Goal: Information Seeking & Learning: Learn about a topic

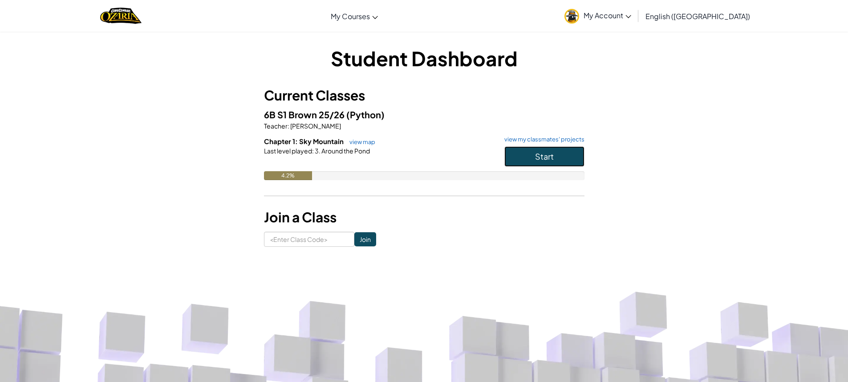
click at [548, 152] on span "Start" at bounding box center [544, 156] width 19 height 10
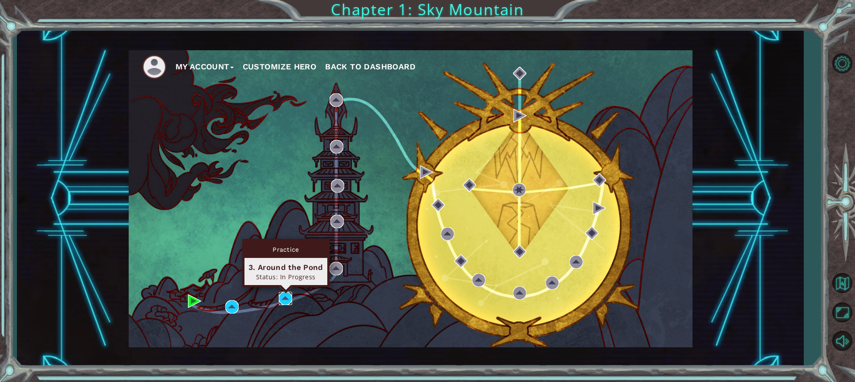
click at [282, 301] on img at bounding box center [285, 298] width 13 height 13
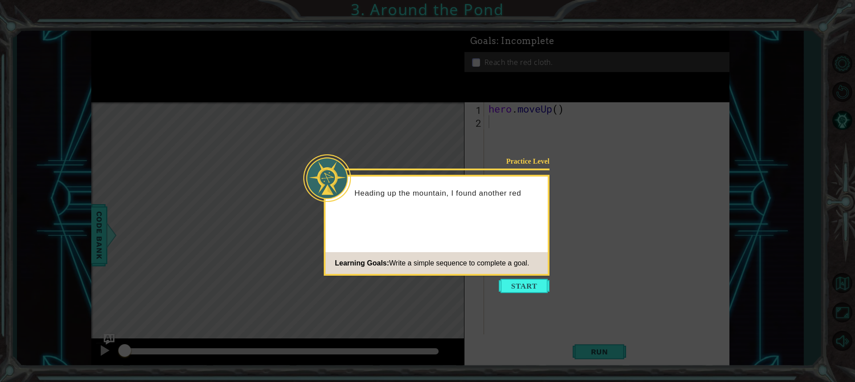
click at [518, 292] on button "Start" at bounding box center [524, 286] width 51 height 14
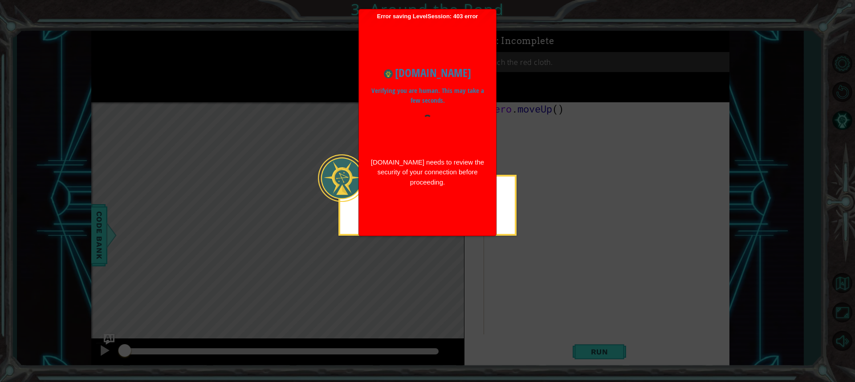
drag, startPoint x: 555, startPoint y: 219, endPoint x: 546, endPoint y: 218, distance: 8.9
click at [552, 219] on icon at bounding box center [427, 191] width 855 height 382
click at [544, 220] on icon at bounding box center [427, 191] width 855 height 382
click at [544, 222] on icon at bounding box center [427, 191] width 855 height 382
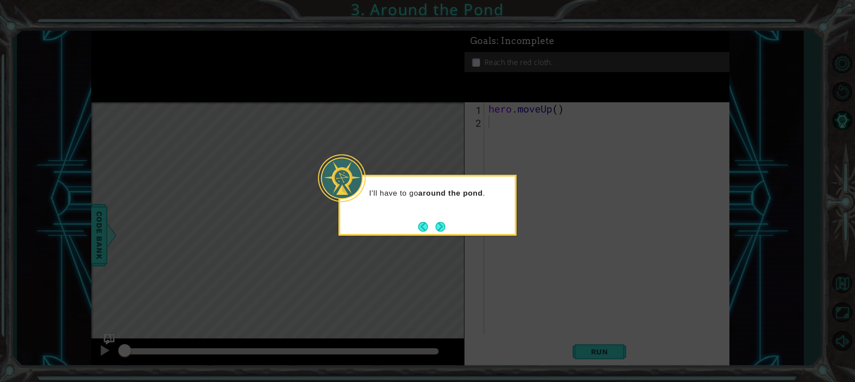
drag, startPoint x: 446, startPoint y: 225, endPoint x: 441, endPoint y: 219, distance: 7.6
click at [441, 219] on div "I'll have to go around the pond ." at bounding box center [427, 205] width 178 height 61
click at [439, 223] on button "Next" at bounding box center [440, 227] width 10 height 10
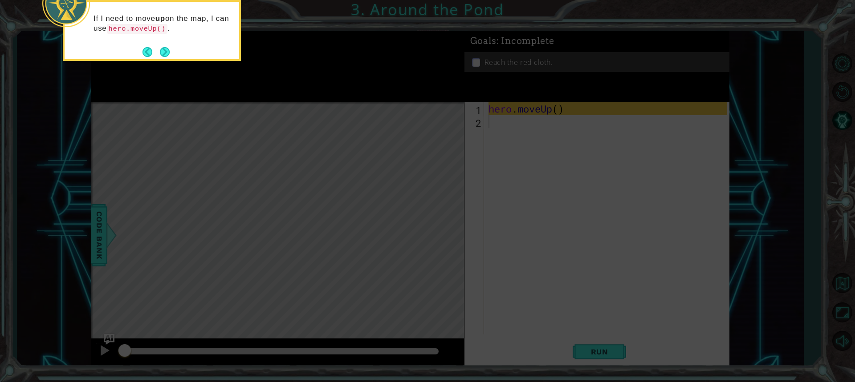
click at [630, 337] on icon at bounding box center [427, 57] width 855 height 650
drag, startPoint x: 506, startPoint y: 101, endPoint x: 484, endPoint y: 110, distance: 23.4
click at [505, 102] on icon at bounding box center [427, 57] width 855 height 650
click at [161, 49] on button "Next" at bounding box center [165, 52] width 10 height 10
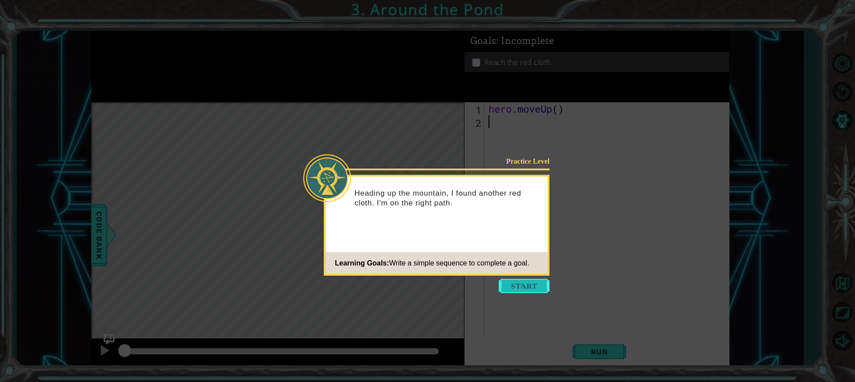
click at [531, 282] on button "Start" at bounding box center [524, 286] width 51 height 14
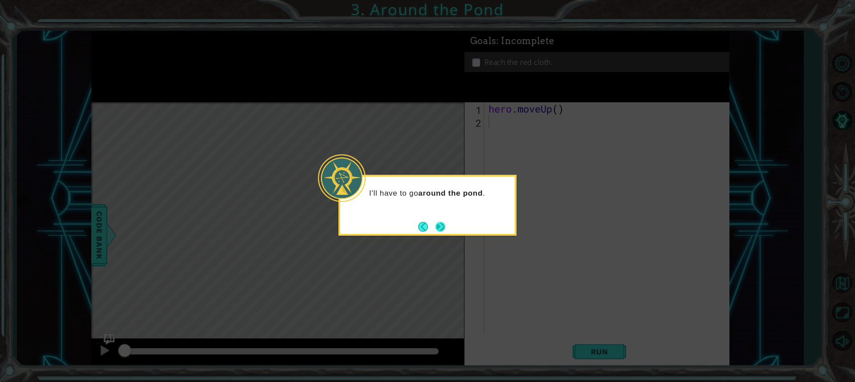
click at [439, 228] on button "Next" at bounding box center [440, 227] width 10 height 10
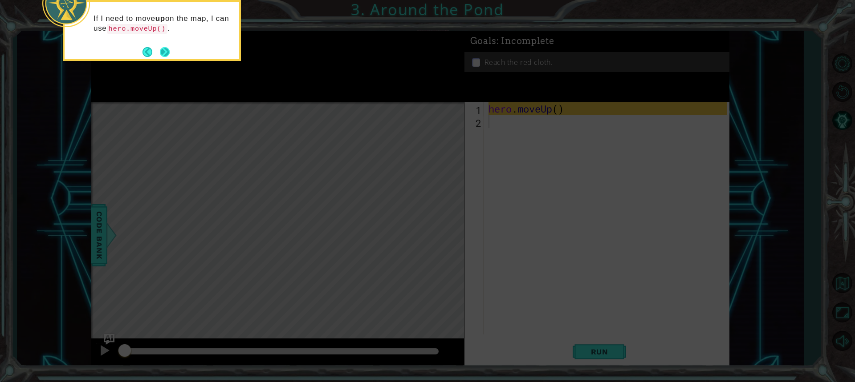
click at [162, 55] on button "Next" at bounding box center [165, 52] width 10 height 10
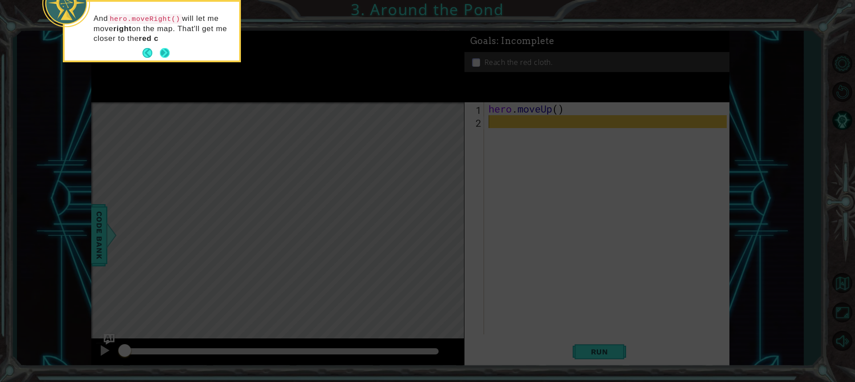
click at [170, 54] on button "Next" at bounding box center [165, 53] width 10 height 10
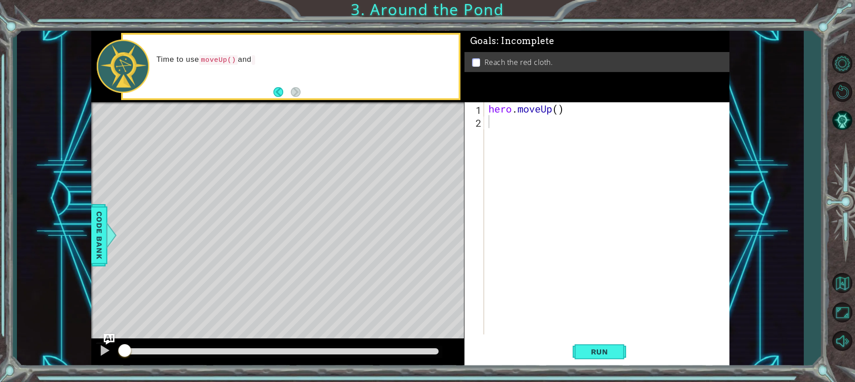
click at [486, 124] on div "1 2 hero . moveUp ( ) ההההההההההההההההההההההההההההההההההההההההההההההההההההההההה…" at bounding box center [595, 218] width 262 height 232
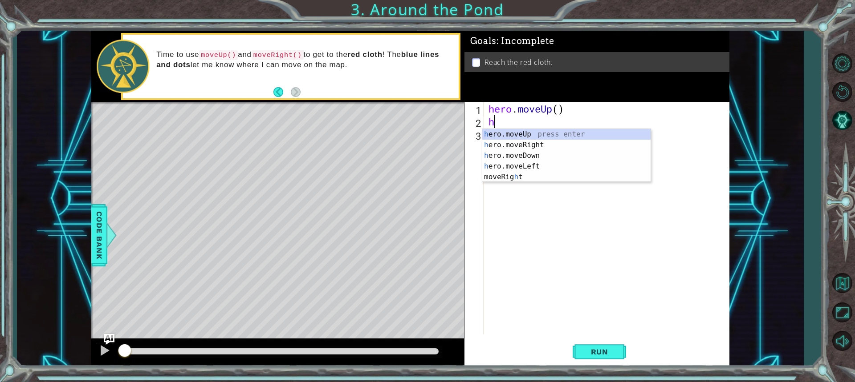
type textarea "he"
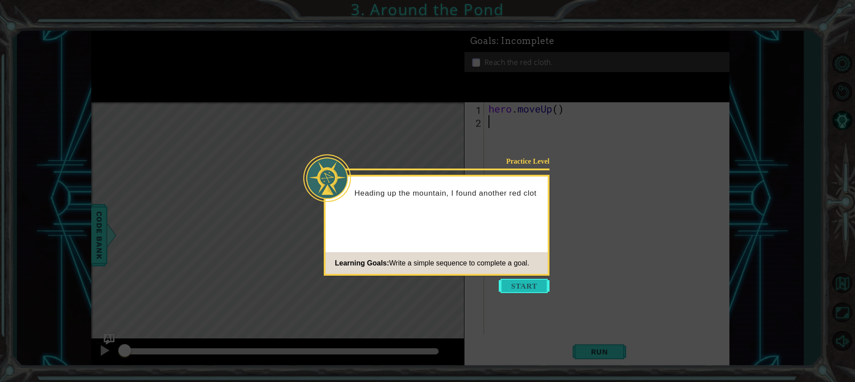
click at [535, 289] on button "Start" at bounding box center [524, 286] width 51 height 14
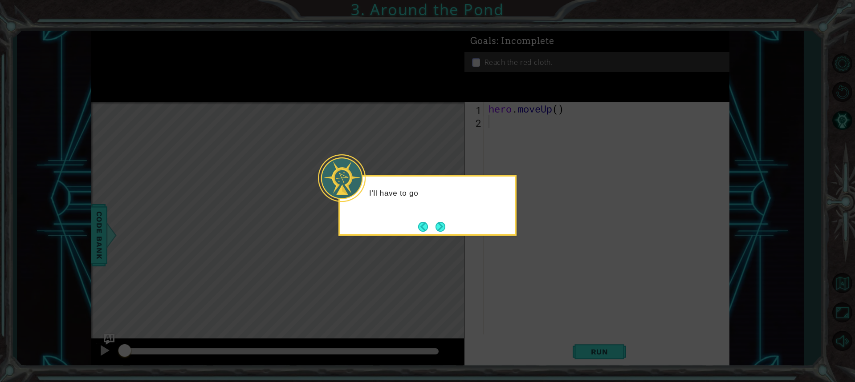
click at [452, 227] on div "I'll have to go" at bounding box center [427, 205] width 178 height 61
click at [446, 226] on button "Next" at bounding box center [440, 227] width 11 height 11
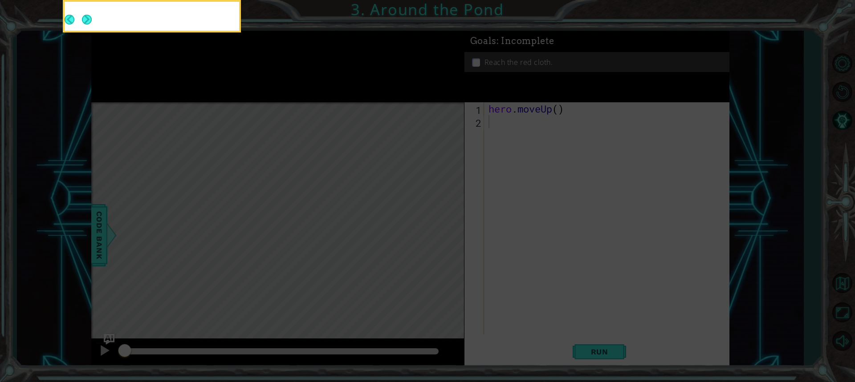
click at [441, 225] on icon at bounding box center [427, 57] width 855 height 650
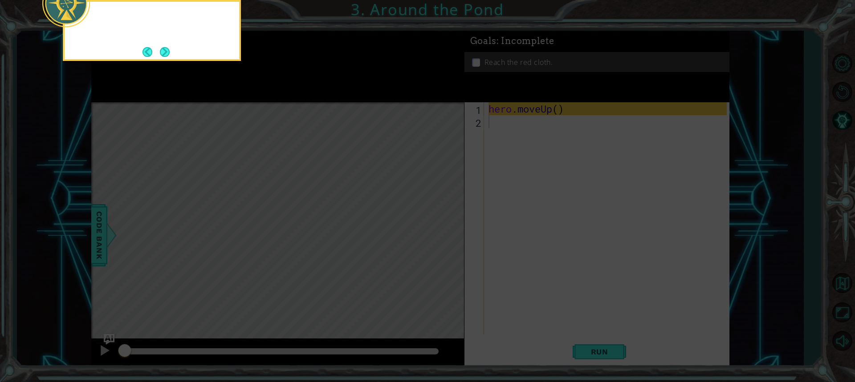
click at [441, 224] on icon at bounding box center [427, 57] width 855 height 650
drag, startPoint x: 495, startPoint y: 161, endPoint x: 343, endPoint y: 102, distance: 162.2
click at [494, 160] on icon at bounding box center [427, 57] width 855 height 650
click at [162, 49] on button "Next" at bounding box center [164, 52] width 15 height 15
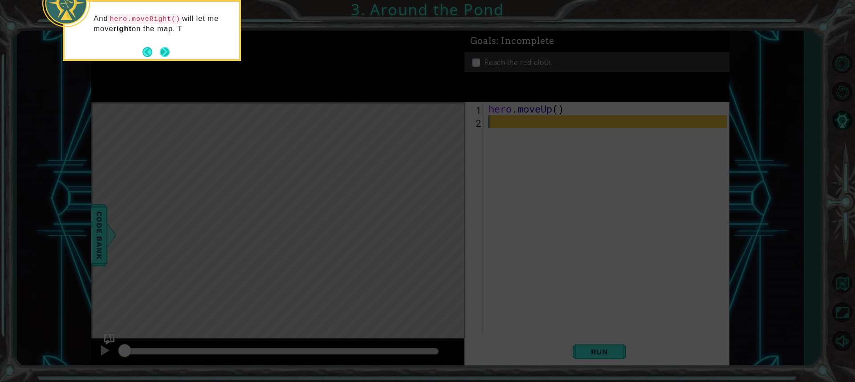
click at [160, 50] on button "Next" at bounding box center [165, 52] width 12 height 12
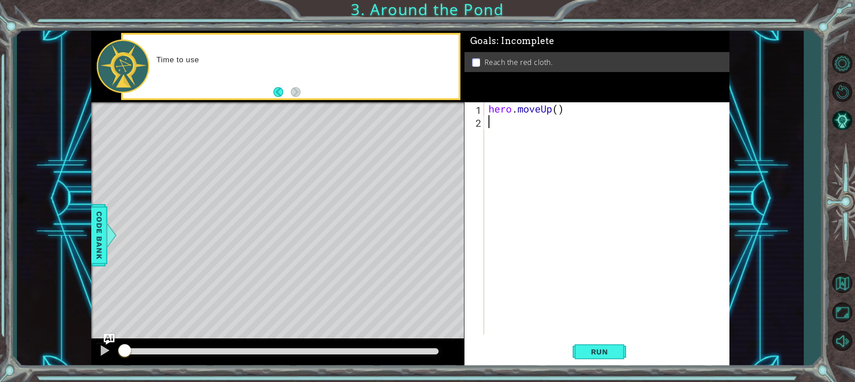
click at [498, 127] on div "hero . moveUp ( )" at bounding box center [609, 231] width 244 height 258
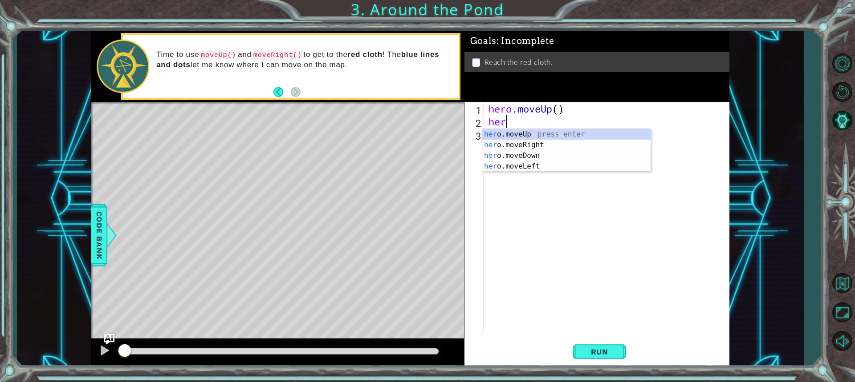
type textarea "hero"
click at [537, 146] on div "hero .moveUp press enter hero .moveRight press enter hero .moveDown press enter…" at bounding box center [566, 161] width 168 height 64
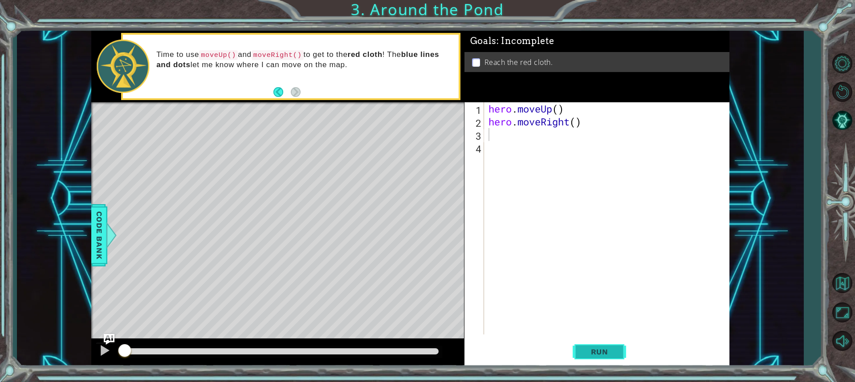
click at [590, 353] on span "Run" at bounding box center [599, 352] width 35 height 9
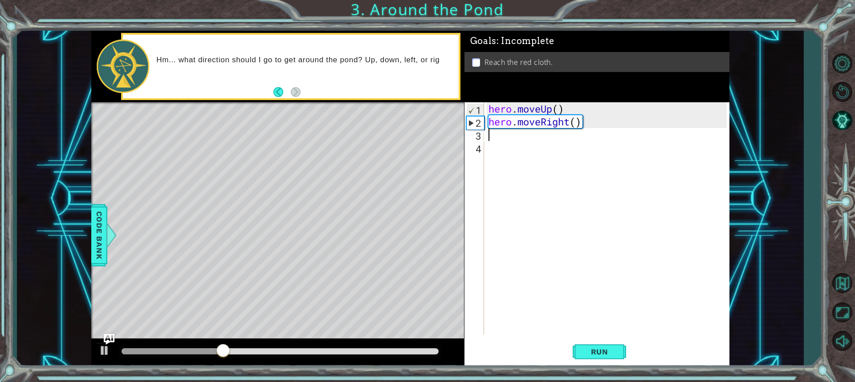
click at [504, 144] on div "hero . moveUp ( ) hero . moveRight ( )" at bounding box center [609, 231] width 244 height 258
click at [495, 139] on div "hero . moveUp ( ) hero . moveRight ( )" at bounding box center [609, 231] width 244 height 258
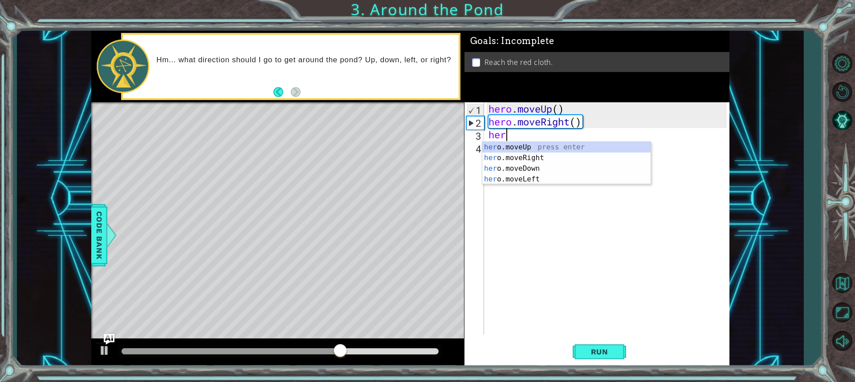
type textarea "hero"
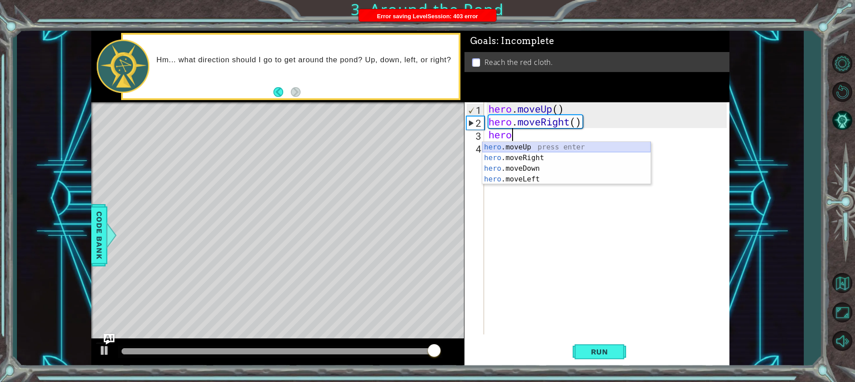
click at [536, 142] on div "hero .moveUp press enter hero .moveRight press enter hero .moveDown press enter…" at bounding box center [566, 174] width 168 height 64
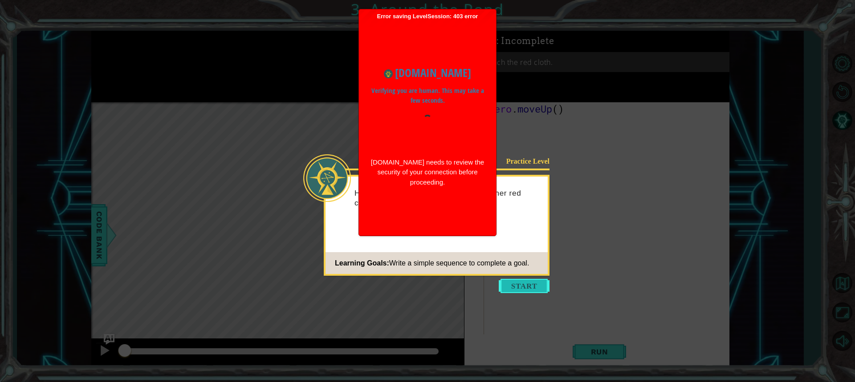
drag, startPoint x: 513, startPoint y: 292, endPoint x: 510, endPoint y: 288, distance: 4.8
click at [512, 292] on button "Start" at bounding box center [524, 286] width 51 height 14
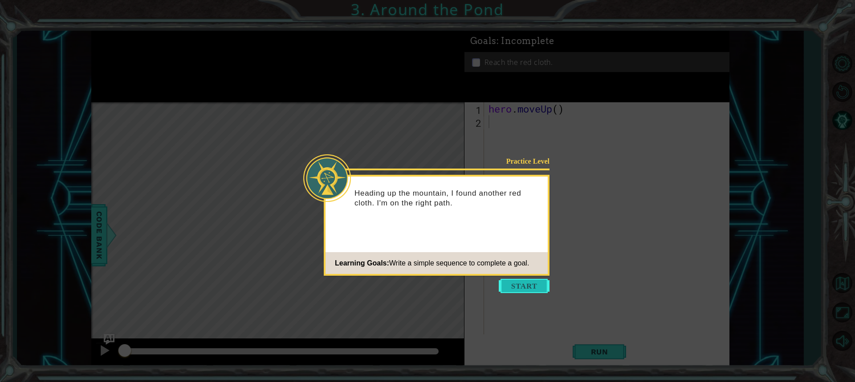
click at [508, 293] on button "Start" at bounding box center [524, 286] width 51 height 14
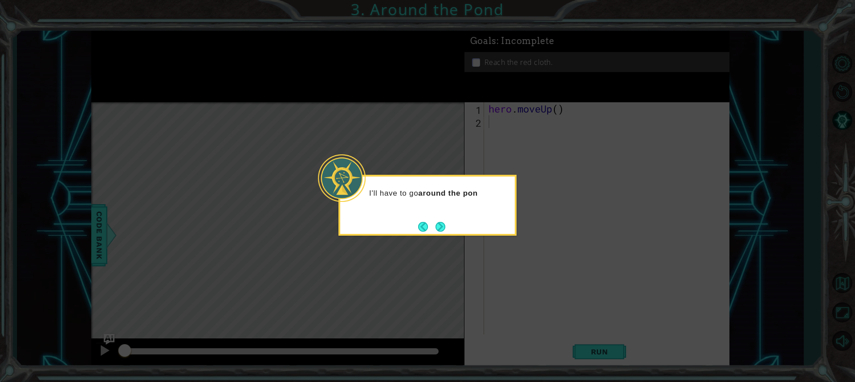
click at [443, 223] on button "Next" at bounding box center [440, 227] width 10 height 10
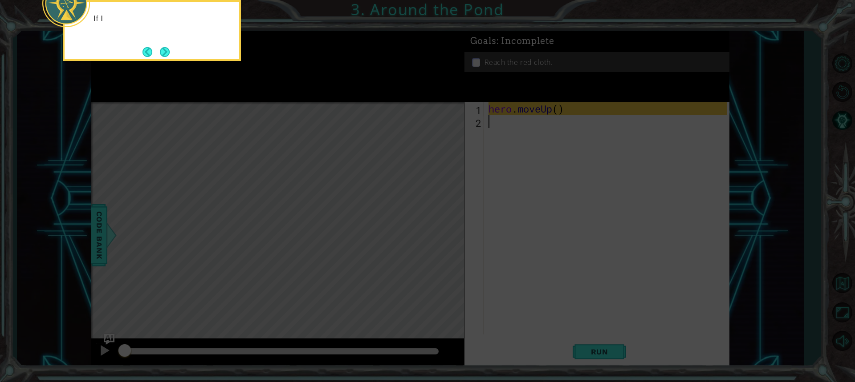
click at [496, 138] on icon at bounding box center [427, 57] width 855 height 650
click at [497, 137] on icon at bounding box center [427, 57] width 855 height 650
click at [507, 130] on icon at bounding box center [427, 57] width 855 height 650
click at [507, 129] on icon at bounding box center [427, 57] width 855 height 650
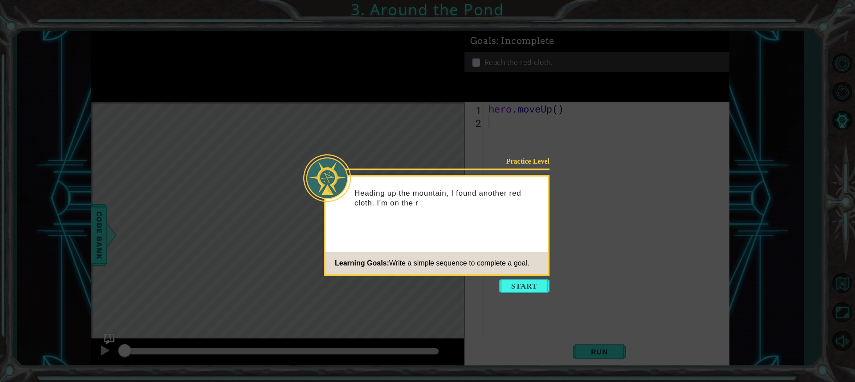
click at [552, 294] on icon at bounding box center [427, 191] width 855 height 382
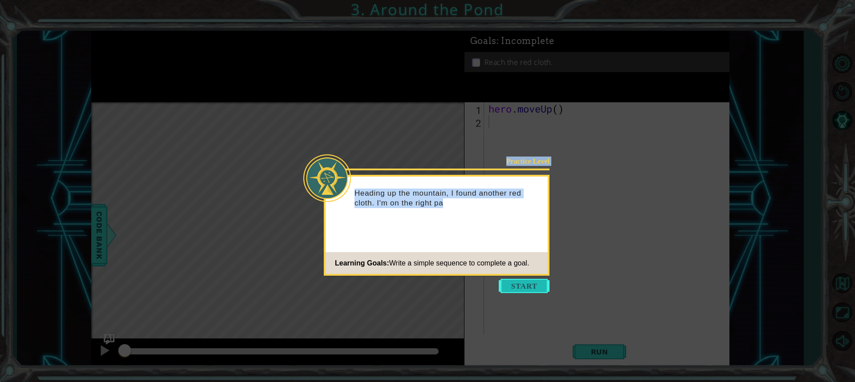
drag, startPoint x: 546, startPoint y: 292, endPoint x: 542, endPoint y: 291, distance: 4.6
click at [544, 291] on body "1 ההההההההההההההההההההההההההההההההההההההההההההההההההההההההההההההההההההההההההההה…" at bounding box center [427, 191] width 855 height 382
click at [530, 288] on button "Start" at bounding box center [524, 286] width 51 height 14
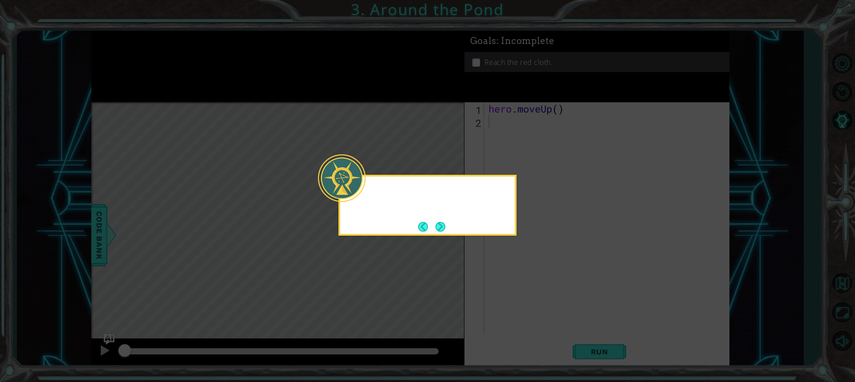
click at [525, 288] on icon at bounding box center [427, 191] width 855 height 382
drag, startPoint x: 486, startPoint y: 279, endPoint x: 482, endPoint y: 265, distance: 14.5
click at [485, 275] on icon at bounding box center [427, 191] width 855 height 382
drag, startPoint x: 437, startPoint y: 243, endPoint x: 428, endPoint y: 231, distance: 15.0
click at [431, 236] on icon at bounding box center [427, 191] width 855 height 382
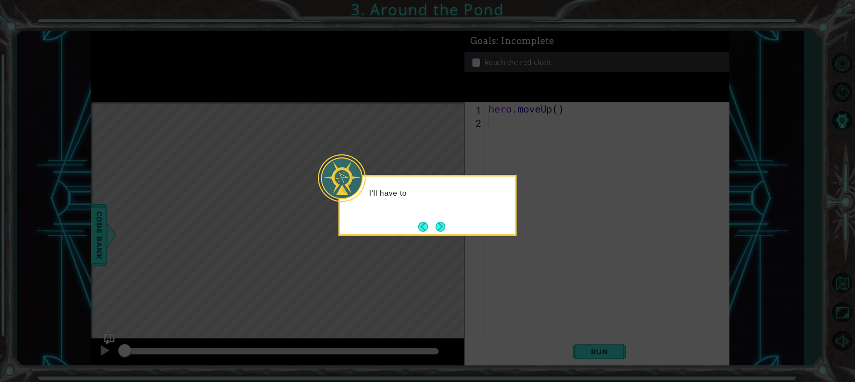
drag, startPoint x: 428, startPoint y: 229, endPoint x: 433, endPoint y: 228, distance: 5.0
click at [431, 229] on button "Back" at bounding box center [426, 227] width 17 height 10
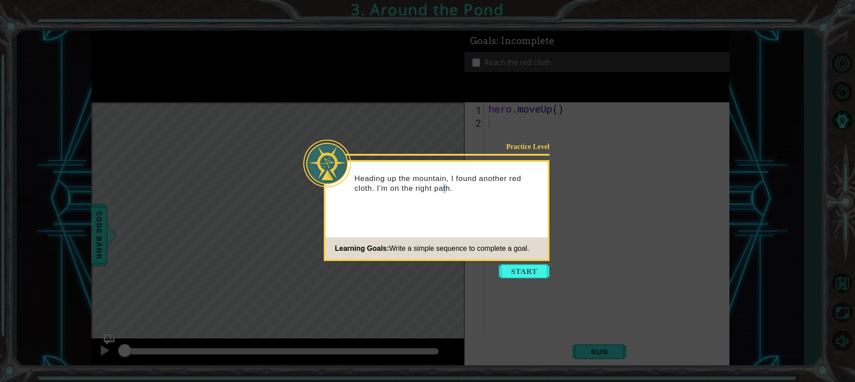
click at [444, 227] on div "Practice Level Heading up the mountain, I found another red cloth. I'm on the r…" at bounding box center [437, 210] width 226 height 101
click at [527, 274] on button "Start" at bounding box center [524, 271] width 51 height 14
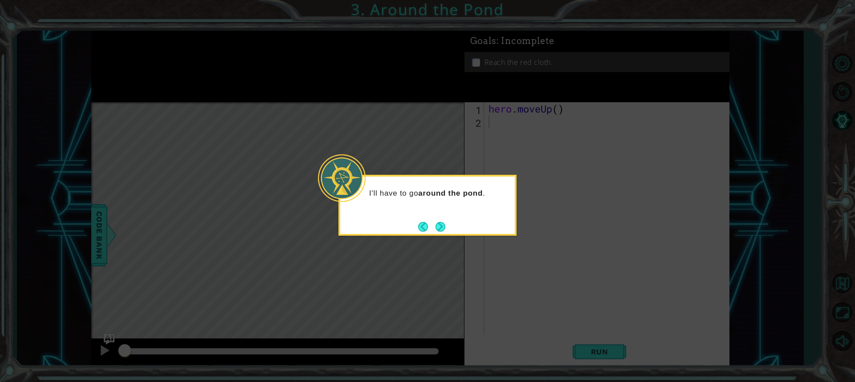
click at [528, 271] on icon at bounding box center [427, 191] width 855 height 382
drag, startPoint x: 402, startPoint y: 216, endPoint x: 439, endPoint y: 220, distance: 36.3
click at [413, 218] on div "I'll have to go around the pond ." at bounding box center [427, 205] width 178 height 61
click at [439, 223] on button "Next" at bounding box center [440, 227] width 10 height 10
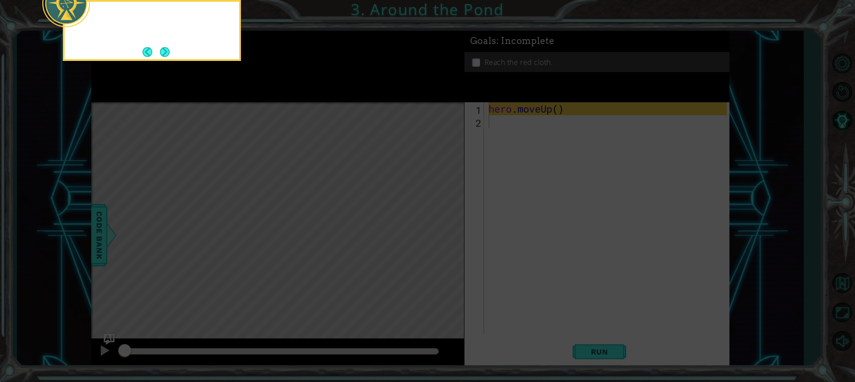
click at [439, 223] on icon at bounding box center [427, 57] width 855 height 650
click at [440, 221] on icon at bounding box center [427, 57] width 855 height 650
drag, startPoint x: 440, startPoint y: 221, endPoint x: 134, endPoint y: 53, distance: 349.3
click at [273, 140] on icon at bounding box center [427, 57] width 855 height 650
drag, startPoint x: 133, startPoint y: 38, endPoint x: 154, endPoint y: 49, distance: 24.1
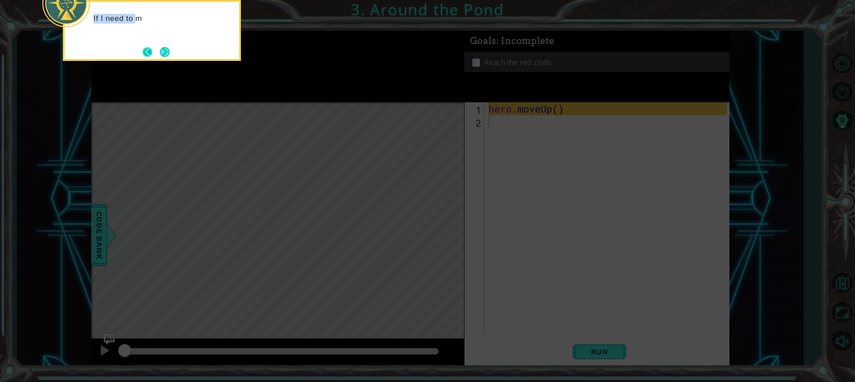
click at [146, 41] on div "If I need to m" at bounding box center [152, 21] width 175 height 39
click at [160, 48] on button "Next" at bounding box center [165, 52] width 10 height 10
click at [167, 50] on button "Next" at bounding box center [165, 52] width 10 height 10
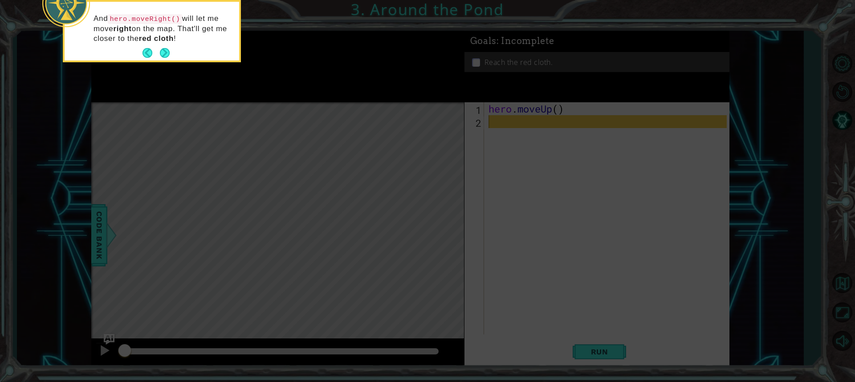
click at [167, 50] on button "Next" at bounding box center [165, 53] width 10 height 10
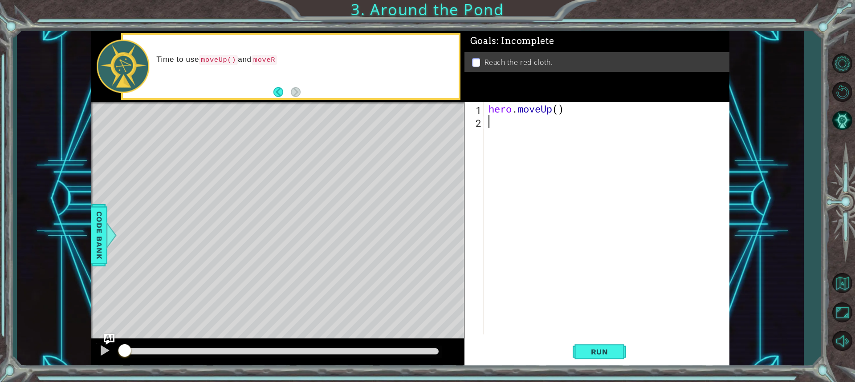
click at [501, 131] on div "hero . moveUp ( )" at bounding box center [609, 231] width 244 height 258
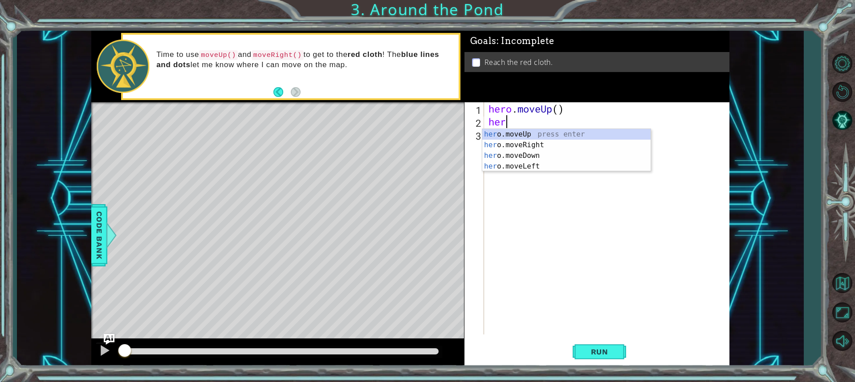
type textarea "hero"
click at [528, 146] on div "hero .moveUp press enter hero .moveRight press enter hero .moveDown press enter…" at bounding box center [566, 161] width 168 height 64
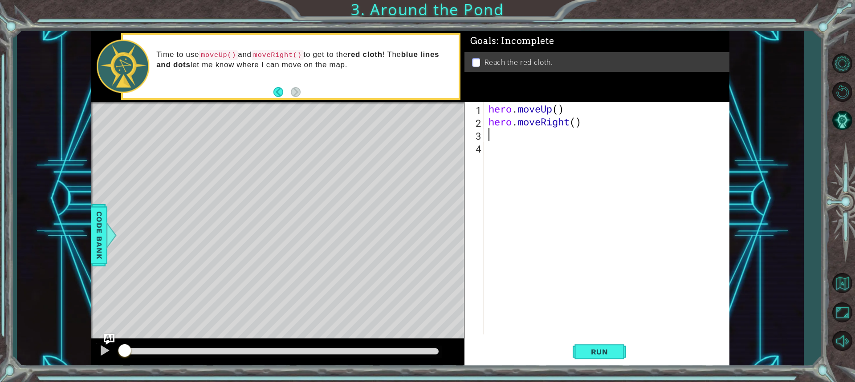
scroll to position [0, 0]
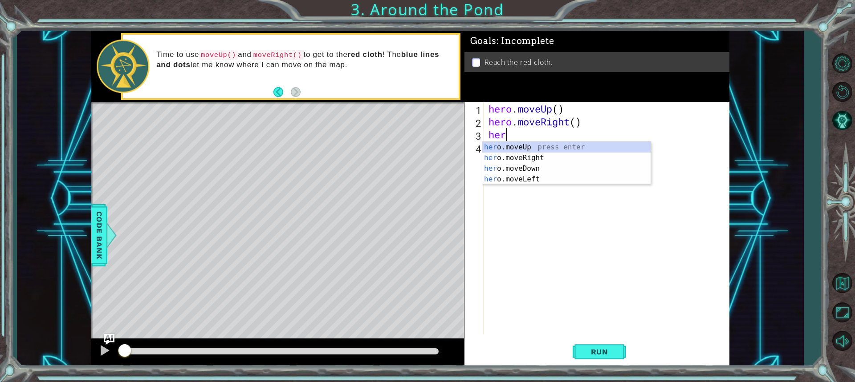
type textarea "hero"
click at [523, 143] on div "hero .moveUp press enter hero .moveRight press enter hero .moveDown press enter…" at bounding box center [566, 174] width 168 height 64
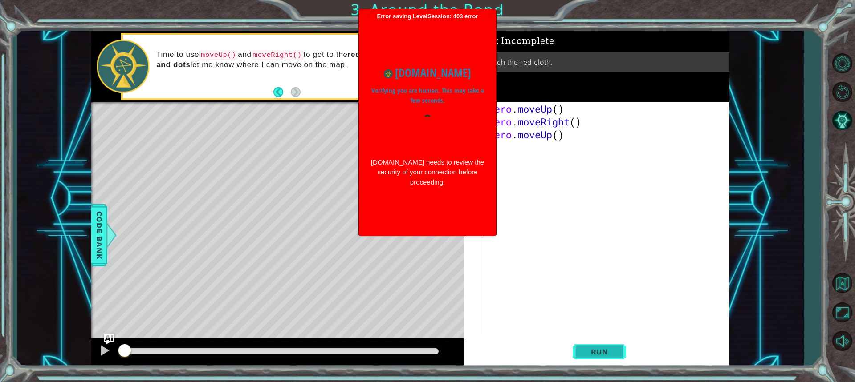
click at [592, 345] on button "Run" at bounding box center [599, 352] width 53 height 26
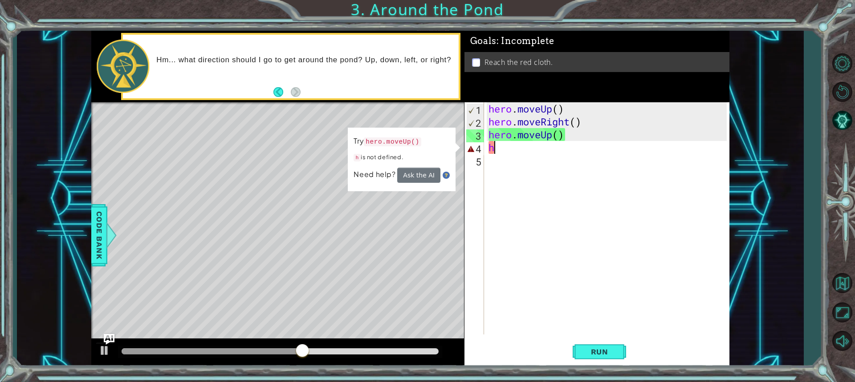
click at [508, 152] on div "hero . moveUp ( ) hero . moveRight ( ) hero . moveUp ( ) h" at bounding box center [609, 231] width 244 height 258
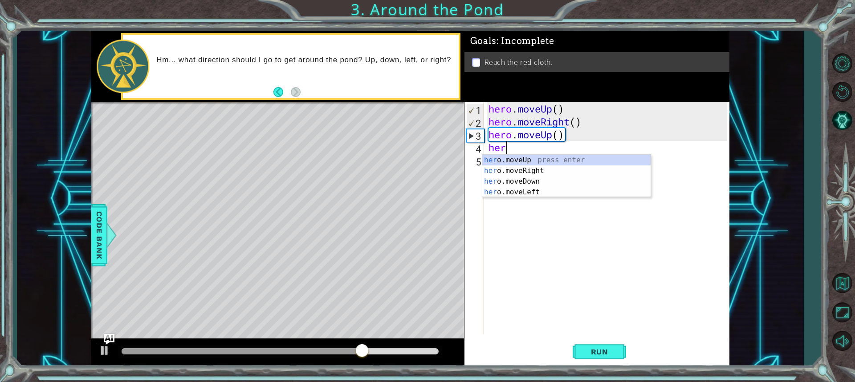
type textarea "hero"
click at [530, 157] on div "hero .moveUp press enter hero .moveRight press enter hero .moveDown press enter…" at bounding box center [566, 187] width 168 height 64
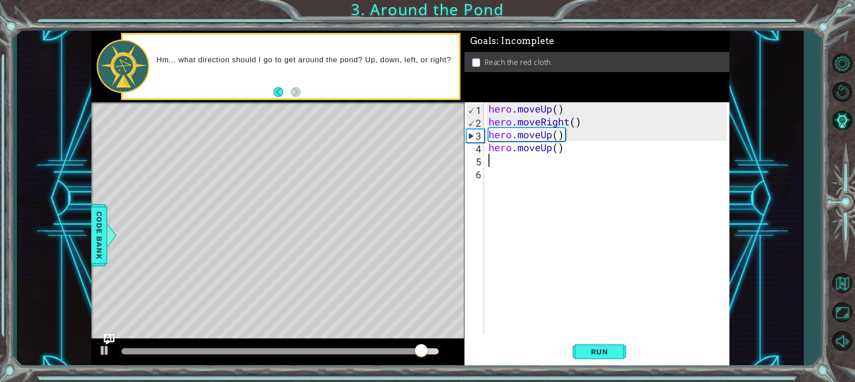
scroll to position [0, 0]
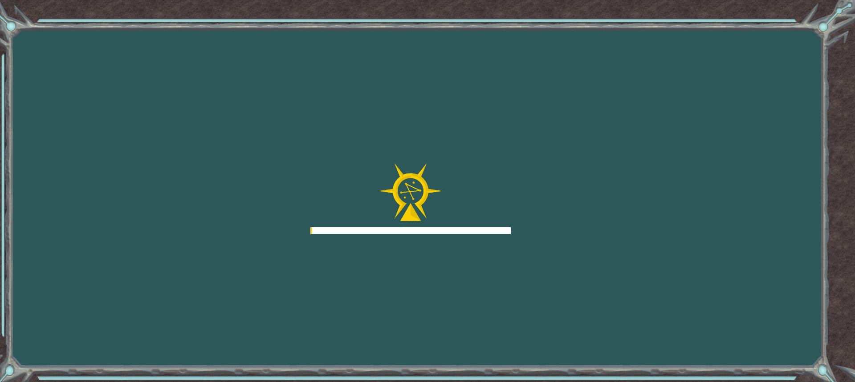
click at [604, 349] on div "Goals Error loading from server. Try refreshing the page. You'll need to join a…" at bounding box center [427, 191] width 855 height 382
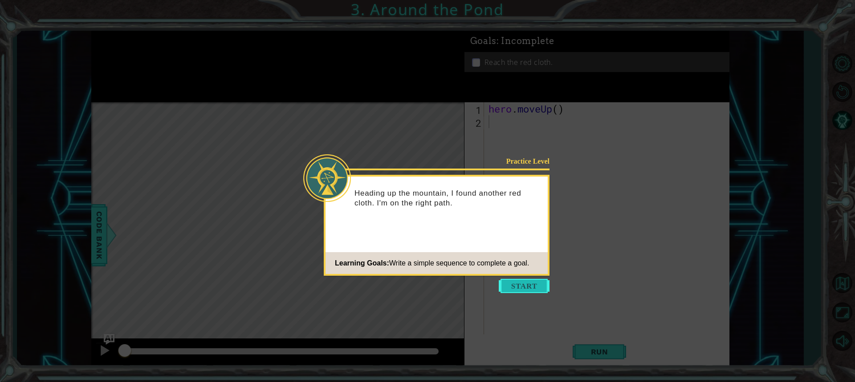
click at [523, 283] on button "Start" at bounding box center [524, 286] width 51 height 14
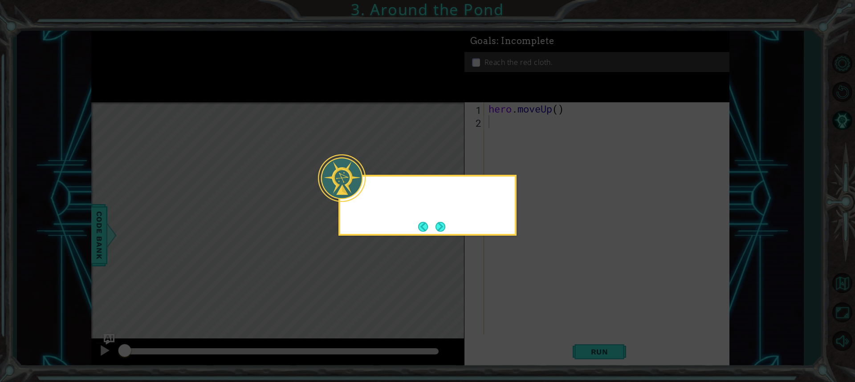
click at [523, 283] on icon at bounding box center [427, 191] width 855 height 382
click at [438, 215] on div "I'll have to go arou" at bounding box center [427, 205] width 178 height 61
click at [437, 222] on button "Next" at bounding box center [440, 227] width 10 height 10
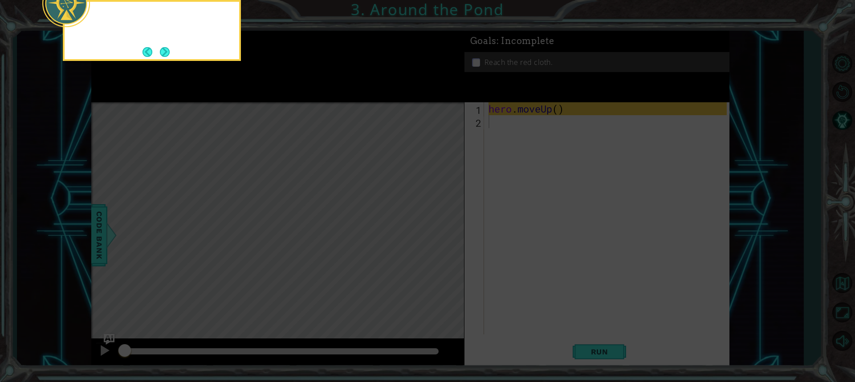
click at [437, 220] on icon at bounding box center [427, 57] width 855 height 650
click at [165, 49] on button "Next" at bounding box center [165, 52] width 10 height 10
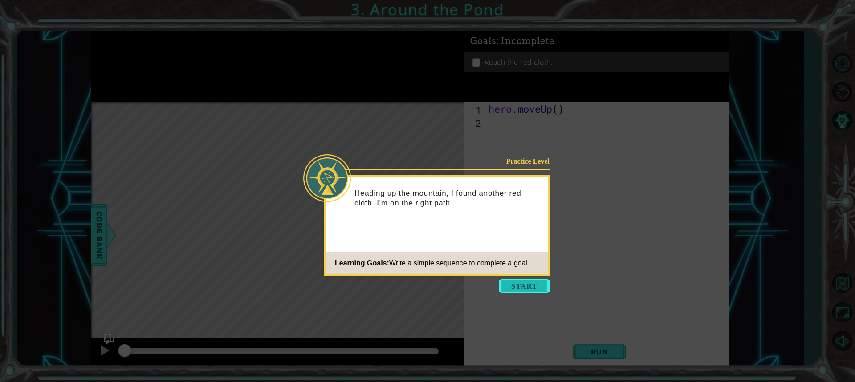
click at [529, 284] on button "Start" at bounding box center [524, 286] width 51 height 14
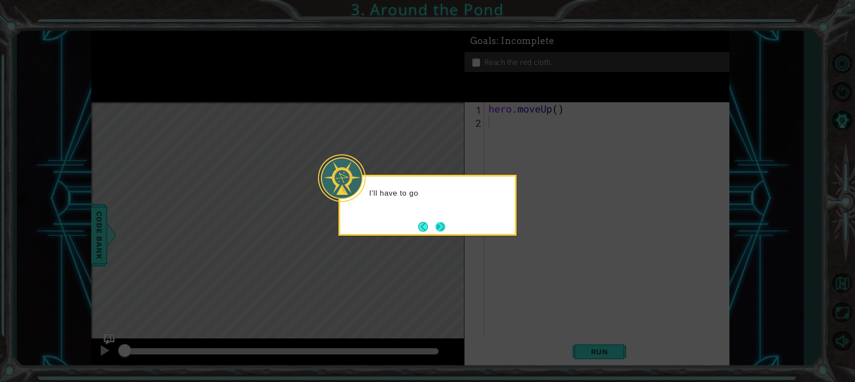
click at [443, 226] on button "Next" at bounding box center [440, 227] width 10 height 10
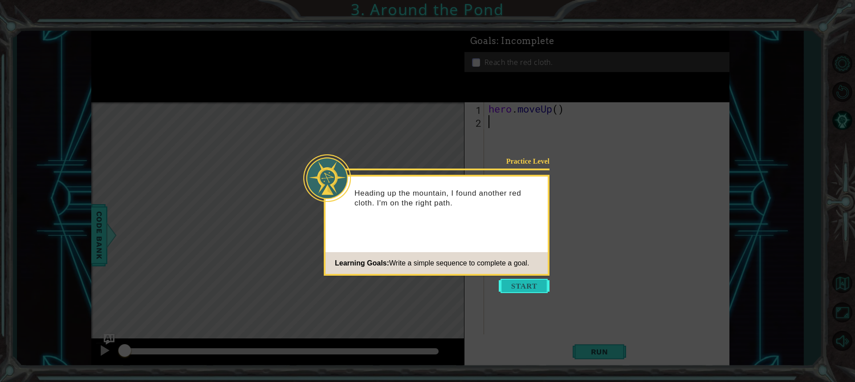
click at [528, 293] on body "1 ההההההההההההההההההההההההההההההההההההההההההההההההההההההההההההההההההההההההההההה…" at bounding box center [427, 191] width 855 height 382
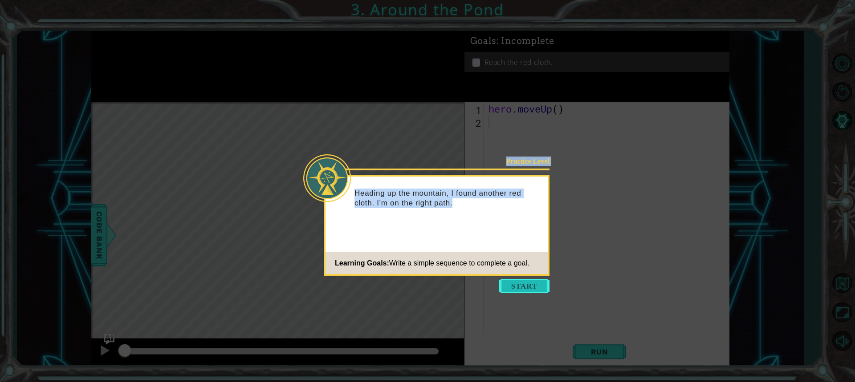
click at [528, 290] on button "Start" at bounding box center [524, 286] width 51 height 14
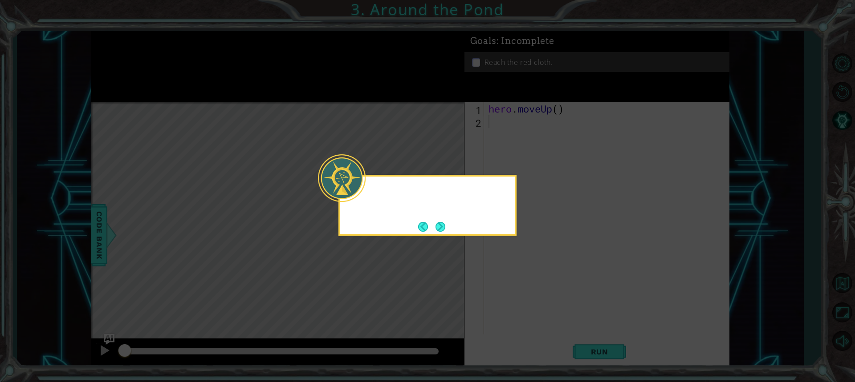
click at [528, 290] on icon at bounding box center [427, 191] width 855 height 382
click at [435, 222] on button "Next" at bounding box center [440, 227] width 10 height 10
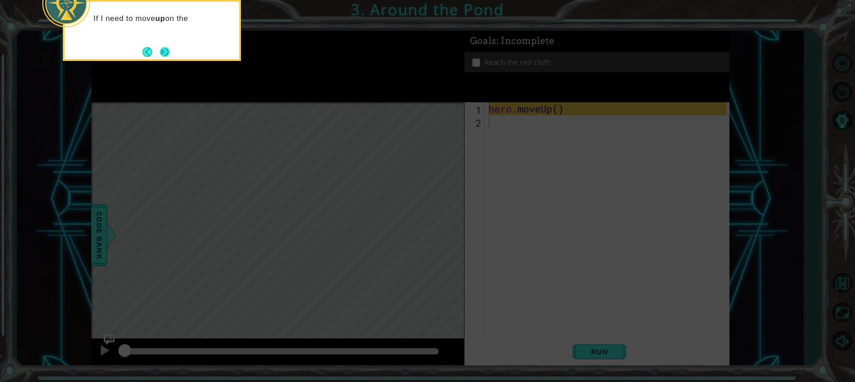
click at [160, 47] on button "Next" at bounding box center [165, 52] width 10 height 10
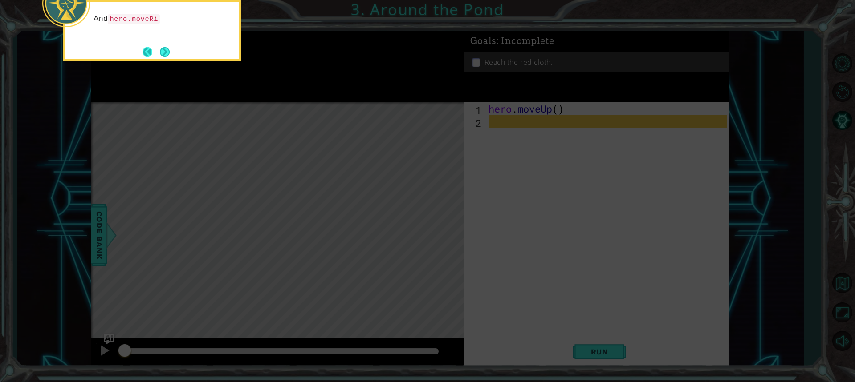
click at [154, 55] on button "Back" at bounding box center [150, 52] width 17 height 10
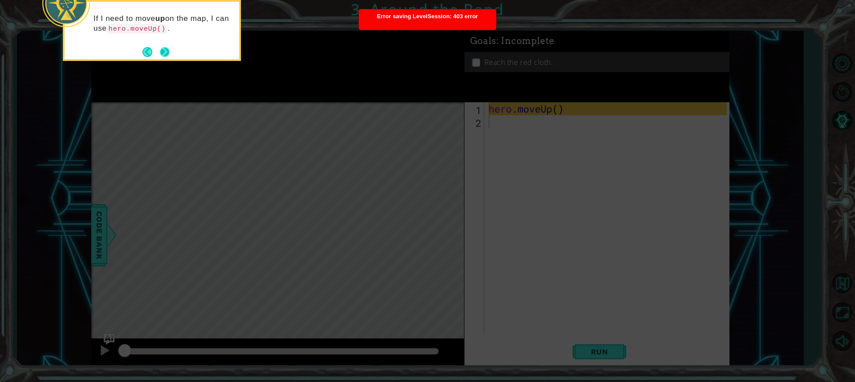
click at [160, 53] on button "Next" at bounding box center [165, 52] width 12 height 12
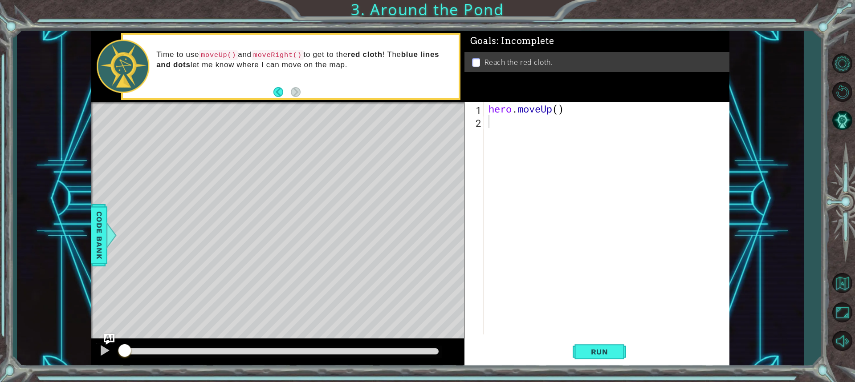
click at [506, 134] on div "hero . moveUp ( )" at bounding box center [609, 231] width 244 height 258
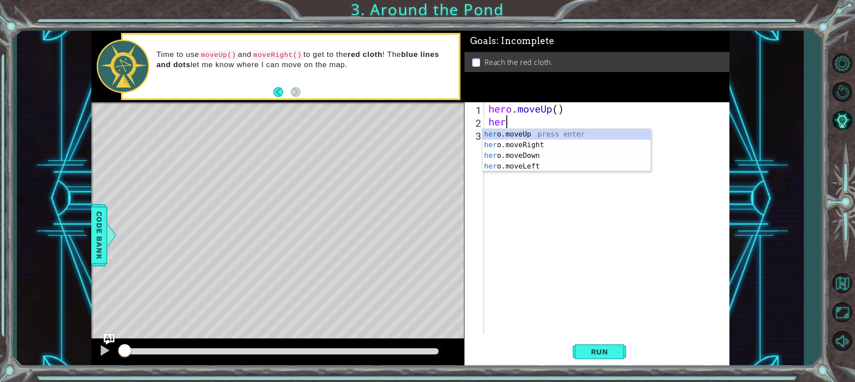
type textarea "hero"
click at [503, 140] on div "hero .moveUp press enter hero .moveRight press enter hero .moveDown press enter…" at bounding box center [566, 161] width 168 height 64
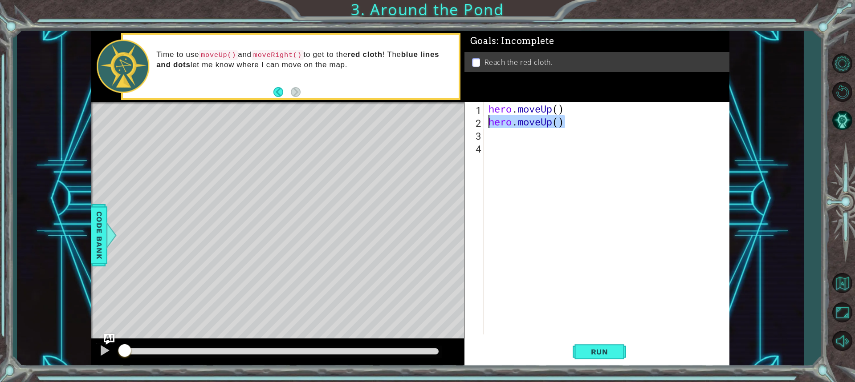
drag, startPoint x: 566, startPoint y: 125, endPoint x: 484, endPoint y: 126, distance: 81.9
click at [484, 126] on div "1 2 3 4 hero . moveUp ( ) hero . moveUp ( ) ההההההההההההההההההההההההההההההההההה…" at bounding box center [595, 218] width 262 height 232
type textarea "hero.moveUp()"
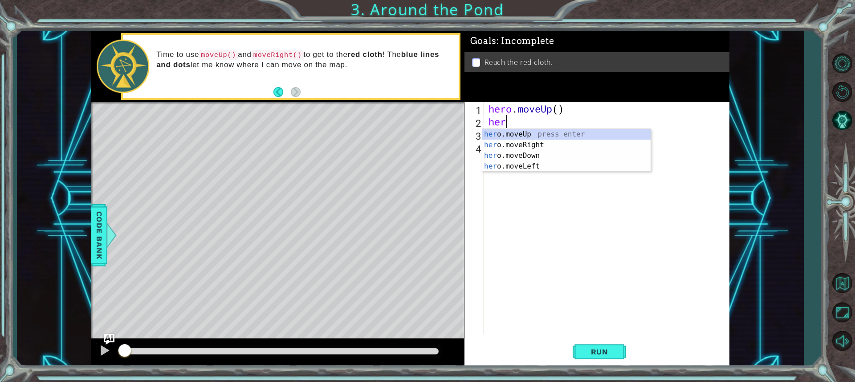
type textarea "hero"
click at [504, 133] on div "hero .moveUp press enter hero .moveRight press enter hero .moveDown press enter…" at bounding box center [566, 161] width 168 height 64
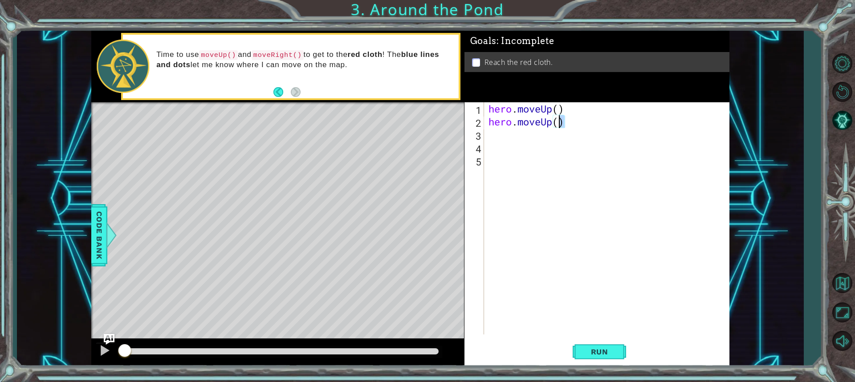
drag, startPoint x: 565, startPoint y: 125, endPoint x: 170, endPoint y: 154, distance: 395.5
click at [165, 154] on div "1 ההההההההההההההההההההההההההההההההההההההההההההההההההההההההההההההההההההההההההההה…" at bounding box center [410, 199] width 638 height 337
drag, startPoint x: 564, startPoint y: 121, endPoint x: 468, endPoint y: 138, distance: 96.8
click at [479, 138] on div "hero.moveUp() 1 2 3 4 5 hero . moveUp ( ) hero . moveUp ( ) ההההההההההההההההההה…" at bounding box center [595, 218] width 262 height 232
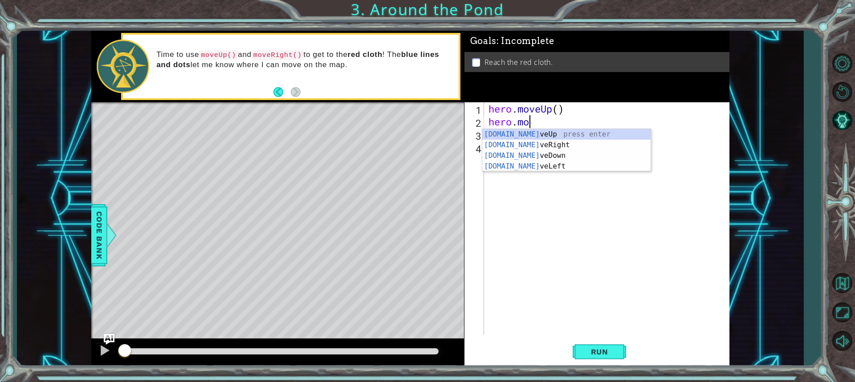
type textarea "hero."
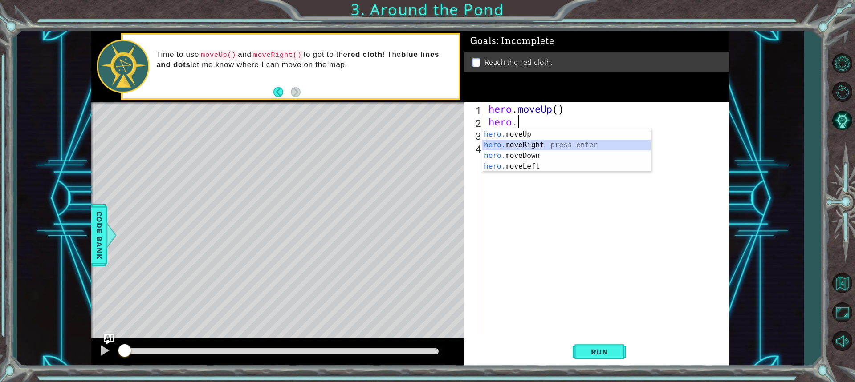
click at [496, 143] on div "hero. moveUp press enter hero. moveRight press enter hero. moveDown press enter…" at bounding box center [566, 161] width 168 height 64
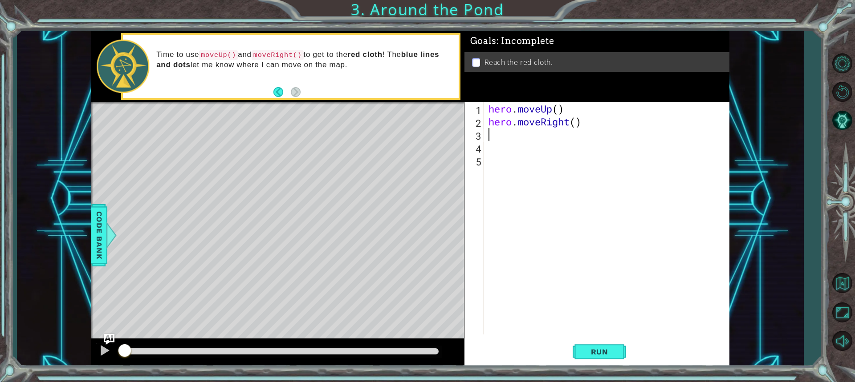
type textarea "h"
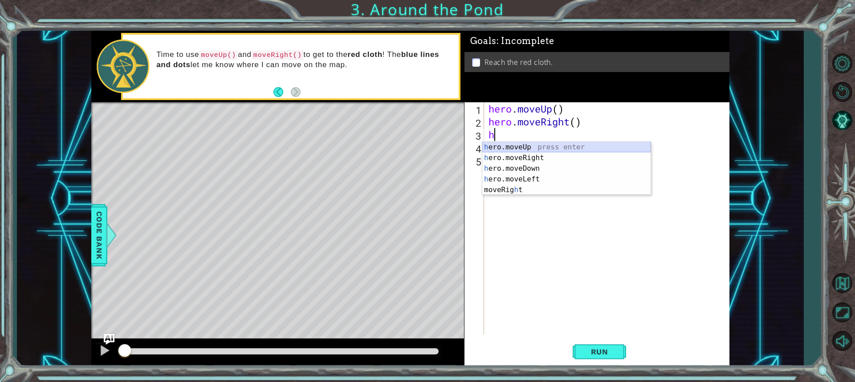
click at [534, 146] on div "h ero.moveUp press enter h ero.moveRight press enter h ero.moveDown press enter…" at bounding box center [566, 179] width 168 height 75
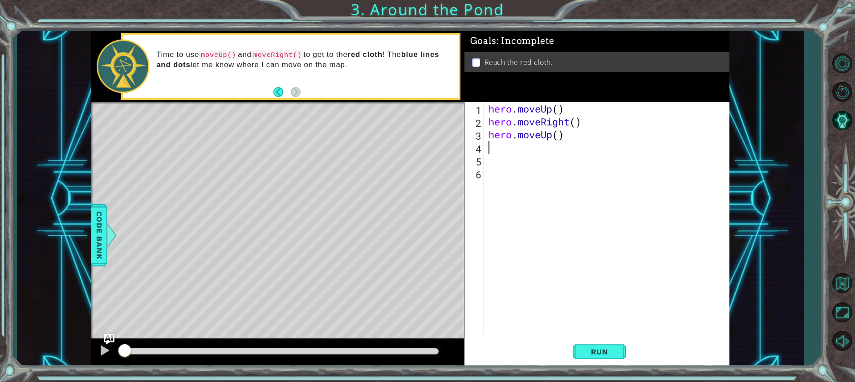
type textarea "h"
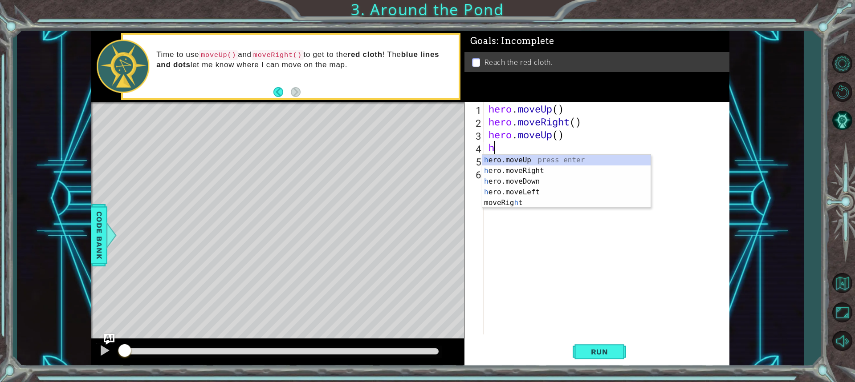
click at [504, 156] on div "h ero.moveUp press enter h ero.moveRight press enter h ero.moveDown press enter…" at bounding box center [566, 192] width 168 height 75
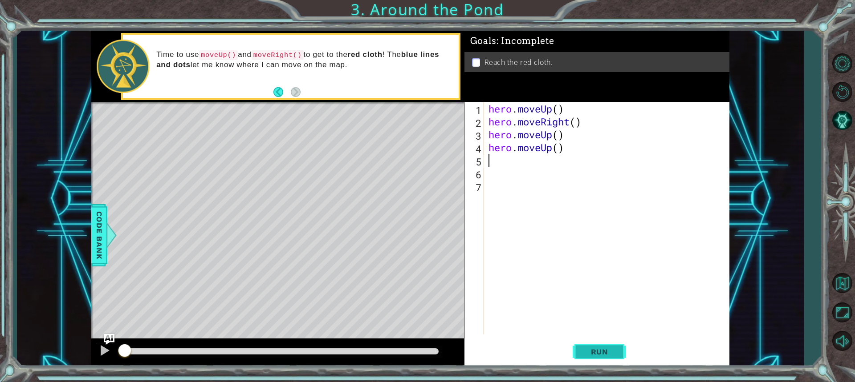
click at [609, 353] on span "Run" at bounding box center [599, 352] width 35 height 9
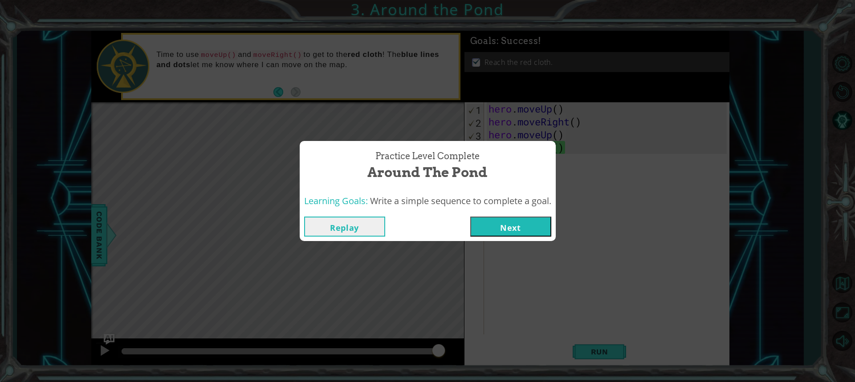
click at [523, 229] on button "Next" at bounding box center [510, 227] width 81 height 20
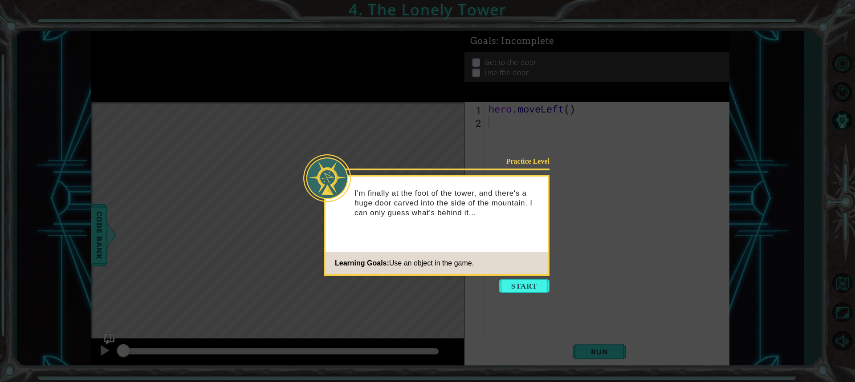
click at [542, 297] on icon at bounding box center [427, 191] width 855 height 382
click at [541, 293] on icon at bounding box center [427, 191] width 855 height 382
click at [540, 290] on button "Start" at bounding box center [524, 286] width 51 height 14
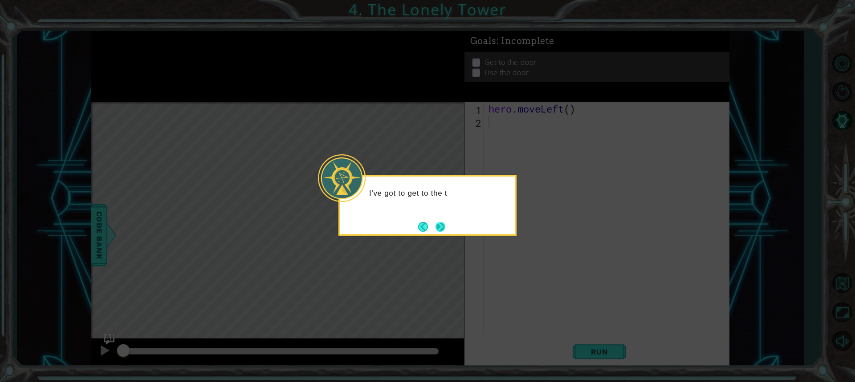
click at [435, 232] on button "Next" at bounding box center [440, 227] width 10 height 10
click at [435, 232] on footer at bounding box center [431, 226] width 27 height 13
click at [435, 232] on button "Next" at bounding box center [440, 227] width 10 height 10
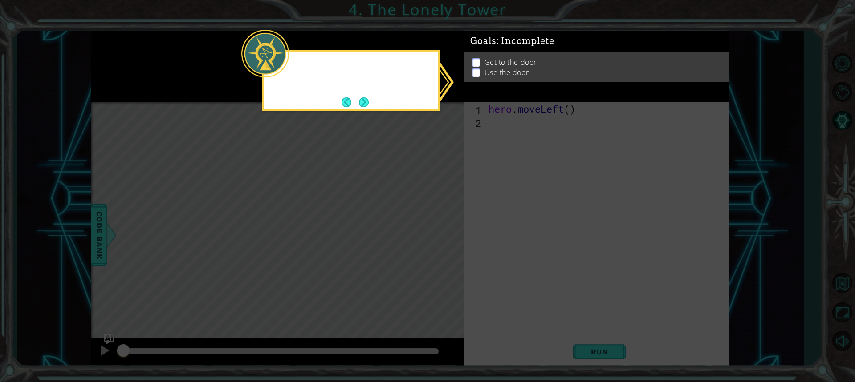
click at [435, 233] on icon at bounding box center [427, 191] width 855 height 382
drag, startPoint x: 483, startPoint y: 66, endPoint x: 448, endPoint y: 67, distance: 34.8
click at [477, 67] on ul "Get to the door Use the door" at bounding box center [597, 72] width 254 height 20
click at [363, 102] on button "Next" at bounding box center [363, 102] width 11 height 11
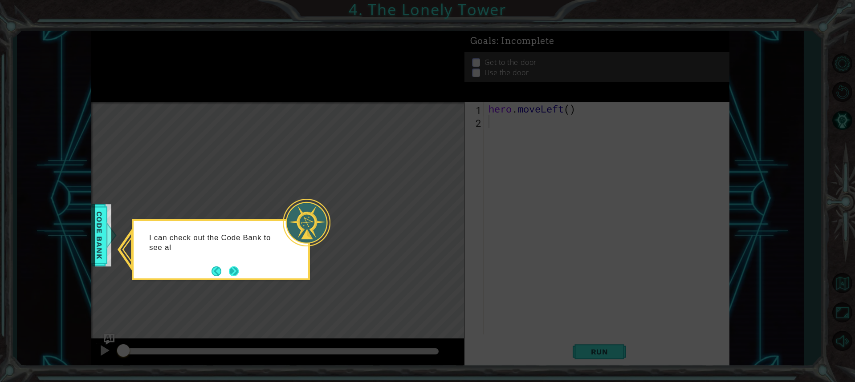
click at [235, 272] on button "Next" at bounding box center [233, 271] width 10 height 10
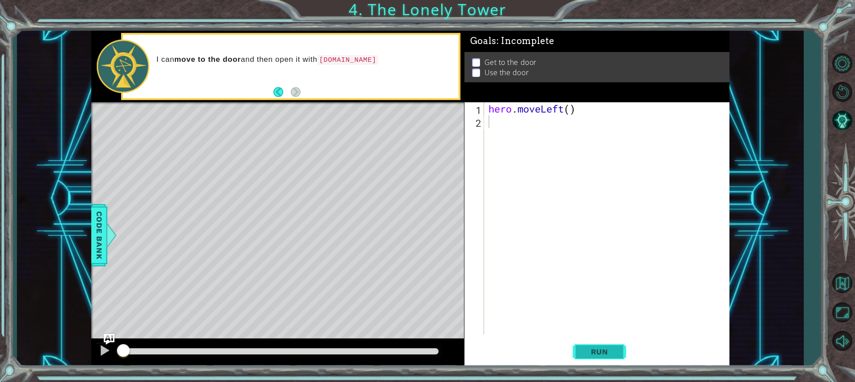
click at [603, 356] on button "Run" at bounding box center [599, 352] width 53 height 26
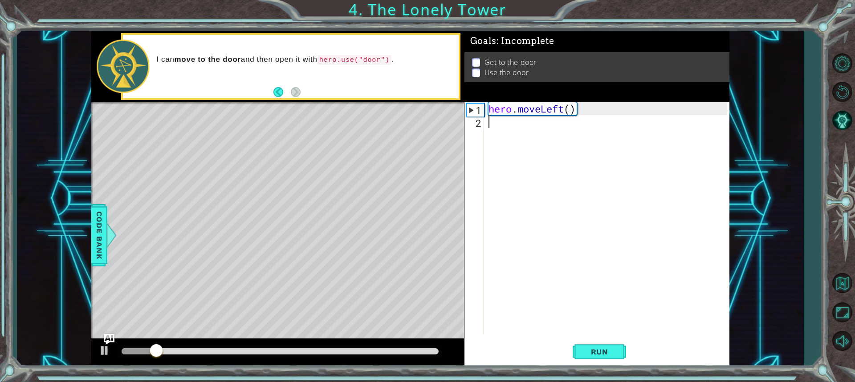
click at [507, 119] on div "hero . moveLeft ( )" at bounding box center [609, 231] width 244 height 258
type textarea "h"
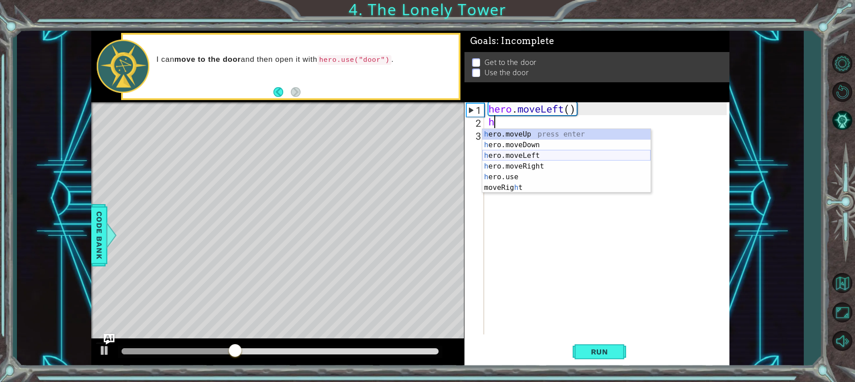
click at [528, 156] on div "h ero.moveUp press enter h ero.moveDown press enter h ero.moveLeft press enter …" at bounding box center [566, 171] width 168 height 85
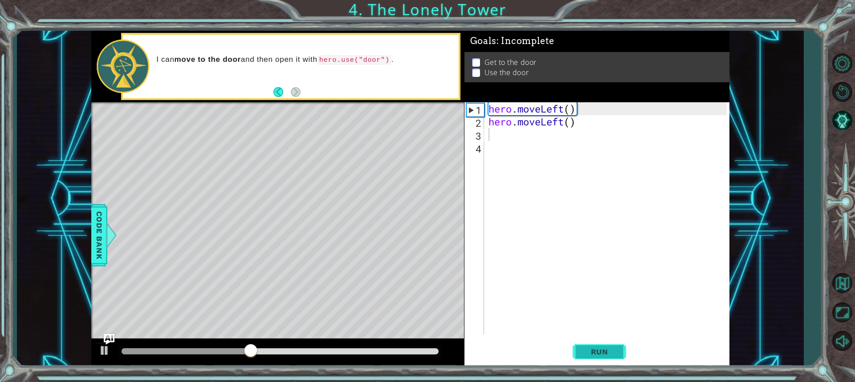
drag, startPoint x: 599, startPoint y: 358, endPoint x: 599, endPoint y: 353, distance: 5.8
click at [599, 358] on button "Run" at bounding box center [599, 352] width 53 height 26
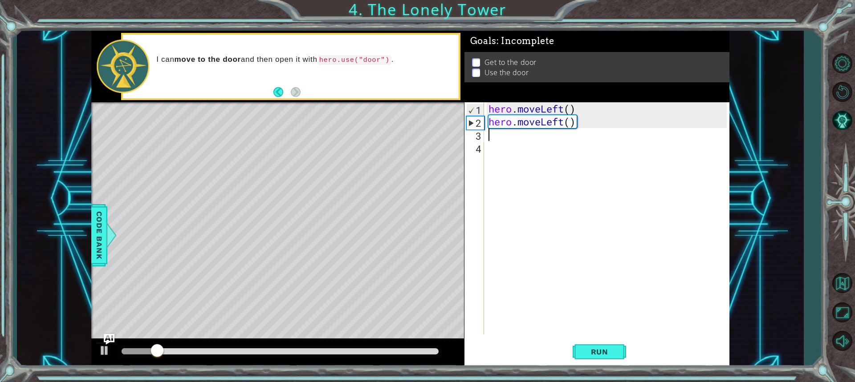
click at [492, 133] on div "hero . moveLeft ( ) hero . moveLeft ( )" at bounding box center [609, 231] width 244 height 258
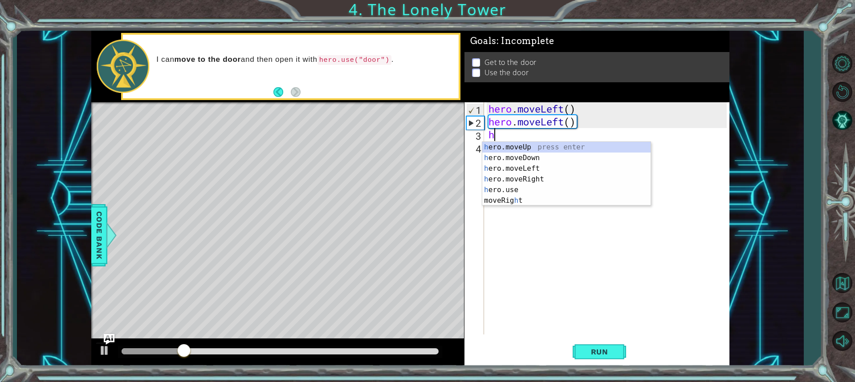
type textarea "h"
click at [525, 164] on div "h ero.moveUp press enter h ero.moveDown press enter h ero.moveLeft press enter …" at bounding box center [566, 184] width 168 height 85
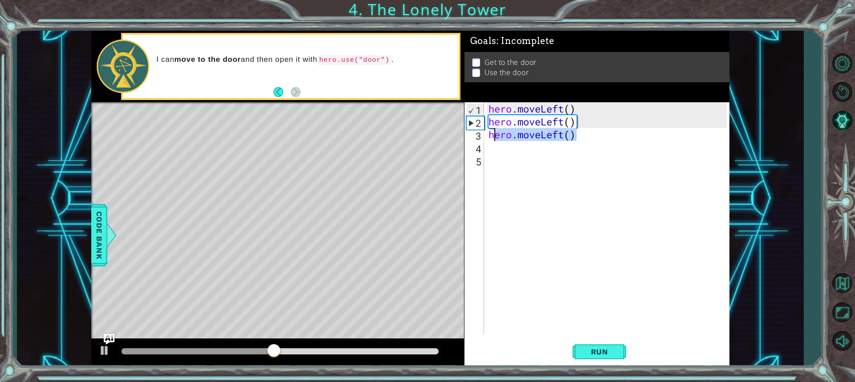
drag, startPoint x: 577, startPoint y: 134, endPoint x: 493, endPoint y: 140, distance: 83.9
click at [493, 140] on div "hero . moveLeft ( ) hero . moveLeft ( ) hero . moveLeft ( )" at bounding box center [609, 231] width 244 height 258
type textarea "h"
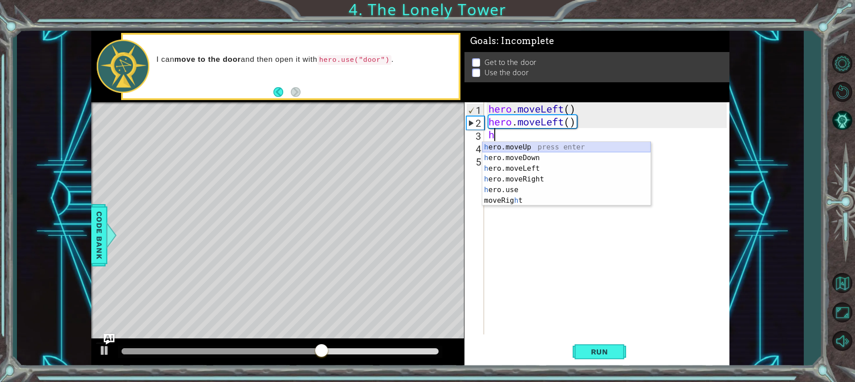
click at [506, 146] on div "h ero.moveUp press enter h ero.moveDown press enter h ero.moveLeft press enter …" at bounding box center [566, 184] width 168 height 85
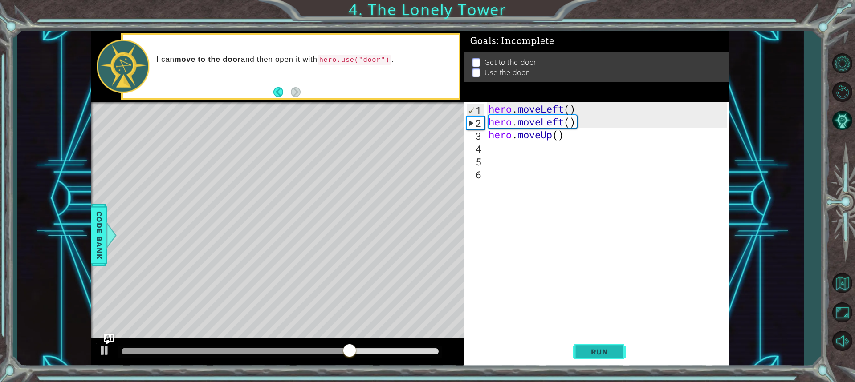
click at [604, 345] on button "Run" at bounding box center [599, 352] width 53 height 26
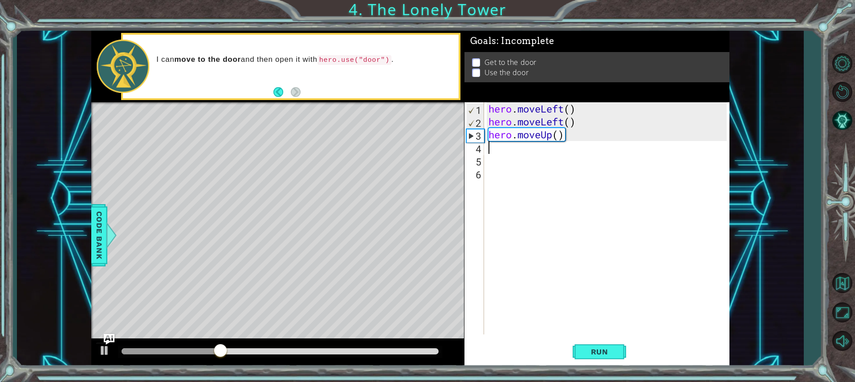
type textarea "h"
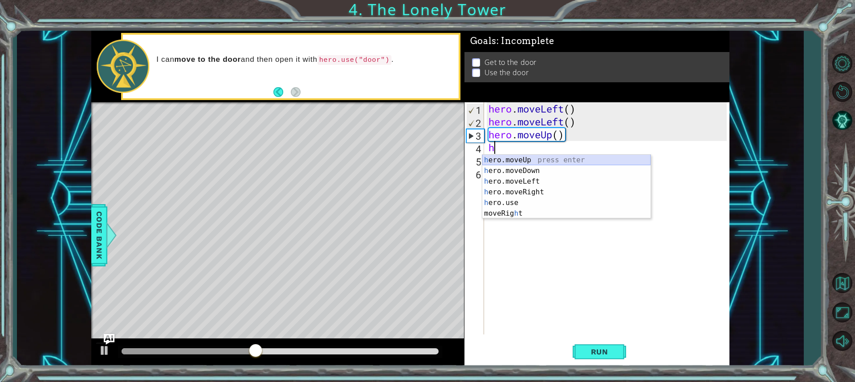
click at [529, 161] on div "h ero.moveUp press enter h ero.moveDown press enter h ero.moveLeft press enter …" at bounding box center [566, 197] width 168 height 85
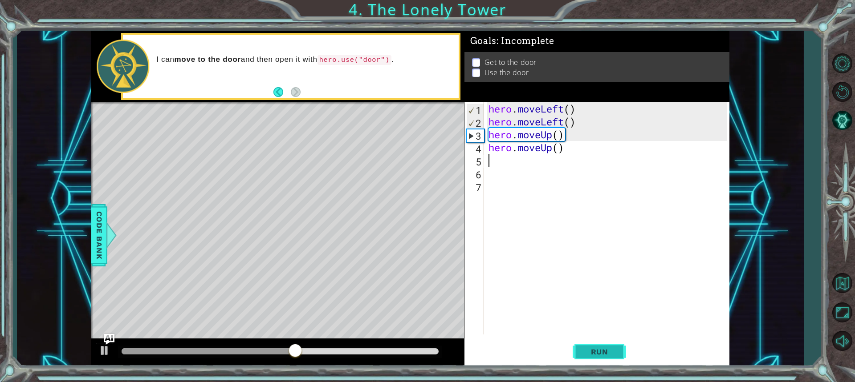
click at [609, 353] on span "Run" at bounding box center [599, 352] width 35 height 9
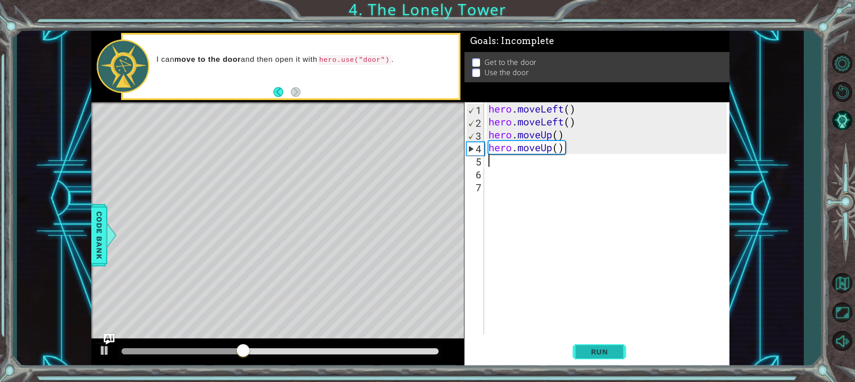
click at [607, 353] on span "Run" at bounding box center [599, 352] width 35 height 9
click at [508, 165] on div "hero . moveLeft ( ) hero . moveLeft ( ) hero . moveUp ( ) hero . moveUp ( )" at bounding box center [609, 231] width 244 height 258
type textarea "h"
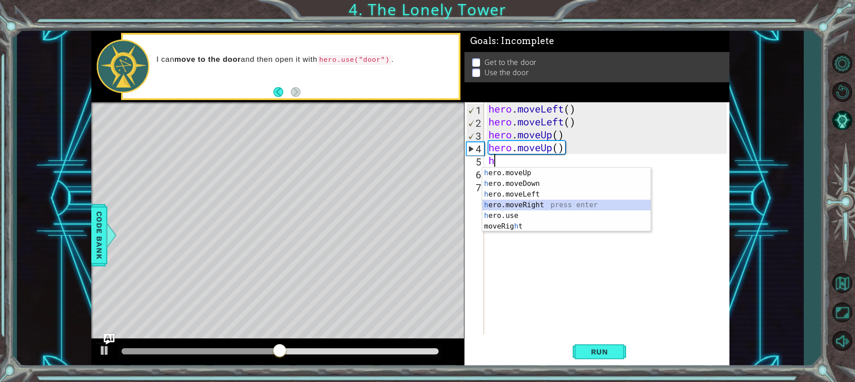
click at [529, 204] on div "h ero.moveUp press enter h ero.moveDown press enter h ero.moveLeft press enter …" at bounding box center [566, 210] width 168 height 85
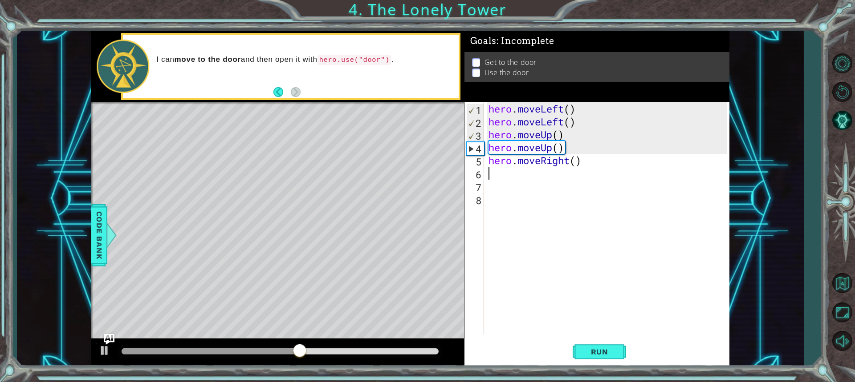
type textarea "h"
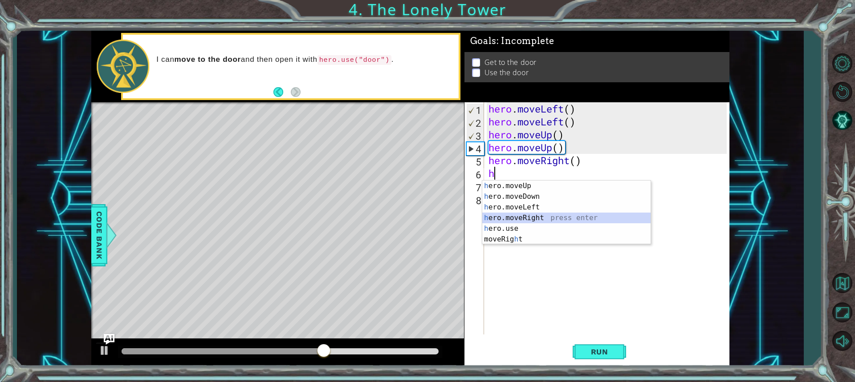
click at [536, 215] on div "h ero.moveUp press enter h ero.moveDown press enter h ero.moveLeft press enter …" at bounding box center [566, 223] width 168 height 85
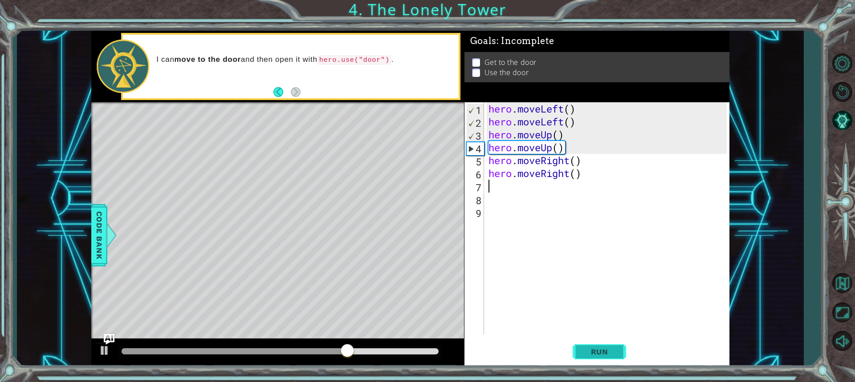
click at [611, 358] on button "Run" at bounding box center [599, 352] width 53 height 26
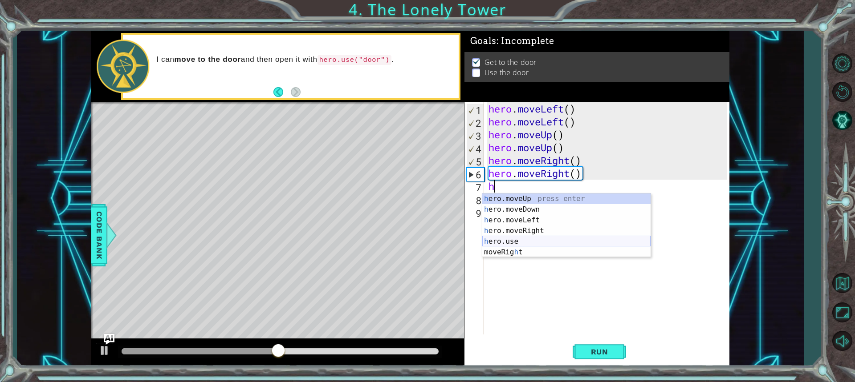
click at [531, 237] on div "h ero.moveUp press enter h ero.moveDown press enter h ero.moveLeft press enter …" at bounding box center [566, 236] width 168 height 85
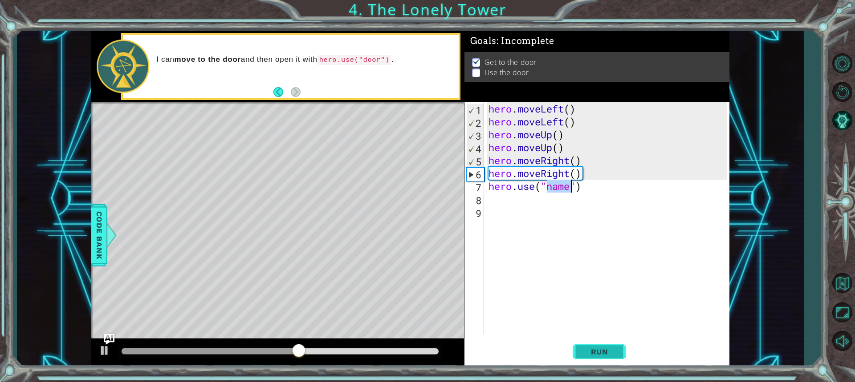
drag, startPoint x: 605, startPoint y: 355, endPoint x: 599, endPoint y: 356, distance: 6.4
click at [603, 356] on span "Run" at bounding box center [599, 352] width 35 height 9
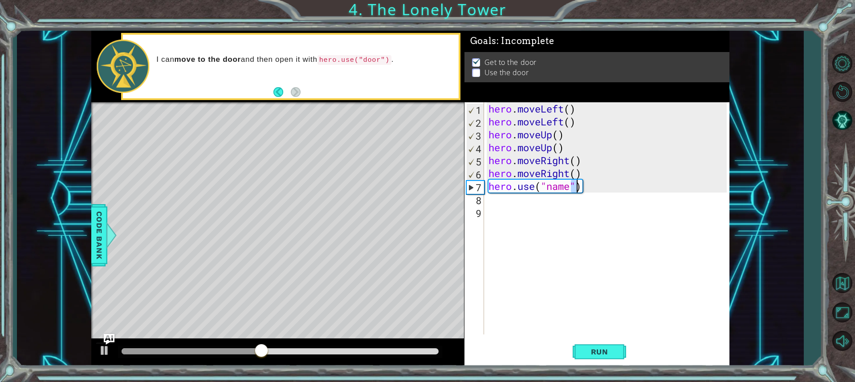
click at [574, 183] on div "hero . moveLeft ( ) hero . moveLeft ( ) hero . moveUp ( ) hero . moveUp ( ) her…" at bounding box center [609, 231] width 244 height 258
click at [572, 187] on div "hero . moveLeft ( ) hero . moveLeft ( ) hero . moveUp ( ) hero . moveUp ( ) her…" at bounding box center [607, 218] width 240 height 232
click at [572, 187] on div "hero . moveLeft ( ) hero . moveLeft ( ) hero . moveUp ( ) hero . moveUp ( ) her…" at bounding box center [609, 231] width 244 height 258
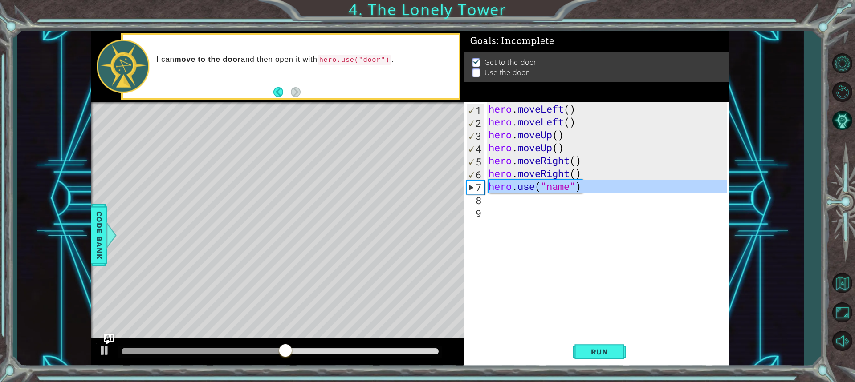
click at [572, 187] on div "hero . moveLeft ( ) hero . moveLeft ( ) hero . moveUp ( ) hero . moveUp ( ) her…" at bounding box center [609, 231] width 244 height 258
click at [572, 187] on div "hero . moveLeft ( ) hero . moveLeft ( ) hero . moveUp ( ) hero . moveUp ( ) her…" at bounding box center [607, 218] width 240 height 232
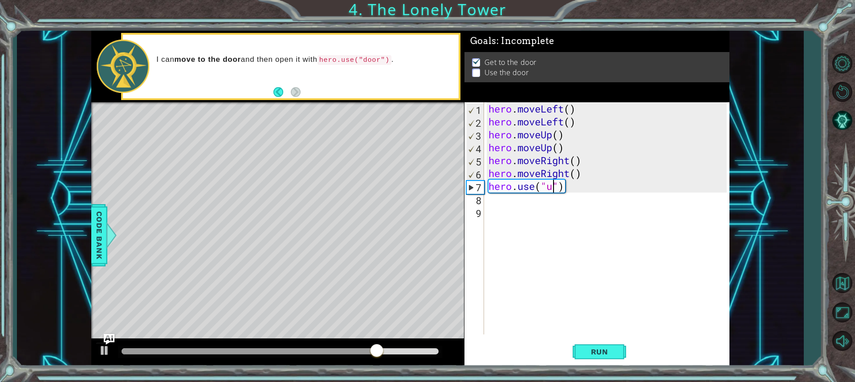
scroll to position [0, 3]
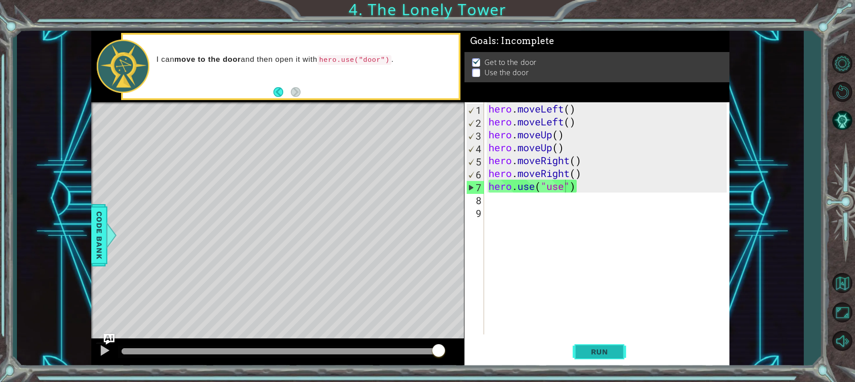
click at [597, 352] on span "Run" at bounding box center [599, 352] width 35 height 9
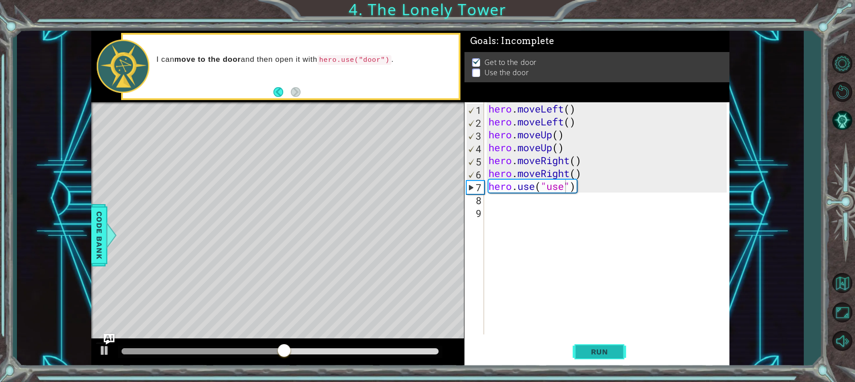
click at [595, 352] on span "Run" at bounding box center [599, 352] width 35 height 9
type textarea "hero.use("door")"
click at [582, 353] on span "Run" at bounding box center [599, 352] width 35 height 9
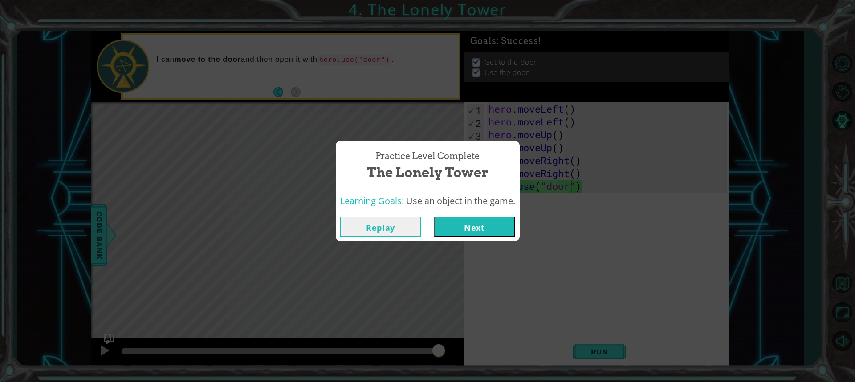
click at [474, 224] on button "Next" at bounding box center [474, 227] width 81 height 20
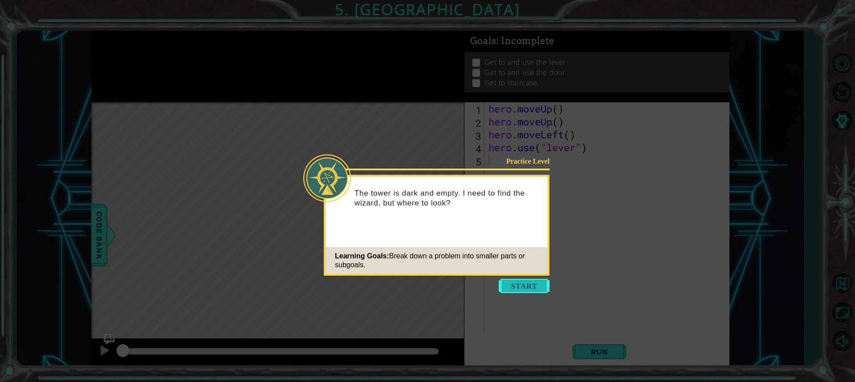
click at [528, 283] on button "Start" at bounding box center [524, 286] width 51 height 14
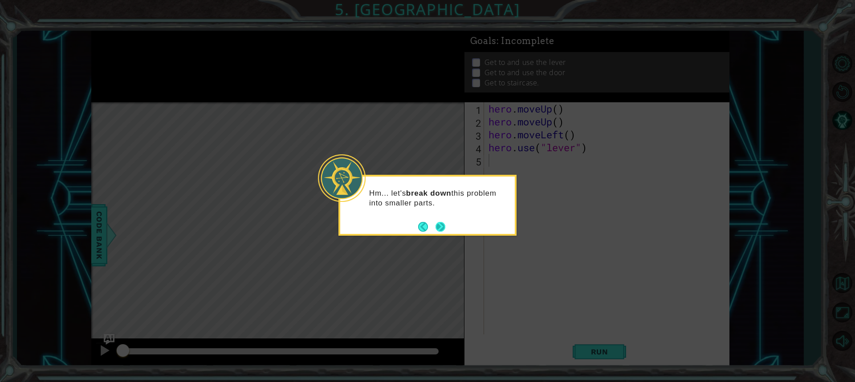
click at [442, 228] on button "Next" at bounding box center [440, 227] width 11 height 11
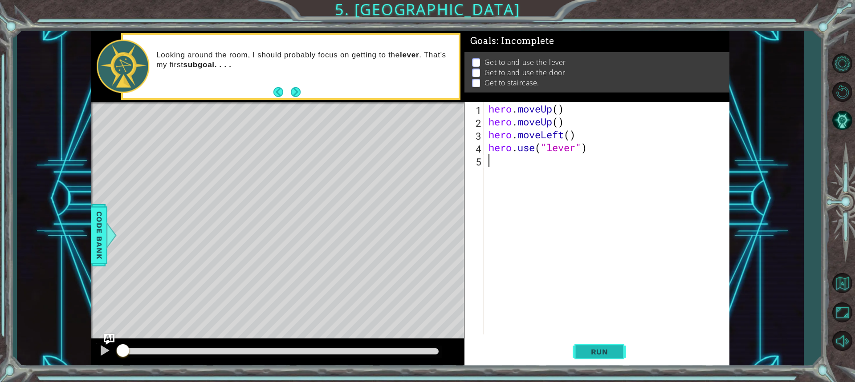
click at [593, 358] on button "Run" at bounding box center [599, 352] width 53 height 26
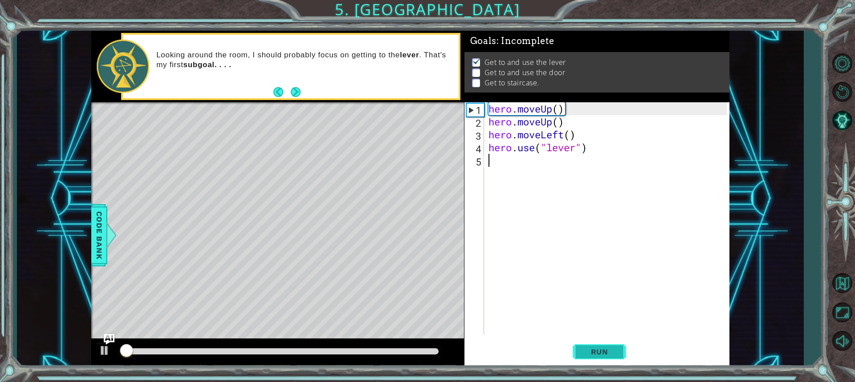
scroll to position [1, 0]
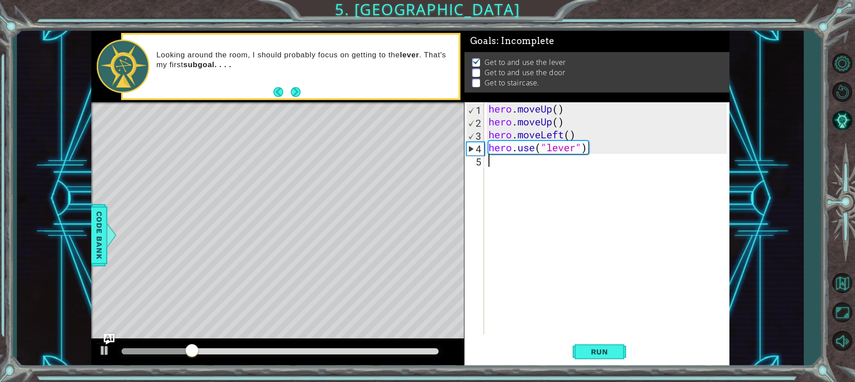
type textarea "h"
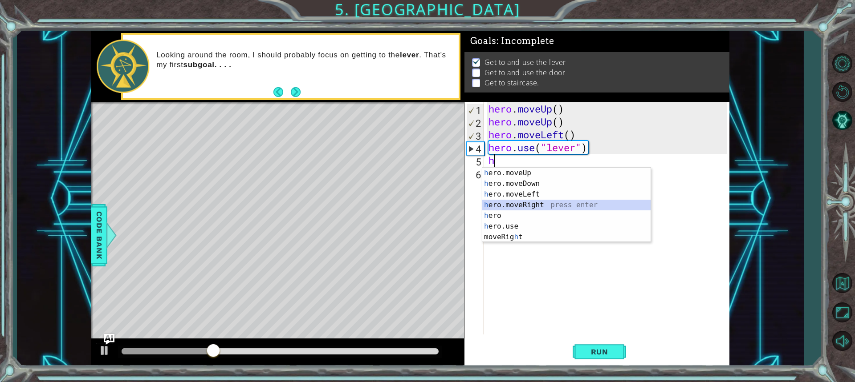
click at [516, 204] on div "h ero.moveUp press enter h ero.moveDown press enter h ero.moveLeft press enter …" at bounding box center [566, 216] width 168 height 96
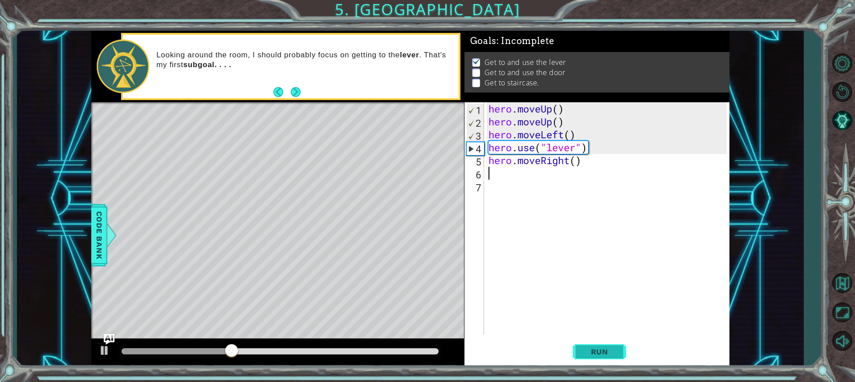
click at [587, 353] on span "Run" at bounding box center [599, 352] width 35 height 9
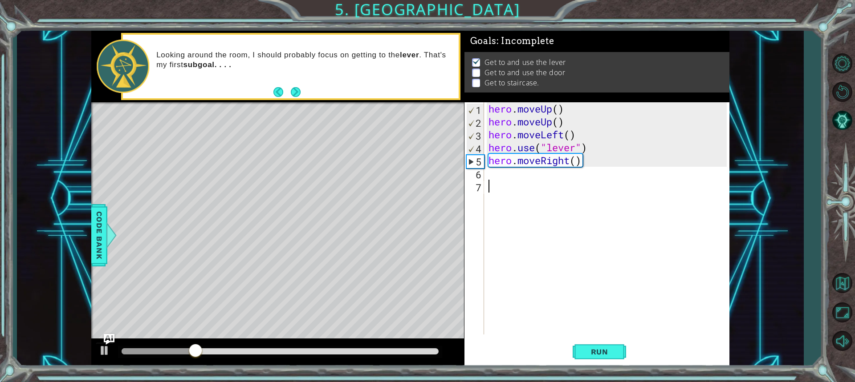
click at [510, 183] on div "hero . moveUp ( ) hero . moveUp ( ) hero . moveLeft ( ) hero . use ( "lever" ) …" at bounding box center [609, 231] width 244 height 258
click at [504, 179] on div "hero . moveUp ( ) hero . moveUp ( ) hero . moveLeft ( ) hero . use ( "lever" ) …" at bounding box center [609, 231] width 244 height 258
type textarea "h"
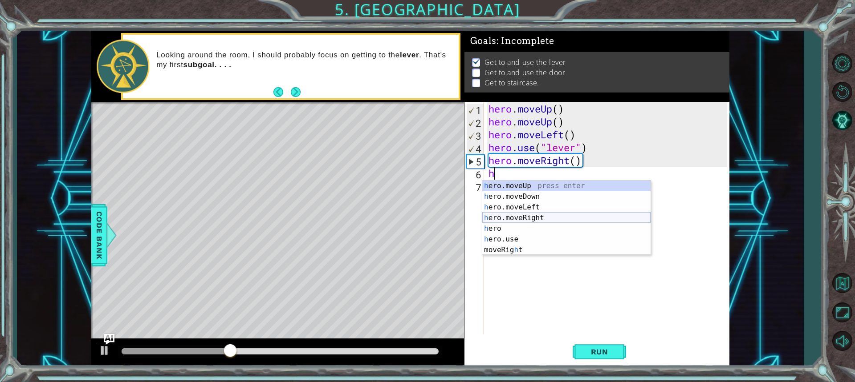
click at [527, 220] on div "h ero.moveUp press enter h ero.moveDown press enter h ero.moveLeft press enter …" at bounding box center [566, 229] width 168 height 96
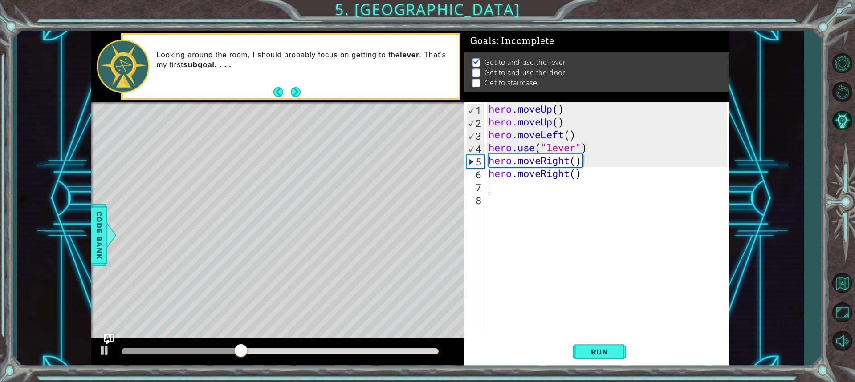
type textarea "h"
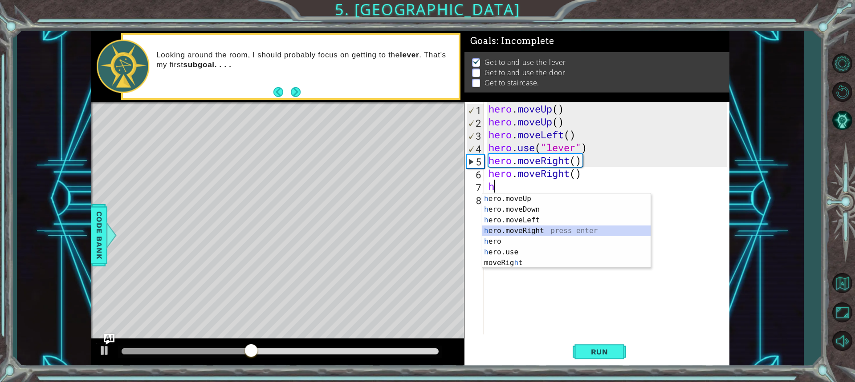
click at [536, 229] on div "h ero.moveUp press enter h ero.moveDown press enter h ero.moveLeft press enter …" at bounding box center [566, 242] width 168 height 96
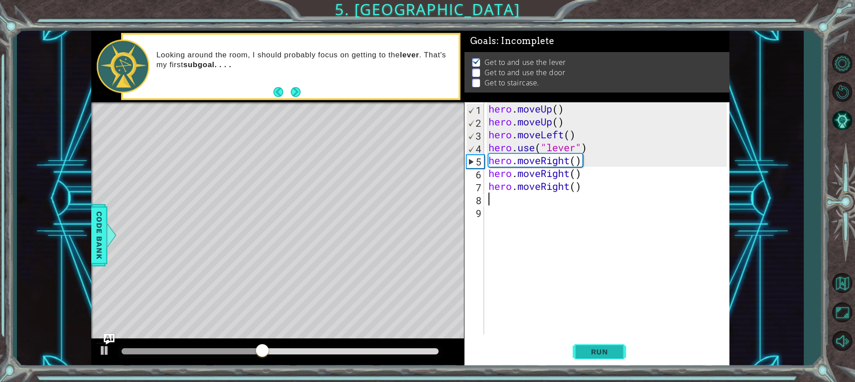
click at [589, 345] on button "Run" at bounding box center [599, 352] width 53 height 26
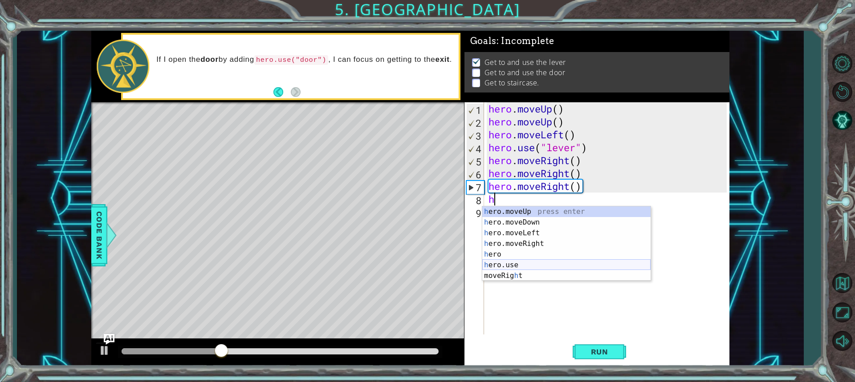
click at [526, 263] on div "h ero.moveUp press enter h ero.moveDown press enter h ero.moveLeft press enter …" at bounding box center [566, 255] width 168 height 96
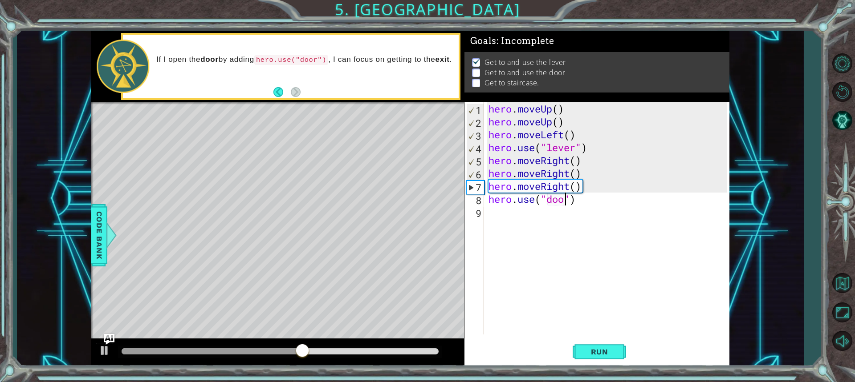
scroll to position [0, 4]
type textarea "hero.use("door")"
click at [592, 355] on span "Run" at bounding box center [599, 352] width 35 height 9
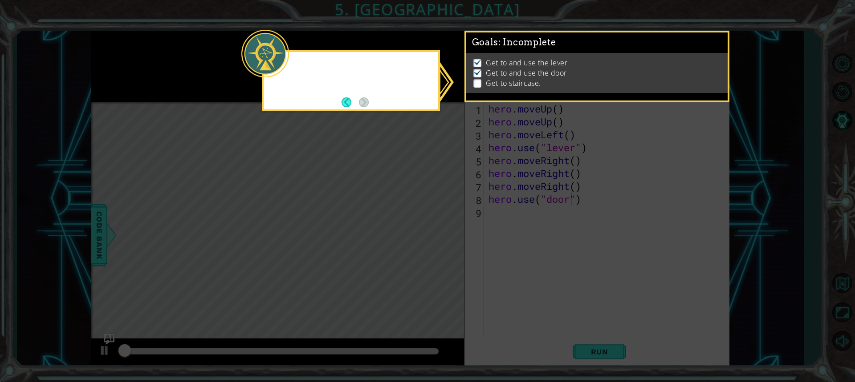
scroll to position [1, 0]
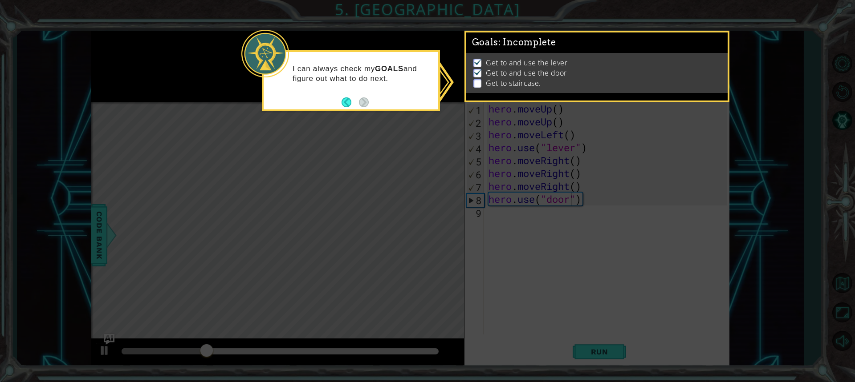
click at [532, 252] on icon at bounding box center [427, 191] width 855 height 382
click at [539, 264] on icon at bounding box center [427, 191] width 855 height 382
click at [351, 99] on button "Back" at bounding box center [349, 102] width 17 height 10
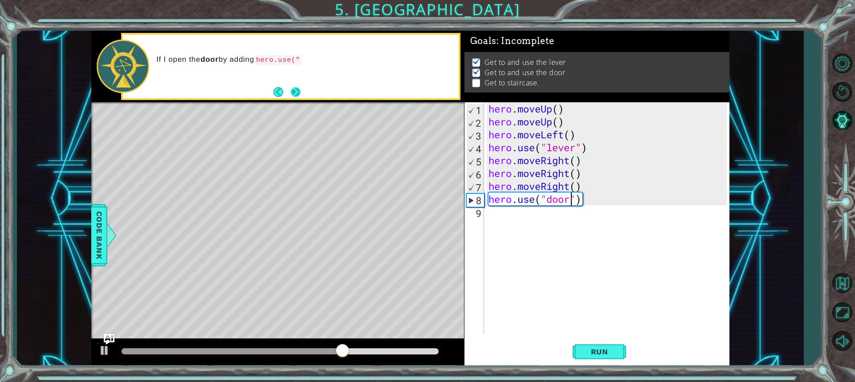
click at [301, 89] on button "Next" at bounding box center [295, 92] width 15 height 15
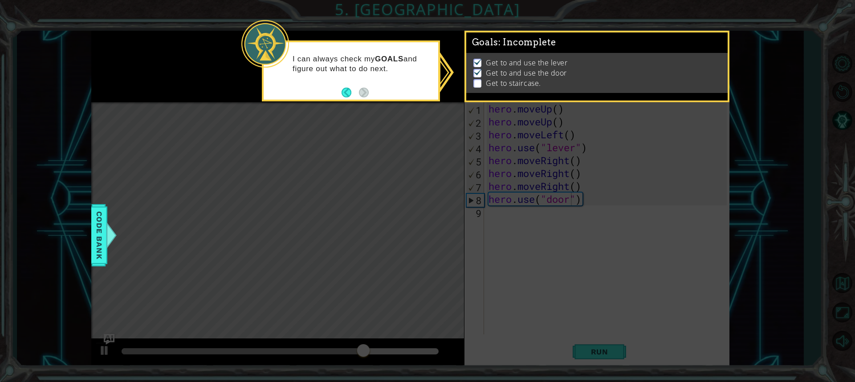
click at [476, 83] on p at bounding box center [477, 83] width 8 height 8
click at [101, 232] on span "Code Bank" at bounding box center [99, 235] width 14 height 54
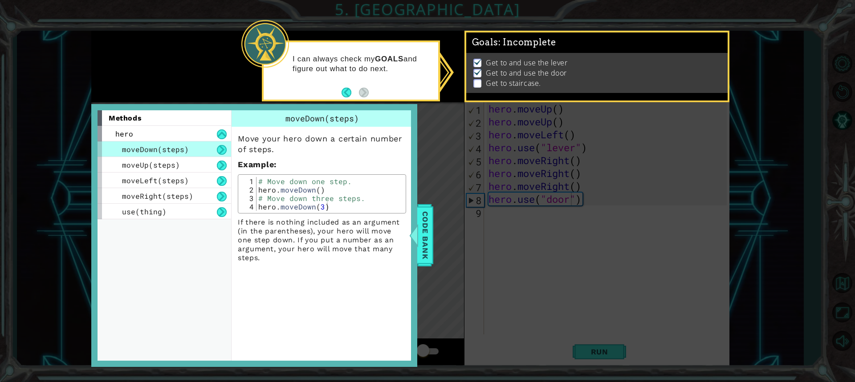
click at [415, 217] on div "methods hero moveDown(steps) moveUp(steps) moveLeft(steps) moveRight(steps) use…" at bounding box center [254, 235] width 326 height 263
click at [418, 221] on div "Code Bank" at bounding box center [425, 235] width 16 height 62
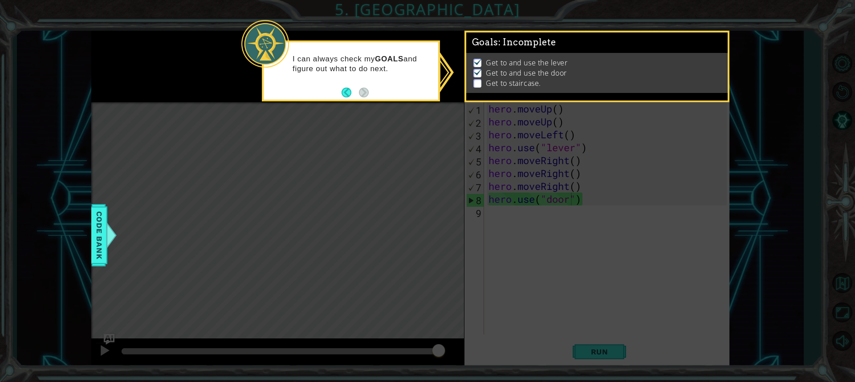
drag, startPoint x: 478, startPoint y: 82, endPoint x: 455, endPoint y: 81, distance: 22.7
click at [475, 83] on p at bounding box center [477, 83] width 8 height 8
click at [347, 88] on button "Back" at bounding box center [349, 93] width 17 height 10
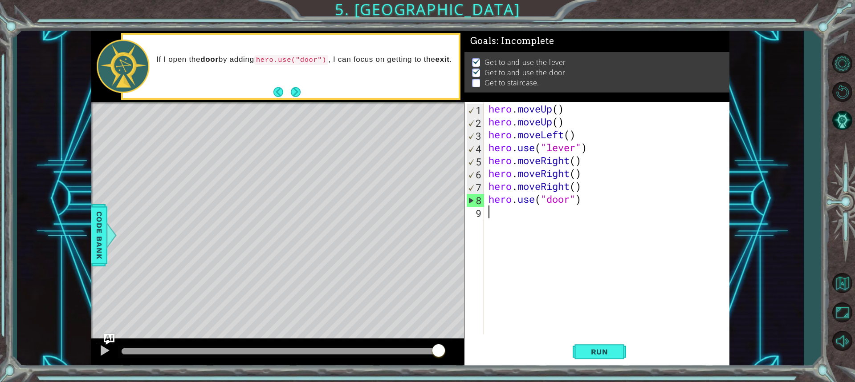
click at [506, 227] on div "hero . moveUp ( ) hero . moveUp ( ) hero . moveLeft ( ) hero . use ( "lever" ) …" at bounding box center [609, 231] width 244 height 258
type textarea "h"
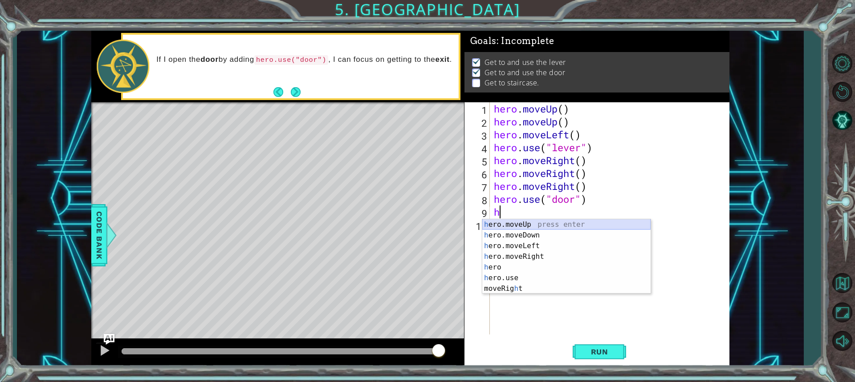
click at [520, 220] on div "h ero.moveUp press enter h ero.moveDown press enter h ero.moveLeft press enter …" at bounding box center [566, 267] width 168 height 96
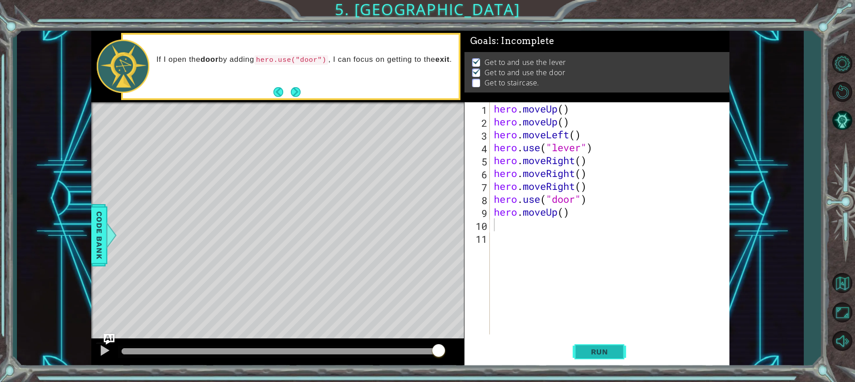
click at [599, 352] on span "Run" at bounding box center [599, 352] width 35 height 9
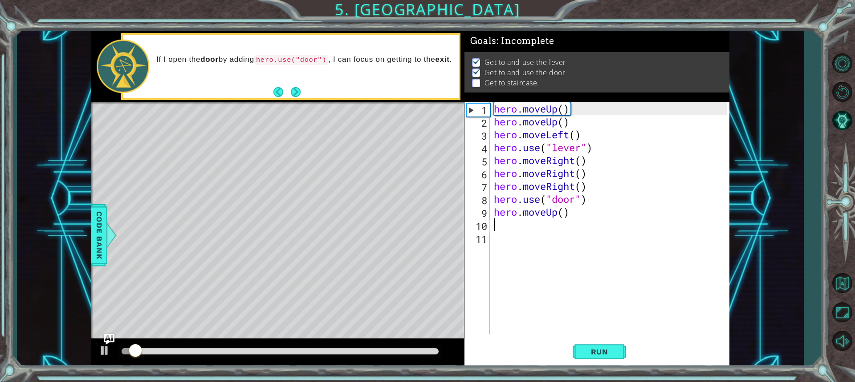
scroll to position [1, 0]
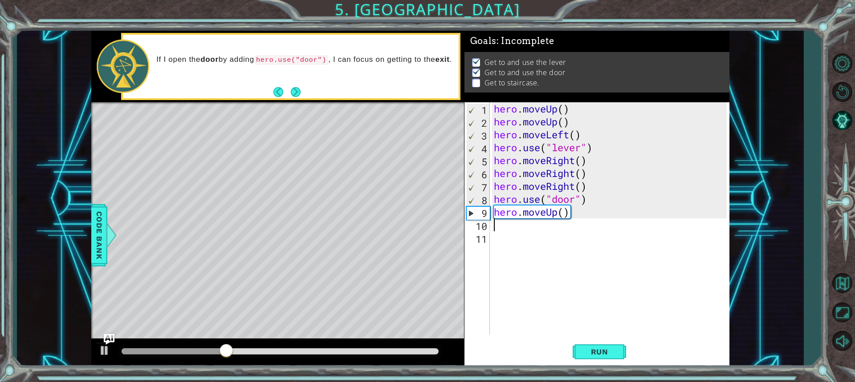
type textarea "h"
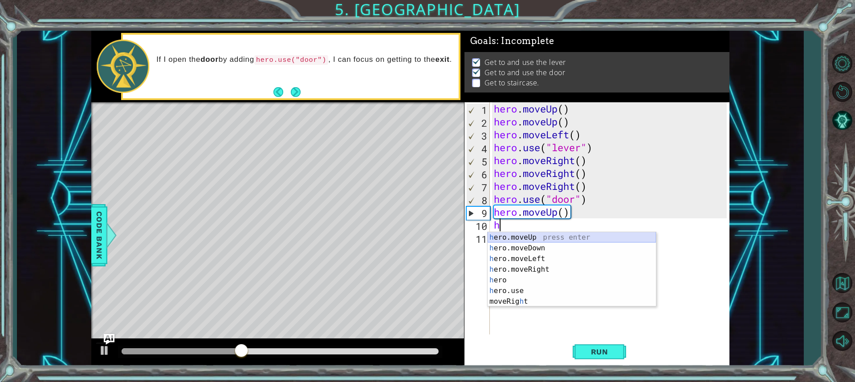
click at [532, 239] on div "h ero.moveUp press enter h ero.moveDown press enter h ero.moveLeft press enter …" at bounding box center [571, 280] width 168 height 96
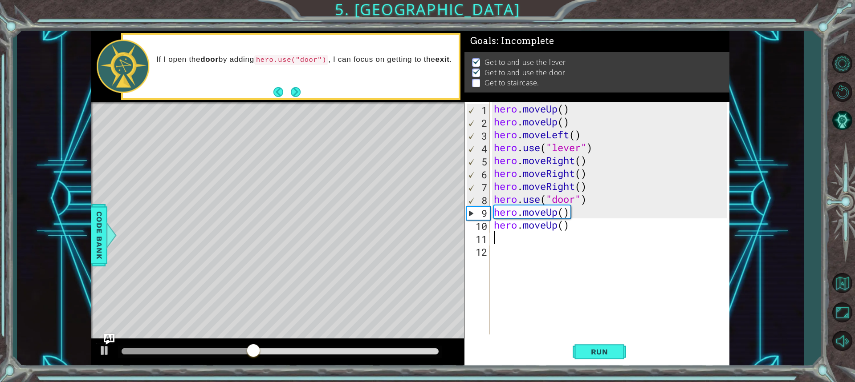
type textarea "h"
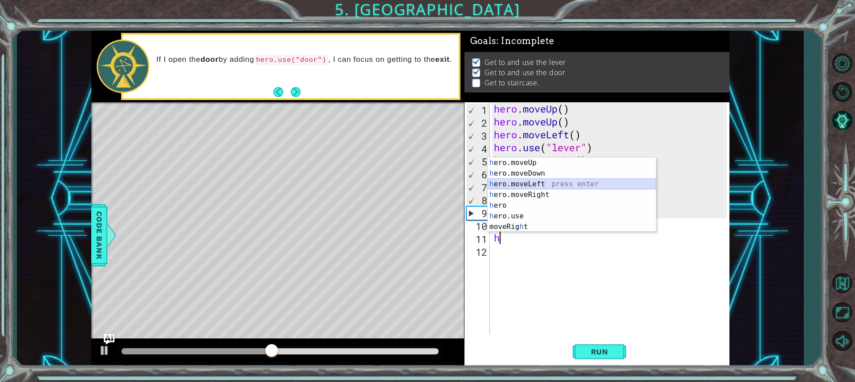
click at [526, 185] on div "h ero.moveUp press enter h ero.moveDown press enter h ero.moveLeft press enter …" at bounding box center [571, 206] width 168 height 96
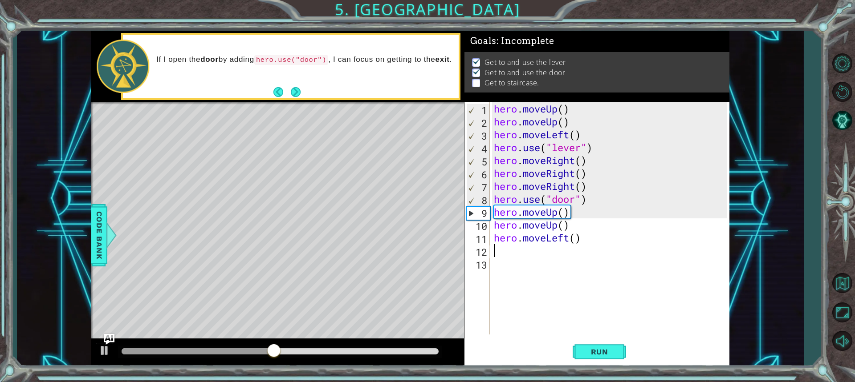
type textarea "h"
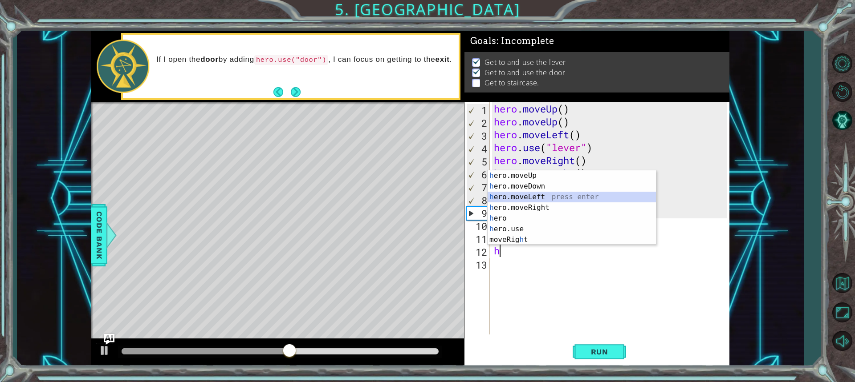
click at [523, 199] on div "h ero.moveUp press enter h ero.moveDown press enter h ero.moveLeft press enter …" at bounding box center [571, 219] width 168 height 96
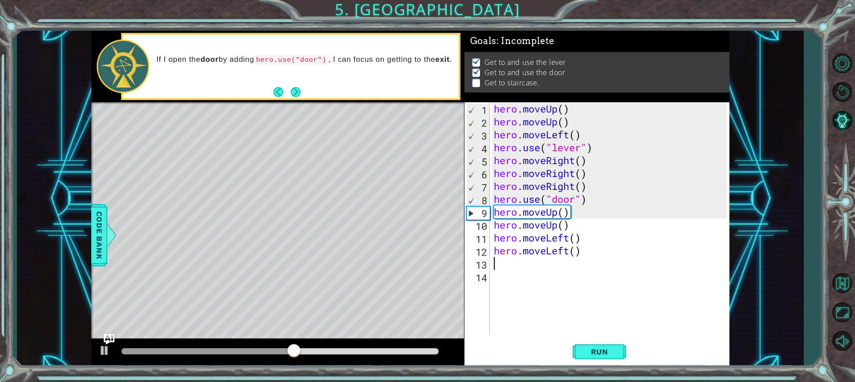
type textarea "h"
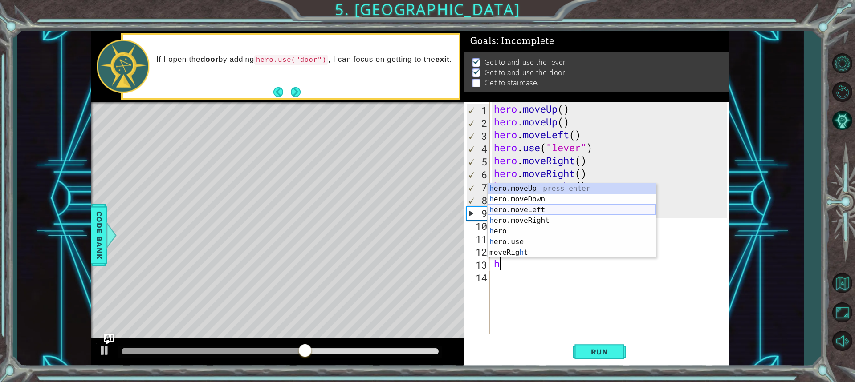
click at [530, 210] on div "h ero.moveUp press enter h ero.moveDown press enter h ero.moveLeft press enter …" at bounding box center [571, 231] width 168 height 96
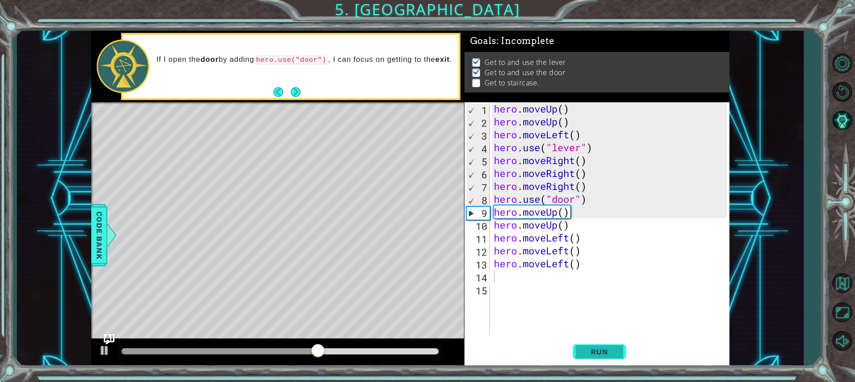
drag, startPoint x: 600, startPoint y: 355, endPoint x: 594, endPoint y: 350, distance: 7.6
click at [595, 350] on span "Run" at bounding box center [599, 352] width 35 height 9
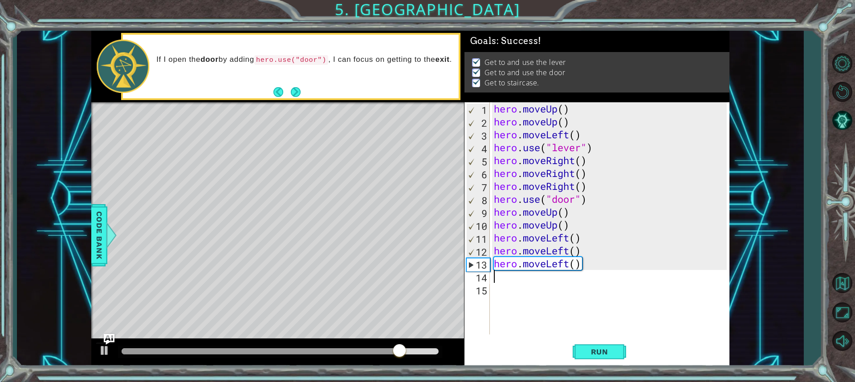
click at [519, 284] on div "hero . moveUp ( ) hero . moveUp ( ) hero . moveLeft ( ) hero . use ( "lever" ) …" at bounding box center [611, 231] width 239 height 258
click at [519, 280] on div "hero . moveUp ( ) hero . moveUp ( ) hero . moveLeft ( ) hero . use ( "lever" ) …" at bounding box center [611, 231] width 239 height 258
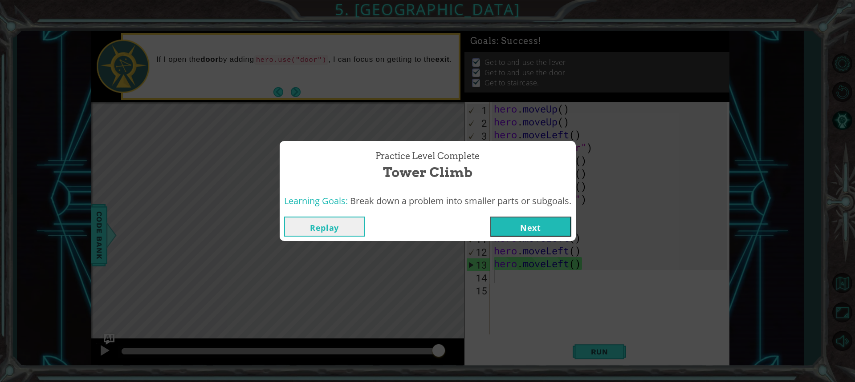
click at [522, 217] on button "Next" at bounding box center [530, 227] width 81 height 20
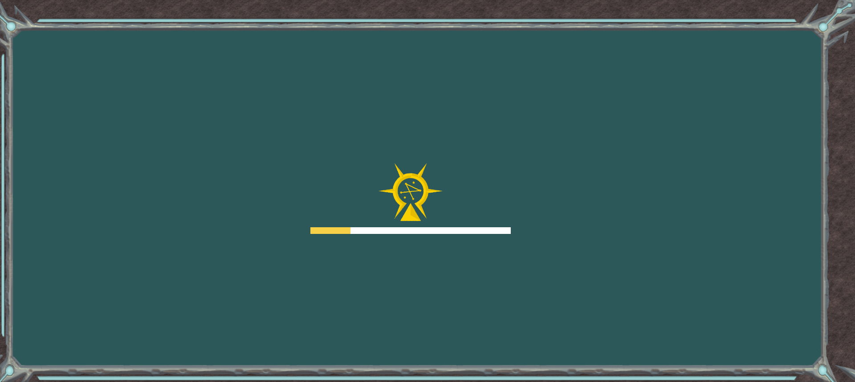
click at [522, 220] on div "Goals Error loading from server. Try refreshing the page. You'll need to join a…" at bounding box center [427, 191] width 855 height 382
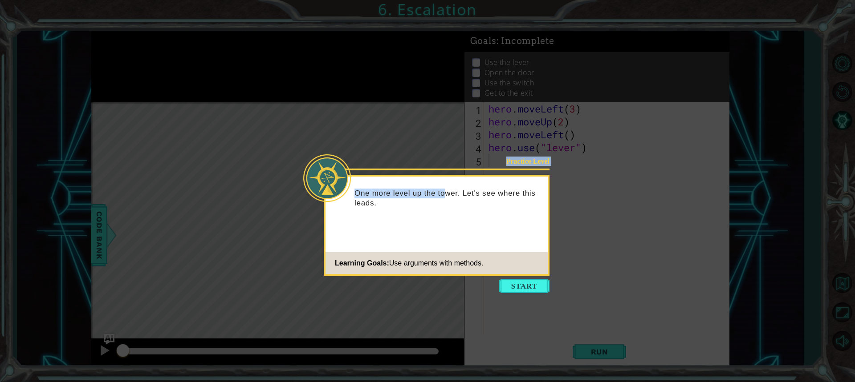
drag, startPoint x: 443, startPoint y: 188, endPoint x: 514, endPoint y: 2, distance: 198.8
click at [527, 10] on body "1 ההההההההההההההההההההההההההההההההההההההההההההההההההההההההההההההההההההההההההההה…" at bounding box center [427, 191] width 855 height 382
click at [539, 286] on button "Start" at bounding box center [524, 286] width 51 height 14
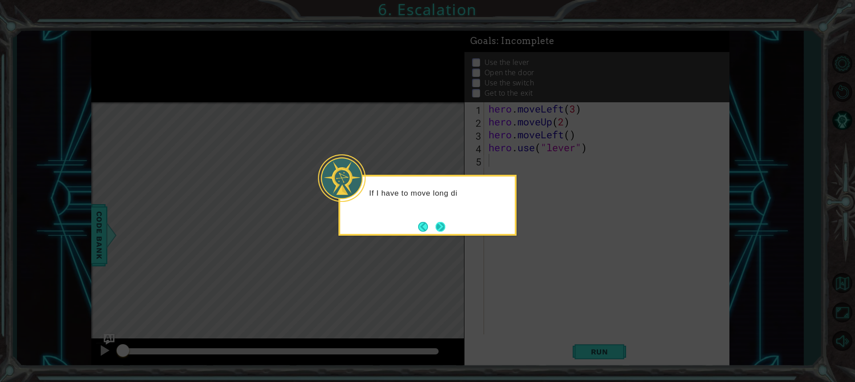
click at [435, 227] on button "Next" at bounding box center [441, 227] width 12 height 12
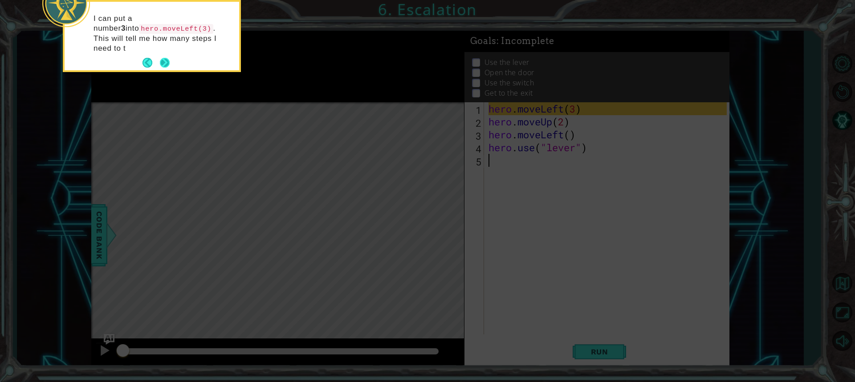
click at [167, 58] on button "Next" at bounding box center [165, 63] width 10 height 10
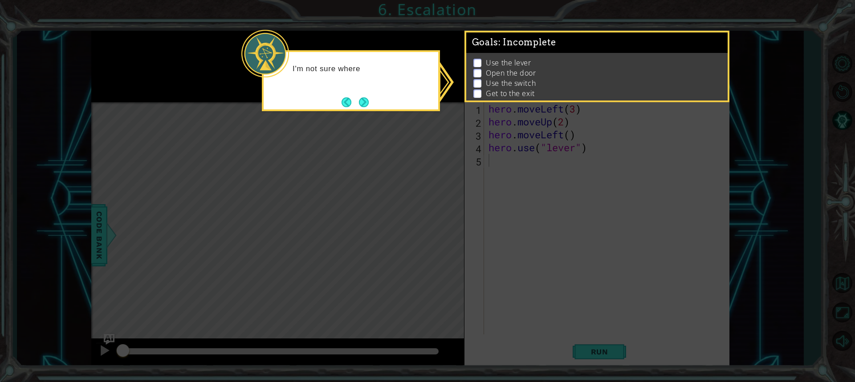
click at [455, 104] on icon at bounding box center [427, 191] width 855 height 382
drag, startPoint x: 402, startPoint y: 102, endPoint x: 372, endPoint y: 95, distance: 30.5
click at [383, 95] on div "I'm not sure where the exit is," at bounding box center [351, 80] width 178 height 61
click at [366, 97] on button "Next" at bounding box center [364, 102] width 10 height 10
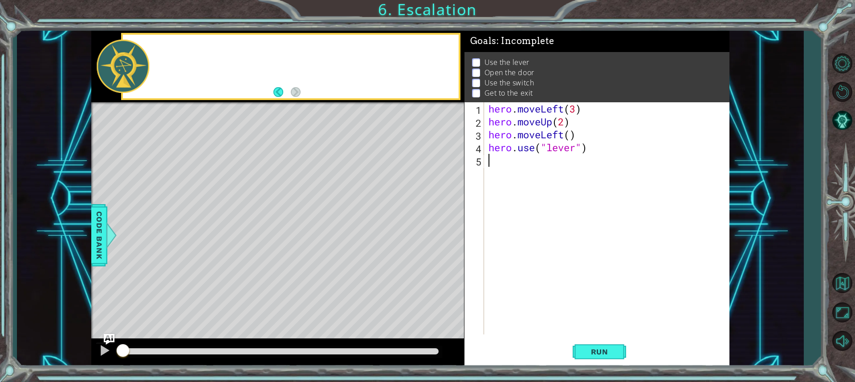
click at [366, 96] on div at bounding box center [291, 67] width 336 height 64
click at [588, 341] on button "Run" at bounding box center [599, 352] width 53 height 26
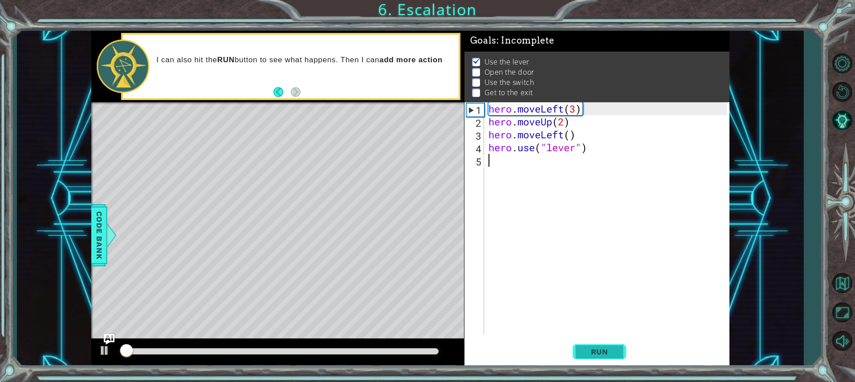
scroll to position [6, 0]
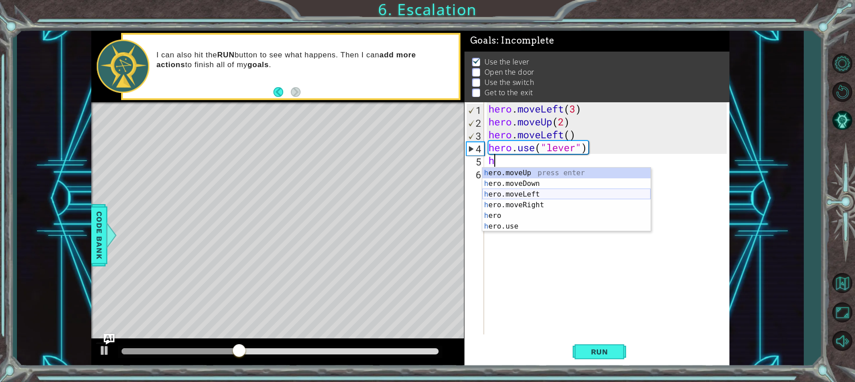
click at [530, 197] on div "h ero.moveUp press enter h ero.moveDown press enter h ero.moveLeft press enter …" at bounding box center [566, 210] width 168 height 85
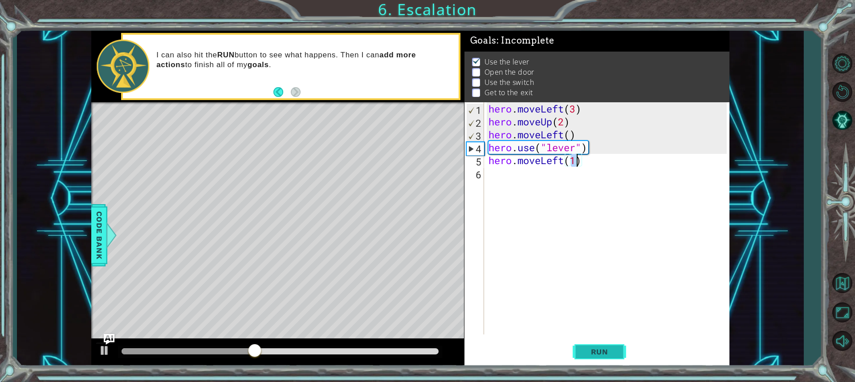
type textarea "hero.moveLeft(1)"
drag, startPoint x: 617, startPoint y: 353, endPoint x: 629, endPoint y: 350, distance: 12.7
click at [617, 353] on button "Run" at bounding box center [599, 352] width 53 height 26
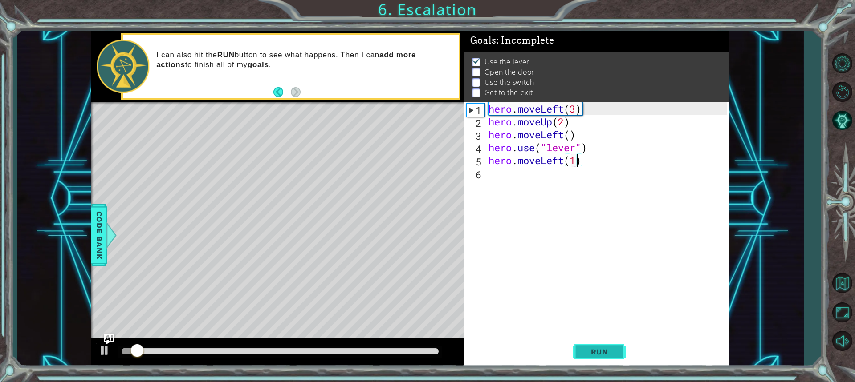
click at [612, 351] on span "Run" at bounding box center [599, 352] width 35 height 9
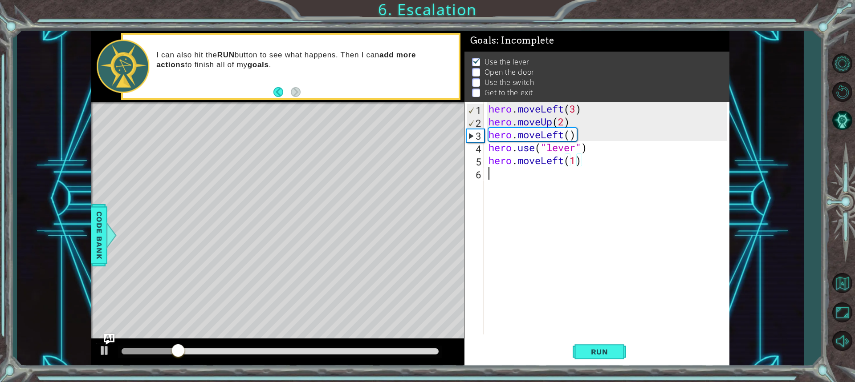
click at [491, 188] on div "hero . moveLeft ( 3 ) hero . moveUp ( 2 ) hero . moveLeft ( ) hero . use ( "lev…" at bounding box center [609, 231] width 244 height 258
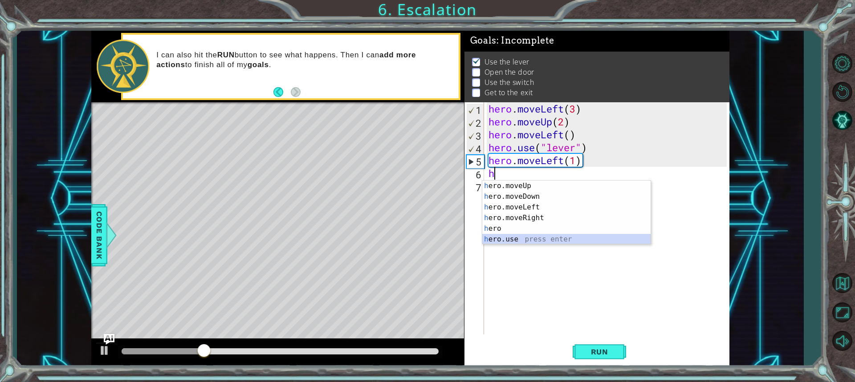
click at [526, 238] on div "h ero.moveUp press enter h ero.moveDown press enter h ero.moveLeft press enter …" at bounding box center [566, 223] width 168 height 85
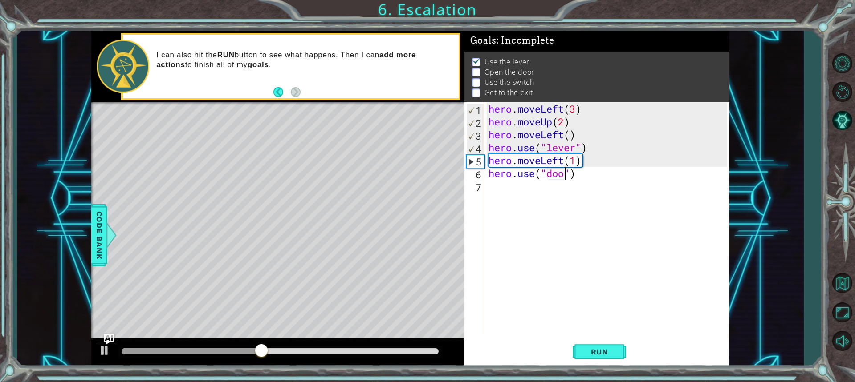
scroll to position [0, 4]
type textarea "hero.use("door")"
click at [485, 191] on div "hero.use("door") 1 2 3 4 5 6 7 hero . moveLeft ( 3 ) hero . moveUp ( 2 ) hero .…" at bounding box center [595, 218] width 262 height 232
click at [494, 191] on div "hero . moveLeft ( 3 ) hero . moveUp ( 2 ) hero . moveLeft ( ) hero . use ( "lev…" at bounding box center [609, 231] width 244 height 258
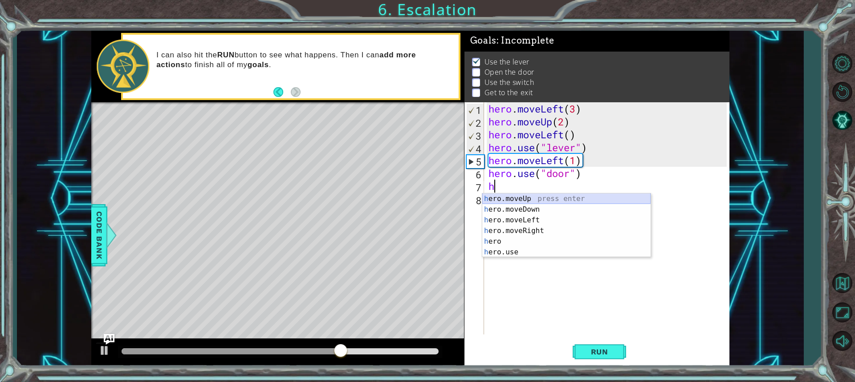
click at [519, 201] on div "h ero.moveUp press enter h ero.moveDown press enter h ero.moveLeft press enter …" at bounding box center [566, 236] width 168 height 85
type textarea "hero.moveUp(1)"
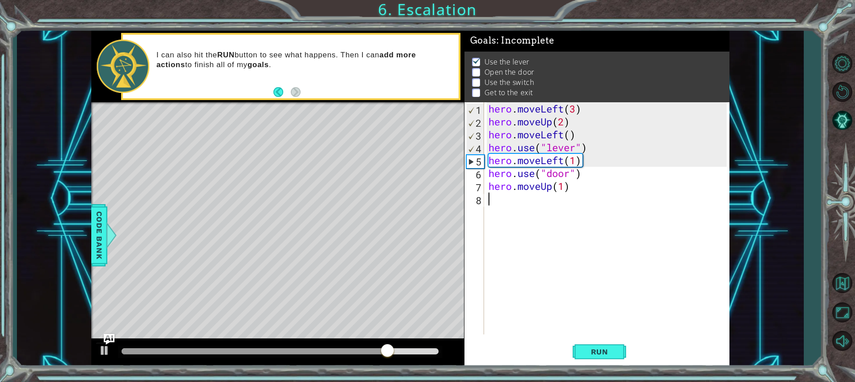
click at [523, 203] on div "hero . moveLeft ( 3 ) hero . moveUp ( 2 ) hero . moveLeft ( ) hero . use ( "lev…" at bounding box center [609, 231] width 244 height 258
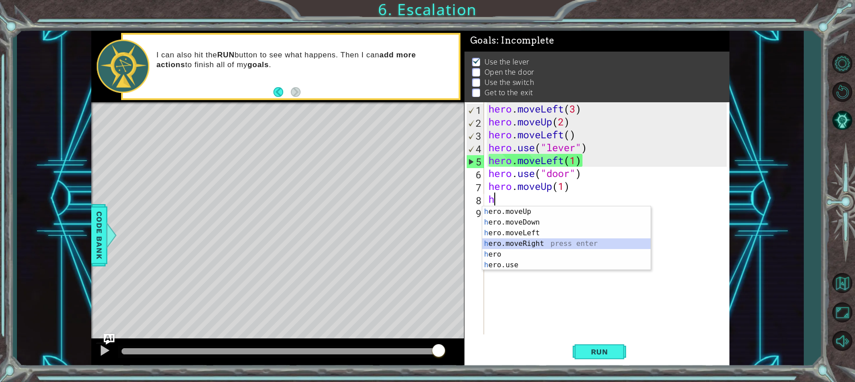
click at [550, 241] on div "h ero.moveUp press enter h ero.moveDown press enter h ero.moveLeft press enter …" at bounding box center [566, 249] width 168 height 85
type textarea "hero.moveRight(1)"
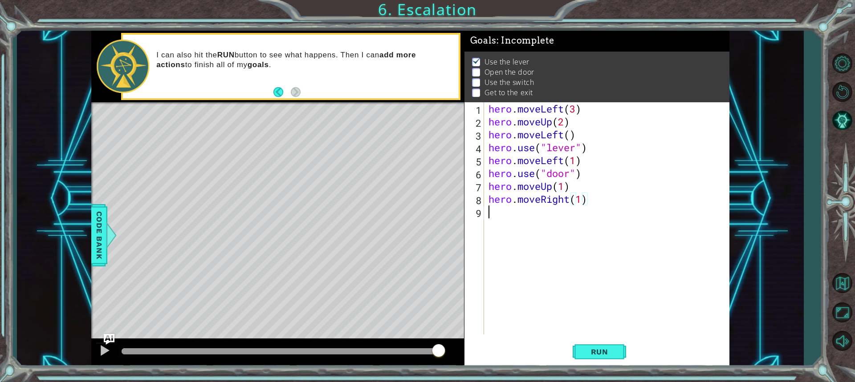
click at [583, 210] on div "hero . moveLeft ( 3 ) hero . moveUp ( 2 ) hero . moveLeft ( ) hero . use ( "lev…" at bounding box center [609, 231] width 244 height 258
click at [581, 199] on div "hero . moveLeft ( 3 ) hero . moveUp ( 2 ) hero . moveLeft ( ) hero . use ( "lev…" at bounding box center [609, 231] width 244 height 258
type textarea "hero.moveRight(2)"
click at [555, 227] on div "hero . moveLeft ( 3 ) hero . moveUp ( 2 ) hero . moveLeft ( ) hero . use ( "lev…" at bounding box center [609, 231] width 244 height 258
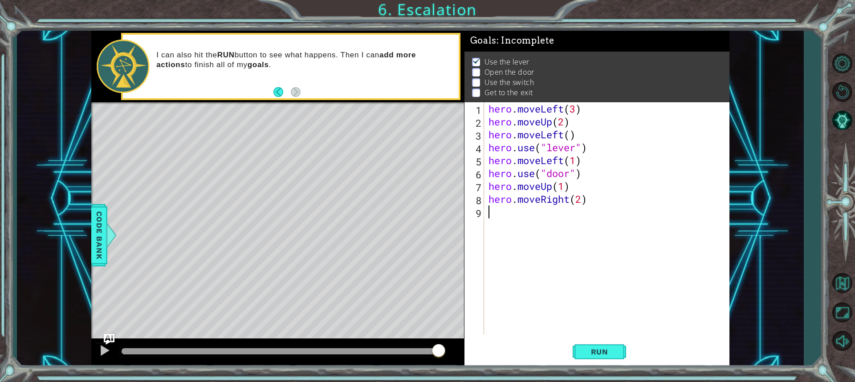
scroll to position [0, 0]
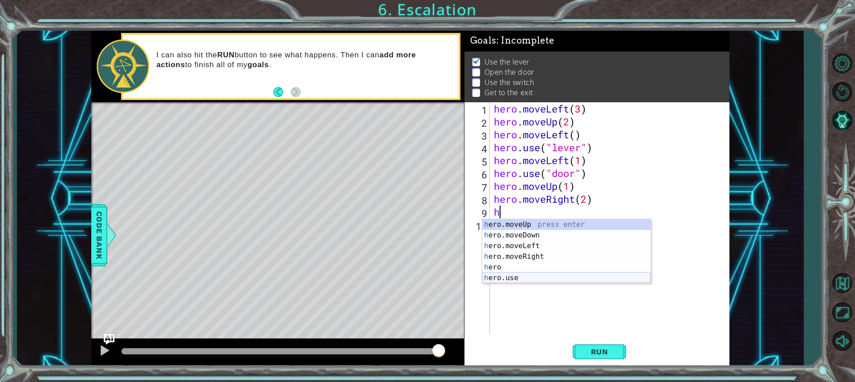
click at [541, 274] on div "h ero.moveUp press enter h ero.moveDown press enter h ero.moveLeft press enter …" at bounding box center [566, 261] width 168 height 85
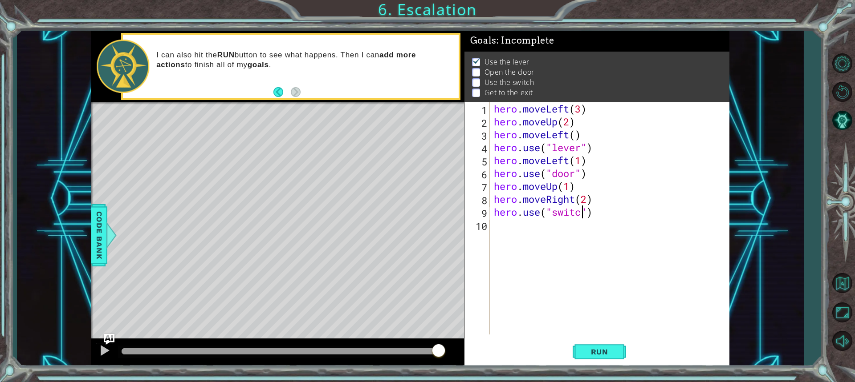
scroll to position [0, 4]
type textarea "hero.use("switch")"
click at [536, 244] on div "hero . moveLeft ( 3 ) hero . moveUp ( 2 ) hero . moveLeft ( ) hero . use ( "lev…" at bounding box center [611, 231] width 239 height 258
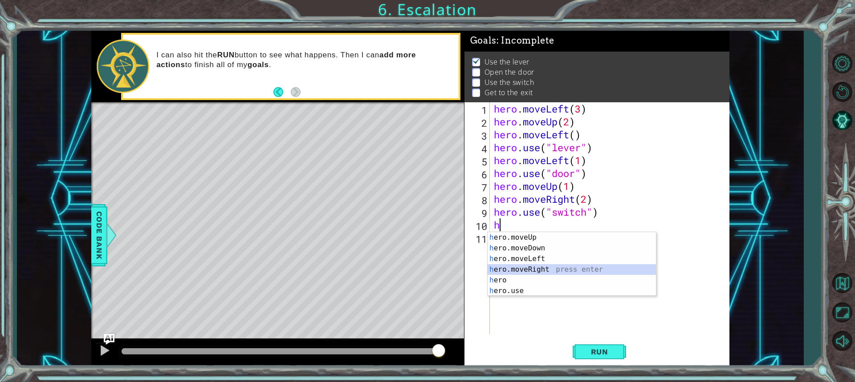
click at [524, 268] on div "h ero.moveUp press enter h ero.moveDown press enter h ero.moveLeft press enter …" at bounding box center [571, 274] width 168 height 85
type textarea "hero.moveRight(1)"
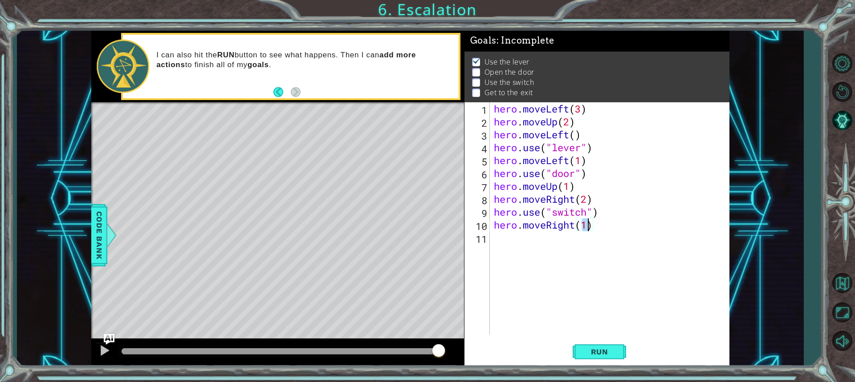
click at [535, 252] on div "hero . moveLeft ( 3 ) hero . moveUp ( 2 ) hero . moveLeft ( ) hero . use ( "lev…" at bounding box center [611, 231] width 239 height 258
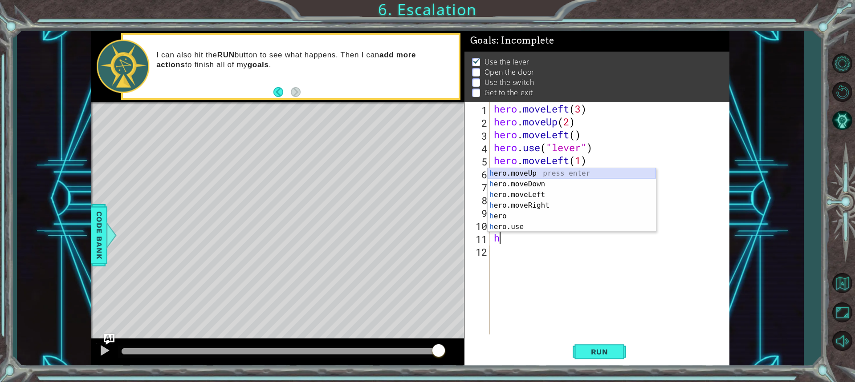
click at [527, 172] on div "h ero.moveUp press enter h ero.moveDown press enter h ero.moveLeft press enter …" at bounding box center [571, 210] width 168 height 85
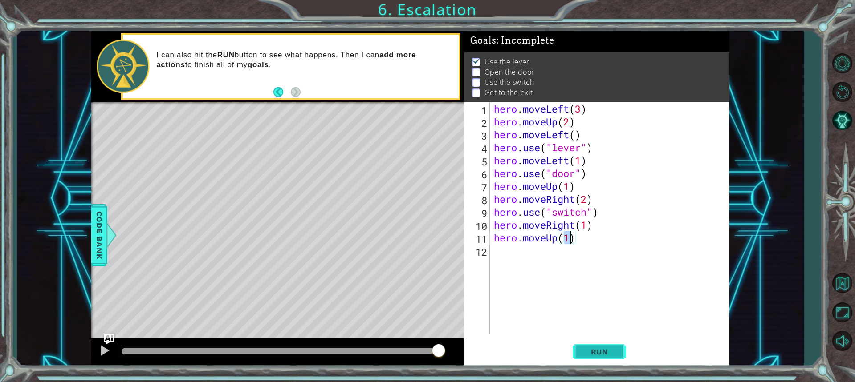
click at [604, 350] on span "Run" at bounding box center [599, 352] width 35 height 9
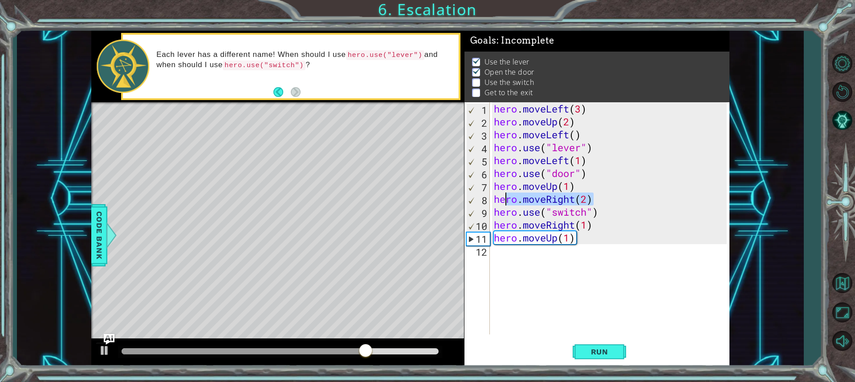
drag, startPoint x: 593, startPoint y: 199, endPoint x: 509, endPoint y: 200, distance: 84.6
click at [509, 200] on div "hero . moveLeft ( 3 ) hero . moveUp ( 2 ) hero . moveLeft ( ) hero . use ( "lev…" at bounding box center [611, 231] width 239 height 258
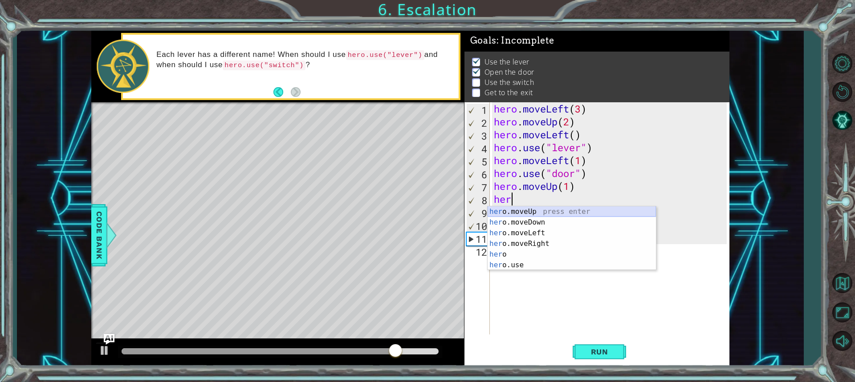
click at [532, 212] on div "her o.moveUp press enter her o.moveDown press enter her o.moveLeft press enter …" at bounding box center [571, 249] width 168 height 85
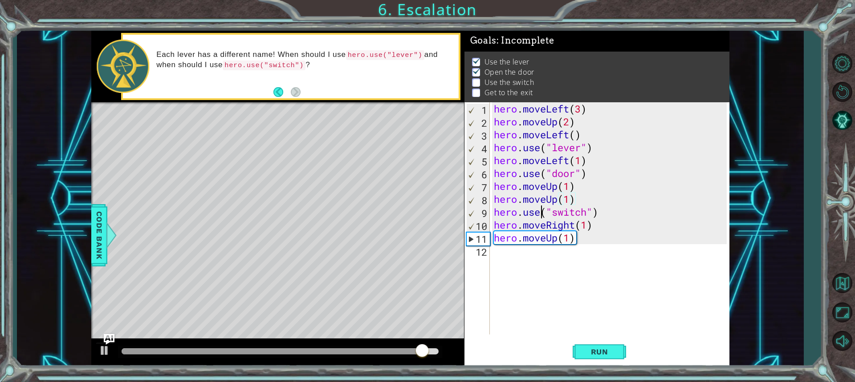
click at [540, 207] on div "hero . moveLeft ( 3 ) hero . moveUp ( 2 ) hero . moveLeft ( ) hero . use ( "lev…" at bounding box center [611, 231] width 239 height 258
click at [589, 202] on div "hero . moveLeft ( 3 ) hero . moveUp ( 2 ) hero . moveLeft ( ) hero . use ( "lev…" at bounding box center [611, 231] width 239 height 258
type textarea "hero.moveUp(1)"
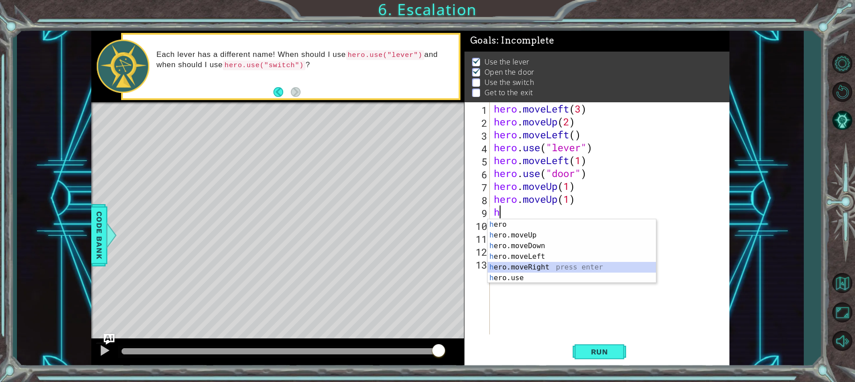
click at [551, 265] on div "h ero press enter h ero.moveUp press enter h ero.moveDown press enter h ero.mov…" at bounding box center [571, 261] width 168 height 85
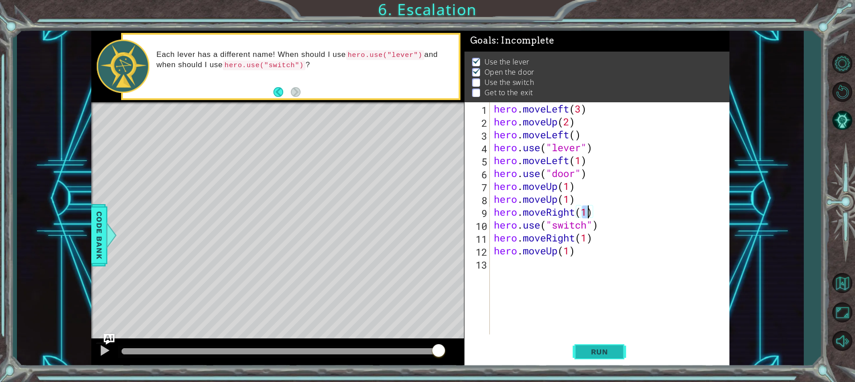
click at [613, 346] on button "Run" at bounding box center [599, 352] width 53 height 26
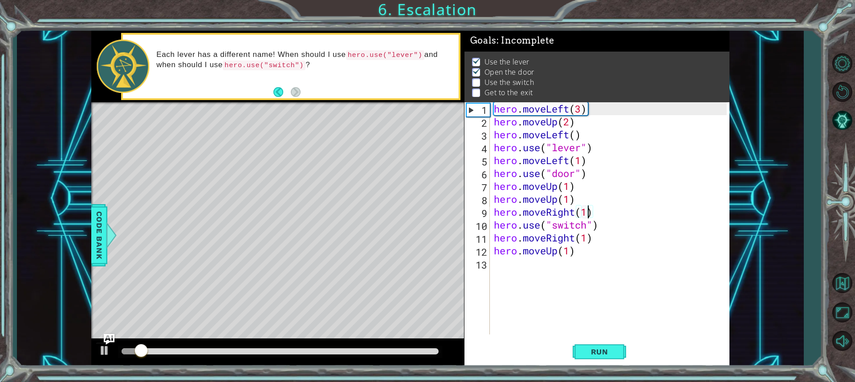
click at [589, 211] on div "hero . moveLeft ( 3 ) hero . moveUp ( 2 ) hero . moveLeft ( ) hero . use ( "lev…" at bounding box center [611, 231] width 239 height 258
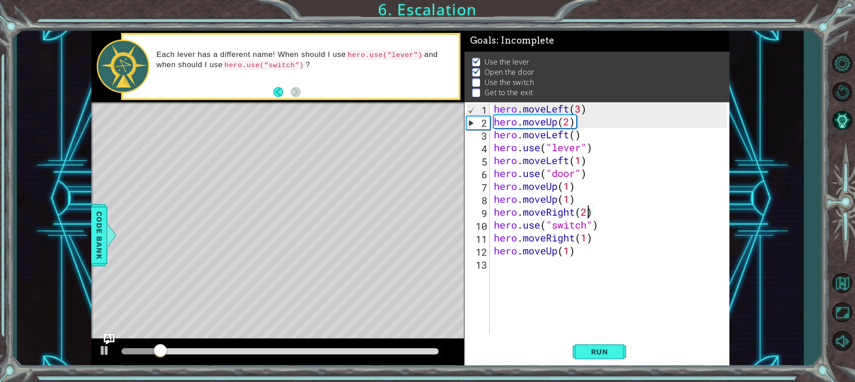
scroll to position [0, 4]
type textarea "hero.moveRight(2)"
click at [607, 349] on span "Run" at bounding box center [599, 352] width 35 height 9
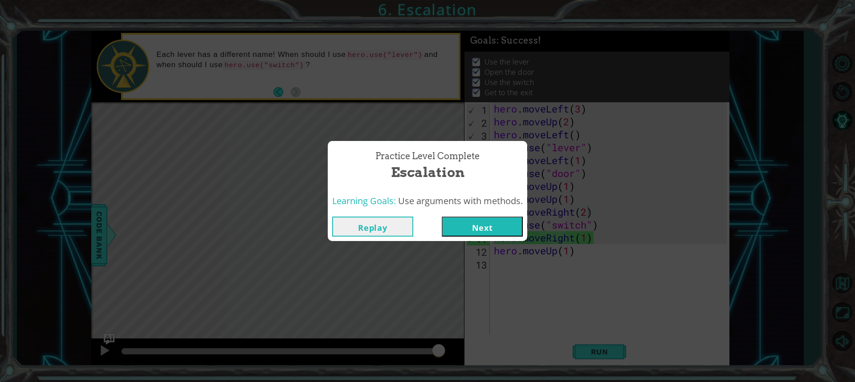
click at [496, 217] on button "Next" at bounding box center [482, 227] width 81 height 20
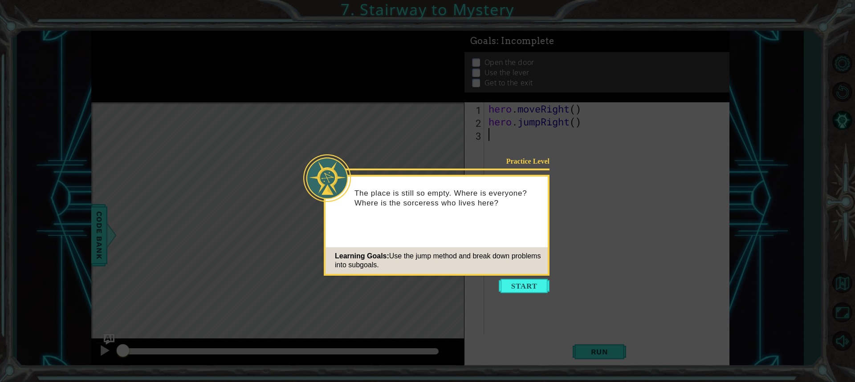
click at [528, 286] on button "Start" at bounding box center [524, 286] width 51 height 14
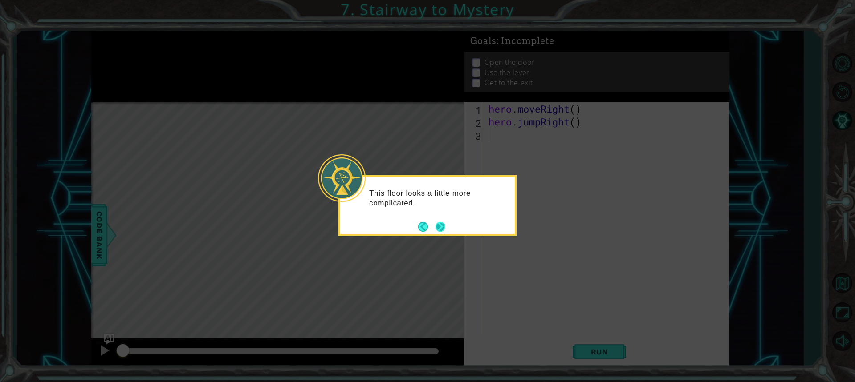
click at [442, 222] on button "Next" at bounding box center [440, 227] width 10 height 10
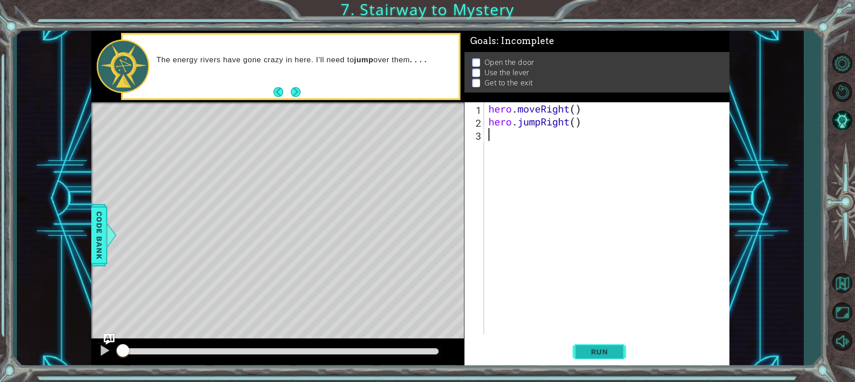
click at [595, 353] on span "Run" at bounding box center [599, 352] width 35 height 9
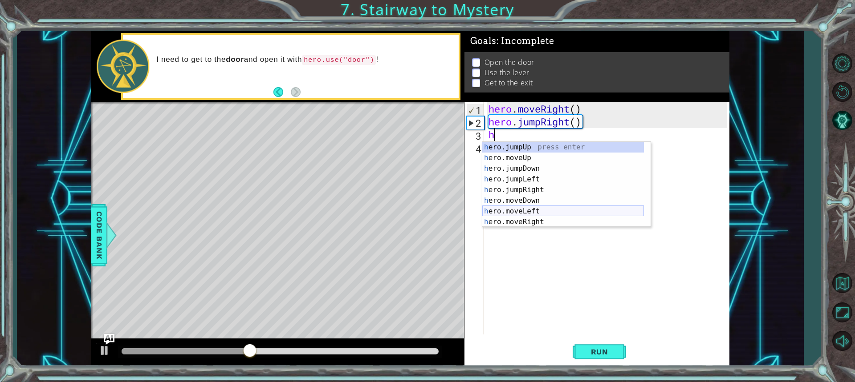
click at [537, 207] on div "h ero.jumpUp press enter h ero.moveUp press enter h ero.jumpDown press enter h …" at bounding box center [563, 195] width 162 height 107
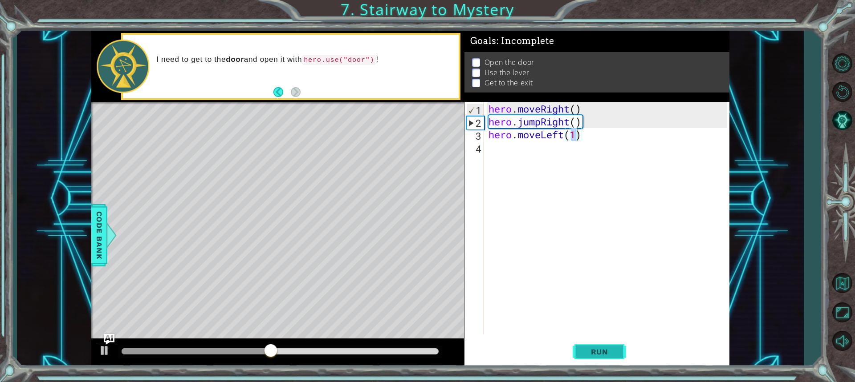
click at [597, 351] on span "Run" at bounding box center [599, 352] width 35 height 9
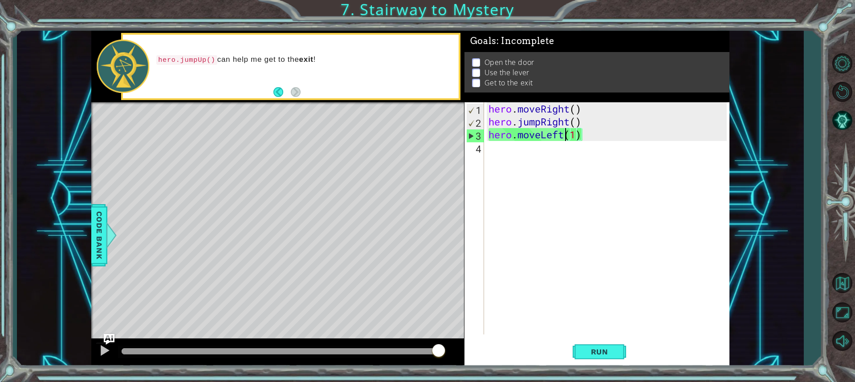
click at [563, 134] on div "hero . moveRight ( ) hero . jumpRight ( ) hero . moveLeft ( 1 )" at bounding box center [609, 231] width 244 height 258
click at [577, 134] on div "hero . moveRight ( ) hero . jumpRight ( ) hero . moveLeft ( 1 )" at bounding box center [609, 231] width 244 height 258
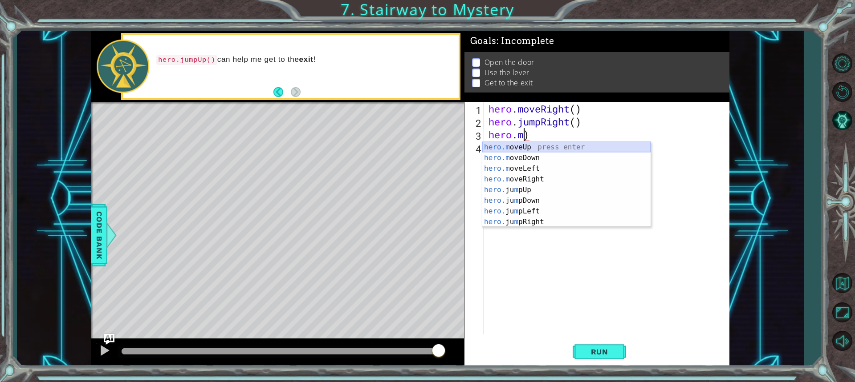
click at [559, 147] on div "hero.m oveUp press enter hero.m oveDown press enter hero.m oveLeft press enter …" at bounding box center [566, 195] width 168 height 107
type textarea "hero.moveUp(1)"
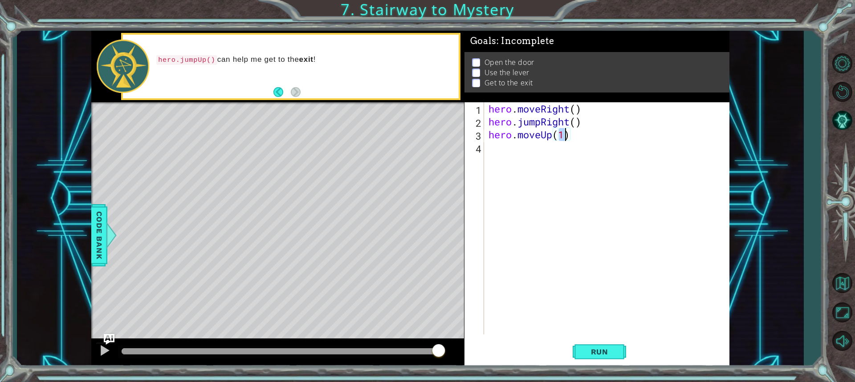
click at [497, 150] on div "hero . moveRight ( ) hero . jumpRight ( ) hero . moveUp ( 1 )" at bounding box center [609, 231] width 244 height 258
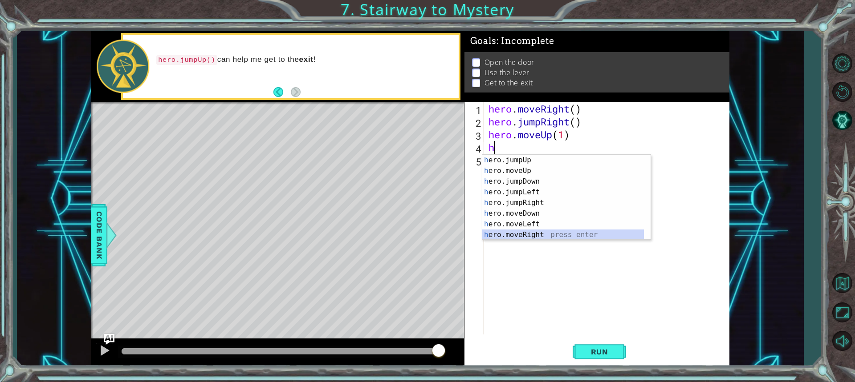
click at [541, 232] on div "h ero.jumpUp press enter h ero.moveUp press enter h ero.jumpDown press enter h …" at bounding box center [563, 208] width 162 height 107
type textarea "hero.moveRight(1)"
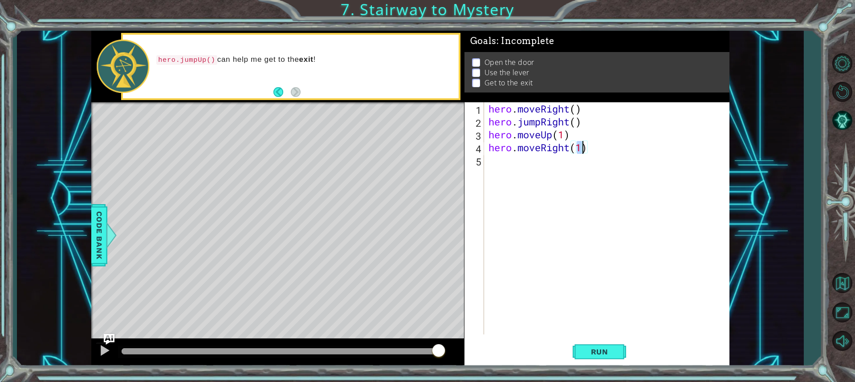
click at [508, 163] on div "hero . moveRight ( ) hero . jumpRight ( ) hero . moveUp ( 1 ) hero . moveRight …" at bounding box center [609, 231] width 244 height 258
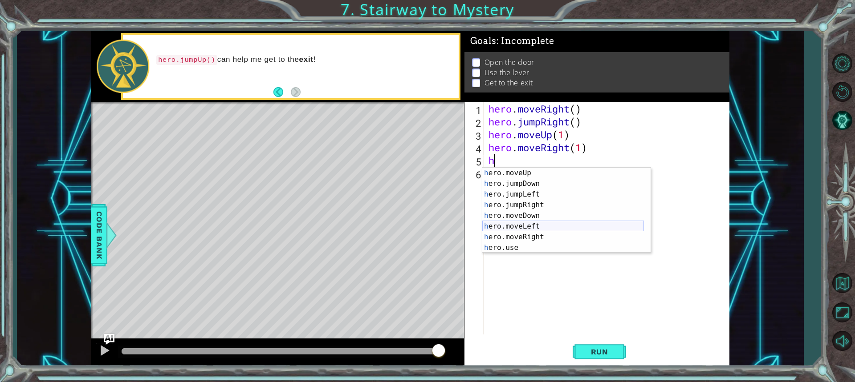
scroll to position [11, 0]
click at [518, 243] on div "h ero.moveUp press enter h ero.jumpDown press enter h ero.jumpLeft press enter …" at bounding box center [563, 221] width 162 height 107
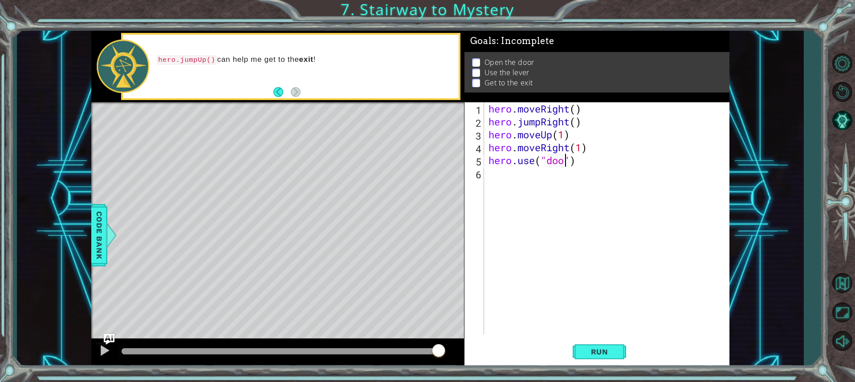
type textarea "hero.use("door")"
click at [531, 197] on div "hero . moveRight ( ) hero . jumpRight ( ) hero . moveUp ( 1 ) hero . moveRight …" at bounding box center [609, 231] width 244 height 258
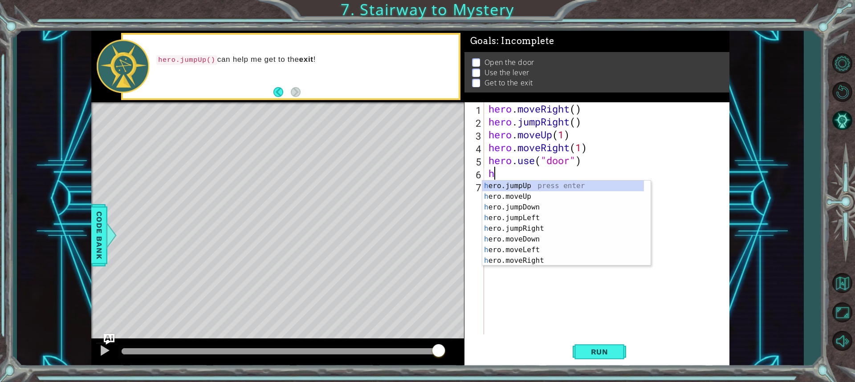
scroll to position [0, 0]
click at [526, 193] on div "h ero.jumpUp press enter h ero.moveUp press enter h ero.jumpDown press enter h …" at bounding box center [563, 234] width 162 height 107
type textarea "hero.moveUp(1)"
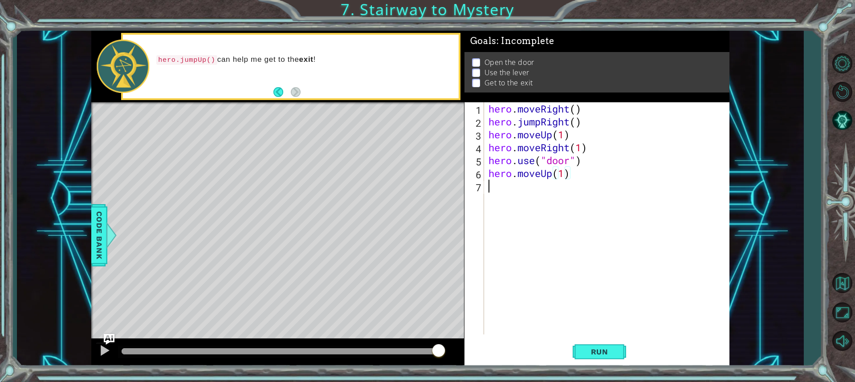
click at [508, 188] on div "hero . moveRight ( ) hero . jumpRight ( ) hero . moveUp ( 1 ) hero . moveRight …" at bounding box center [609, 231] width 244 height 258
click at [507, 197] on div "hero . moveRight ( ) hero . jumpRight ( ) hero . moveUp ( 1 ) hero . moveRight …" at bounding box center [609, 231] width 244 height 258
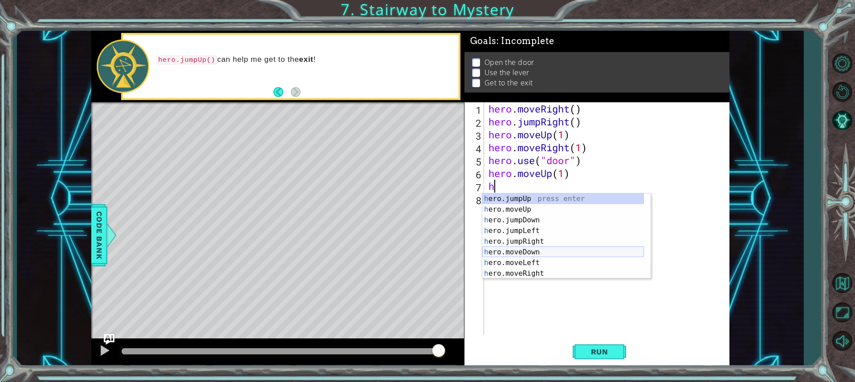
scroll to position [11, 0]
click at [533, 250] on div "h ero.moveUp press enter h ero.jumpDown press enter h ero.jumpLeft press enter …" at bounding box center [563, 247] width 162 height 107
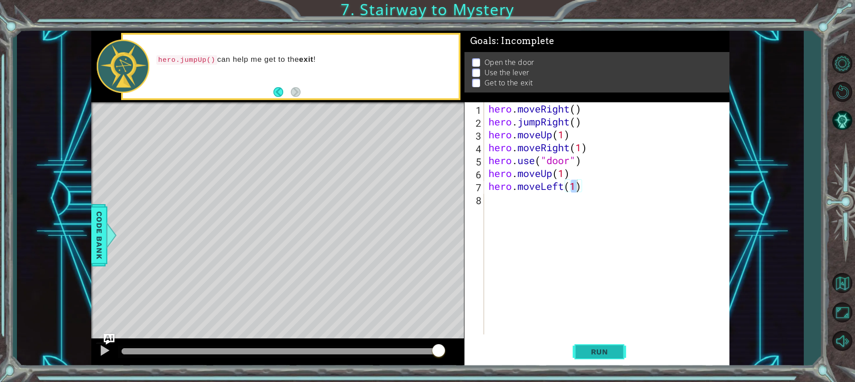
click at [615, 351] on span "Run" at bounding box center [599, 352] width 35 height 9
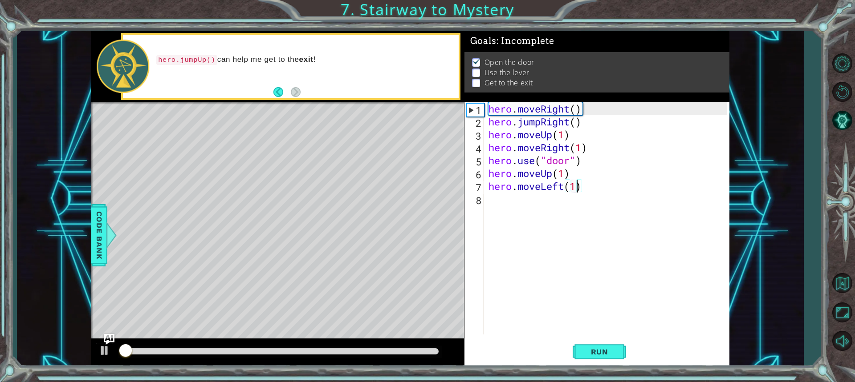
scroll to position [1, 0]
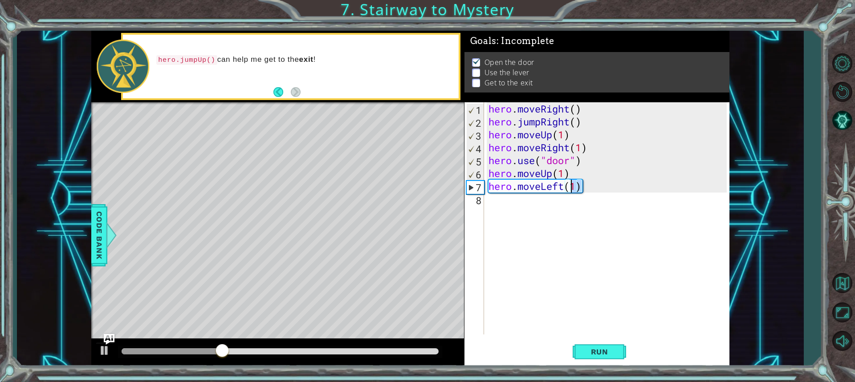
drag, startPoint x: 583, startPoint y: 189, endPoint x: 560, endPoint y: 192, distance: 23.4
click at [560, 192] on div "hero . moveRight ( ) hero . jumpRight ( ) hero . moveUp ( 1 ) hero . moveRight …" at bounding box center [609, 231] width 244 height 258
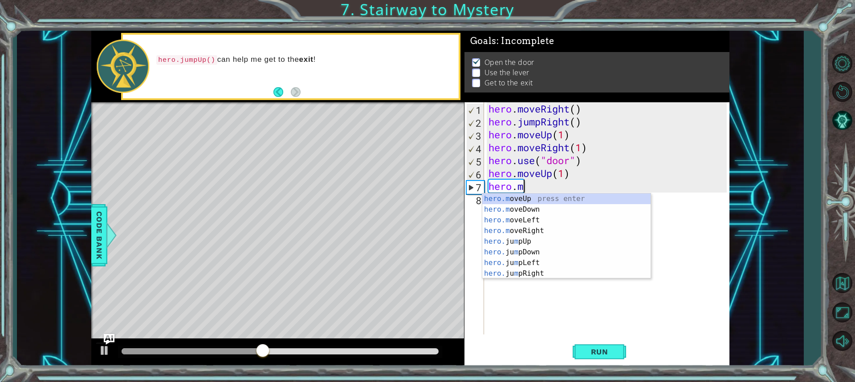
click at [552, 194] on div "hero.m oveUp press enter hero.m oveDown press enter hero.m oveLeft press enter …" at bounding box center [566, 247] width 168 height 107
type textarea "hero.moveUp(1)"
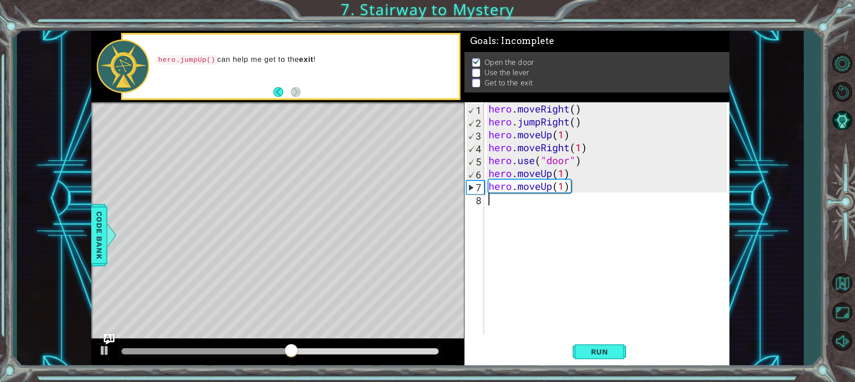
click at [561, 211] on div "hero . moveRight ( ) hero . jumpRight ( ) hero . moveUp ( 1 ) hero . moveRight …" at bounding box center [609, 231] width 244 height 258
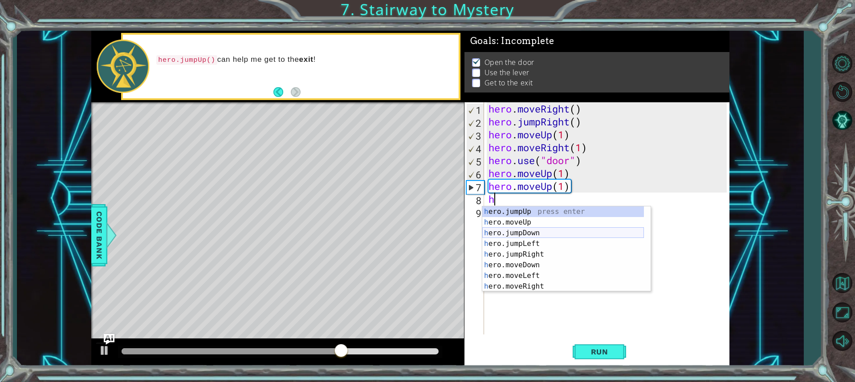
scroll to position [11, 0]
click at [529, 263] on div "h ero.moveUp press enter h ero.jumpDown press enter h ero.jumpLeft press enter …" at bounding box center [563, 260] width 162 height 107
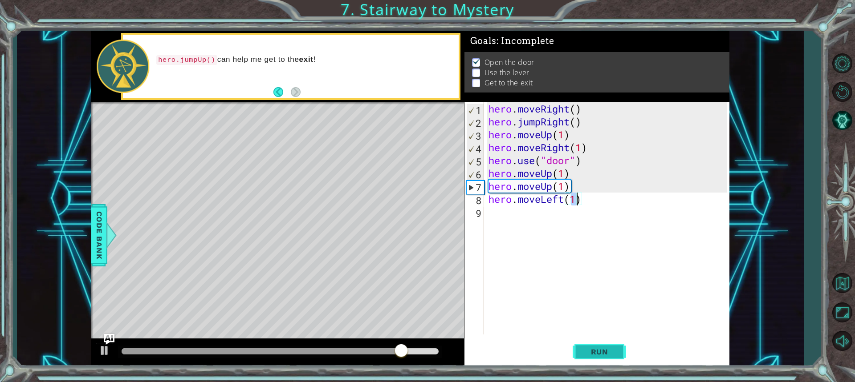
type textarea "hero.moveLeft(1)"
click at [594, 347] on button "Run" at bounding box center [599, 352] width 53 height 26
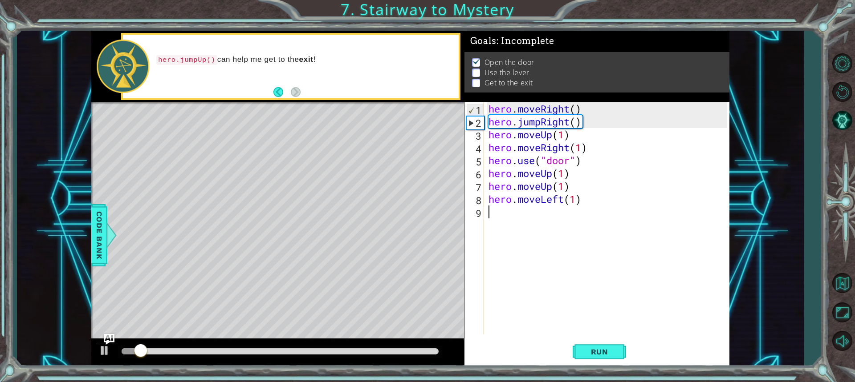
click at [546, 226] on div "hero . moveRight ( ) hero . jumpRight ( ) hero . moveUp ( 1 ) hero . moveRight …" at bounding box center [609, 231] width 244 height 258
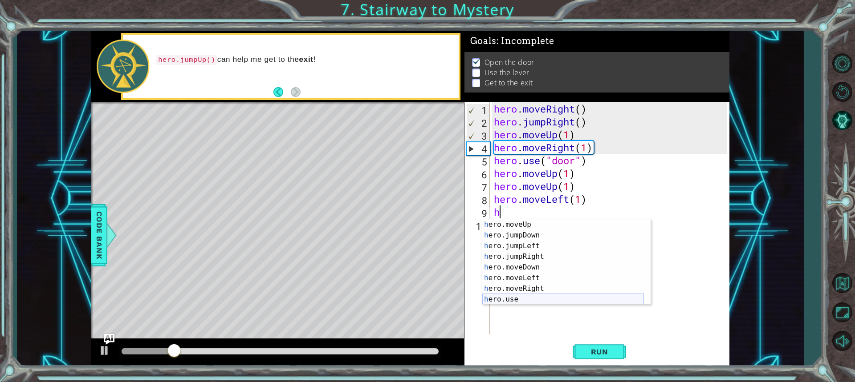
click at [534, 298] on div "h ero.moveUp press enter h ero.jumpDown press enter h ero.jumpLeft press enter …" at bounding box center [563, 272] width 162 height 107
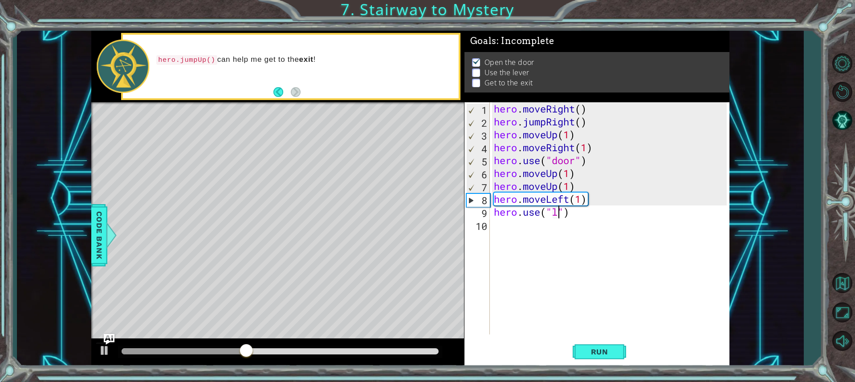
scroll to position [0, 3]
type textarea "hero.use("lever")"
click at [532, 236] on div "hero . moveRight ( ) hero . jumpRight ( ) hero . moveUp ( 1 ) hero . moveRight …" at bounding box center [611, 231] width 239 height 258
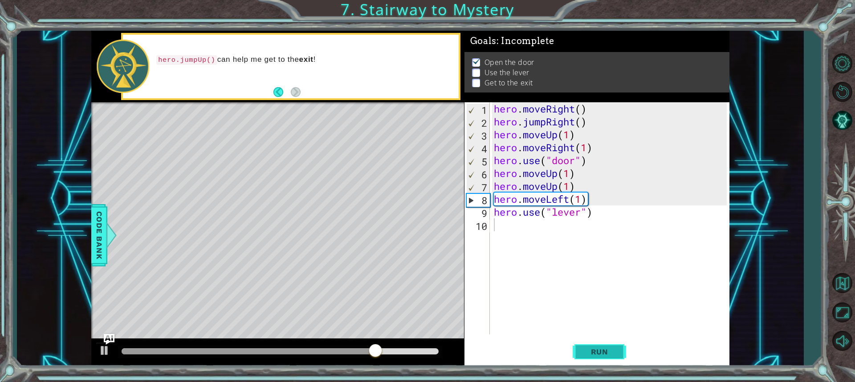
click at [599, 343] on button "Run" at bounding box center [599, 352] width 53 height 26
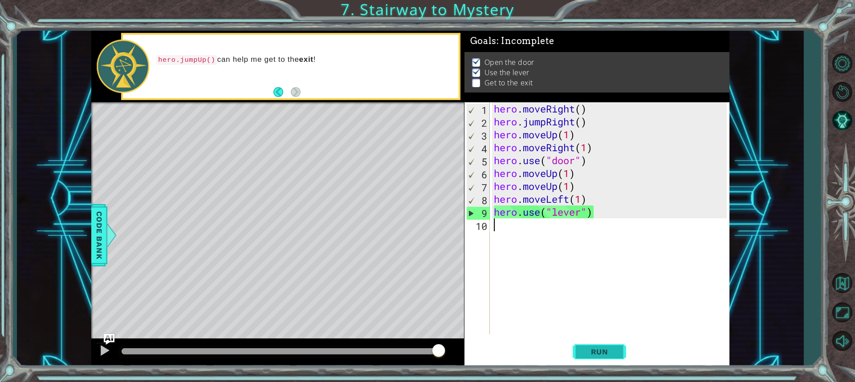
click at [589, 353] on span "Run" at bounding box center [599, 352] width 35 height 9
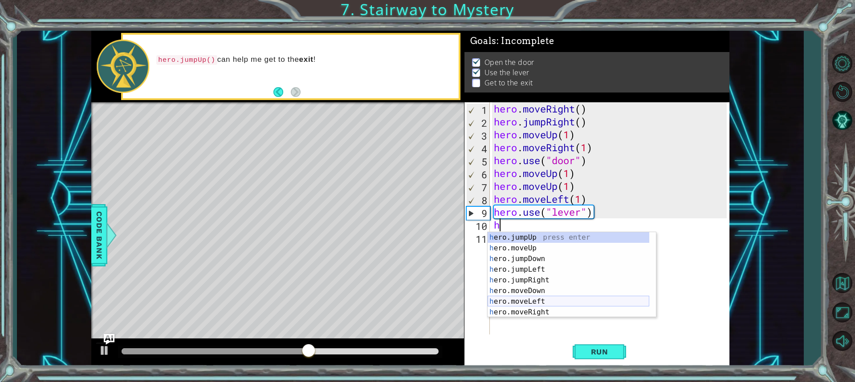
drag, startPoint x: 540, startPoint y: 300, endPoint x: 551, endPoint y: 313, distance: 16.5
click at [541, 301] on div "h ero.jumpUp press enter h ero.moveUp press enter h ero.jumpDown press enter h …" at bounding box center [568, 285] width 162 height 107
type textarea "hero.moveLeft(1)"
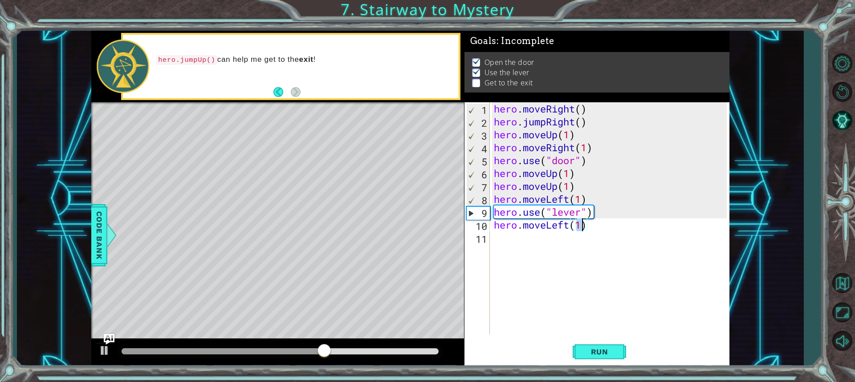
click at [563, 257] on div "hero . moveRight ( ) hero . jumpRight ( ) hero . moveUp ( 1 ) hero . moveRight …" at bounding box center [611, 231] width 239 height 258
click at [582, 230] on div "hero . moveRight ( ) hero . jumpRight ( ) hero . moveUp ( 1 ) hero . moveRight …" at bounding box center [611, 231] width 239 height 258
type textarea "hero.moveLeft(2)"
click at [594, 232] on div "hero . moveRight ( ) hero . jumpRight ( ) hero . moveUp ( 1 ) hero . moveRight …" at bounding box center [611, 231] width 239 height 258
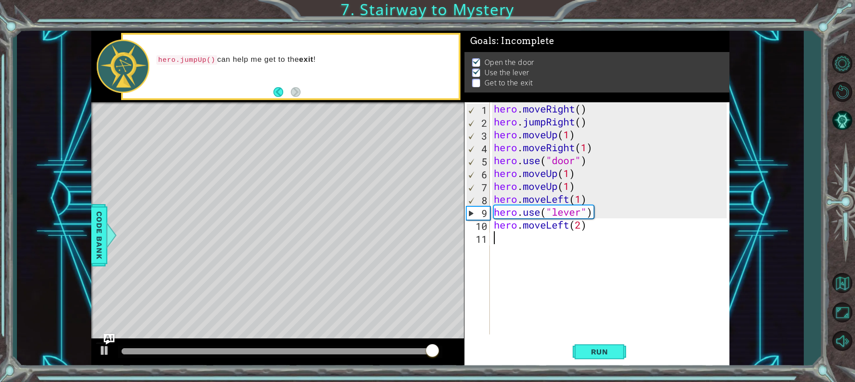
scroll to position [0, 0]
type textarea "w"
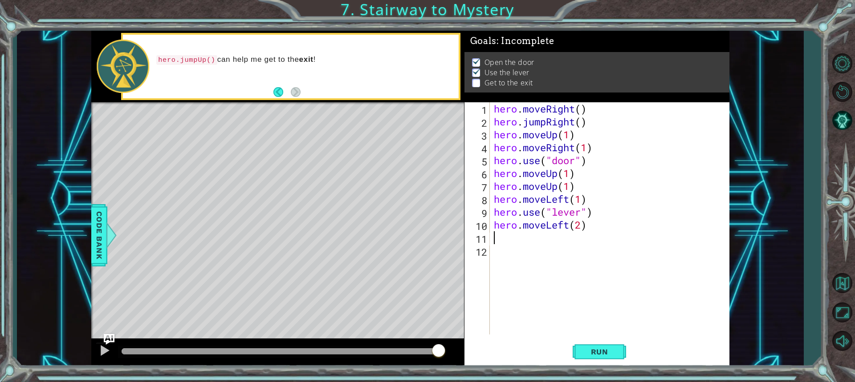
type textarea "h"
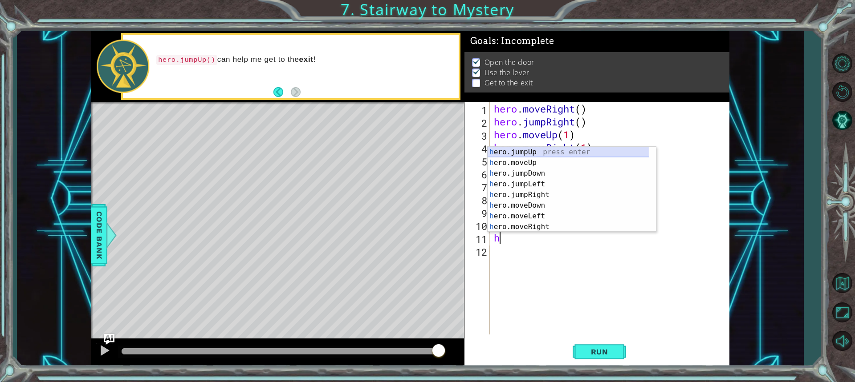
click at [532, 152] on div "h ero.jumpUp press enter h ero.moveUp press enter h ero.jumpDown press enter h …" at bounding box center [568, 200] width 162 height 107
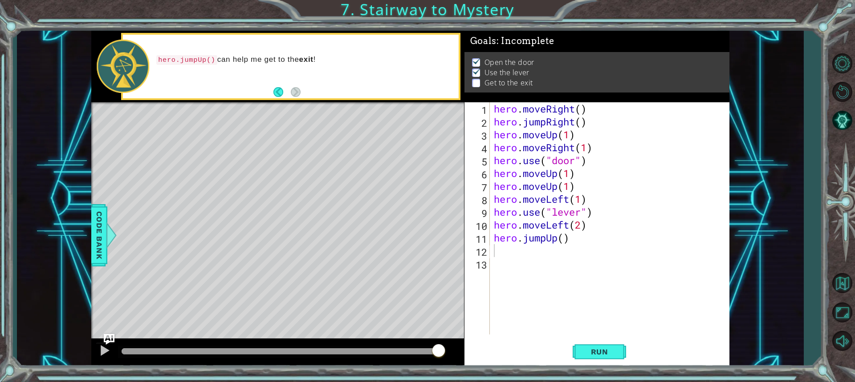
drag, startPoint x: 604, startPoint y: 353, endPoint x: 604, endPoint y: 335, distance: 18.7
click at [607, 350] on span "Run" at bounding box center [599, 352] width 35 height 9
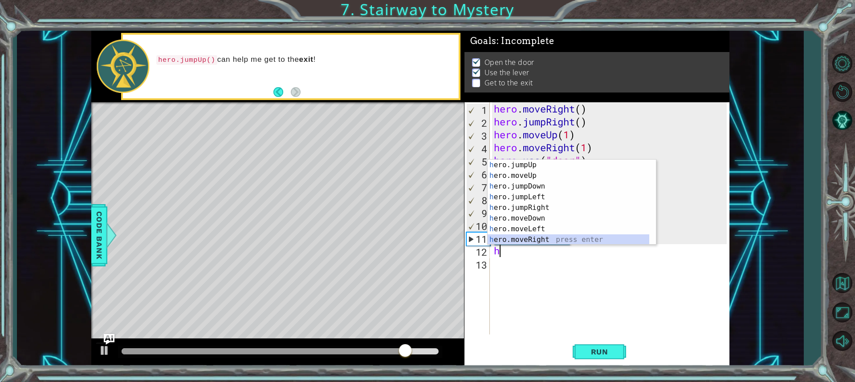
click at [538, 239] on div "h ero.jumpUp press enter h ero.moveUp press enter h ero.jumpDown press enter h …" at bounding box center [568, 213] width 162 height 107
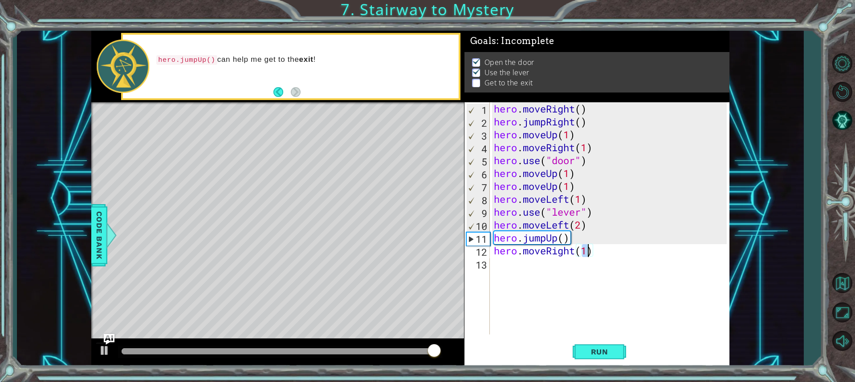
click at [588, 252] on div "hero . moveRight ( ) hero . jumpRight ( ) hero . moveUp ( 1 ) hero . moveRight …" at bounding box center [609, 218] width 235 height 232
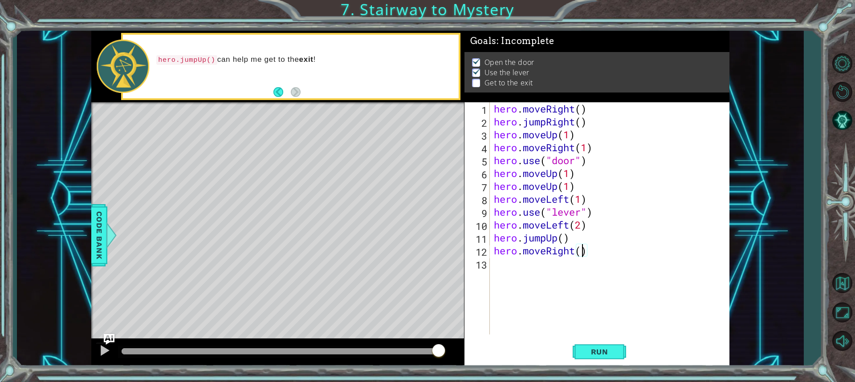
type textarea "hero.moveRight(2)"
click at [606, 355] on span "Run" at bounding box center [599, 352] width 35 height 9
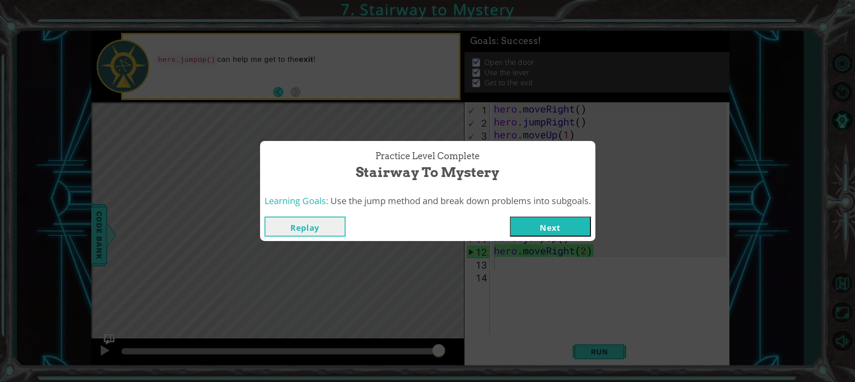
click at [543, 225] on button "Next" at bounding box center [550, 227] width 81 height 20
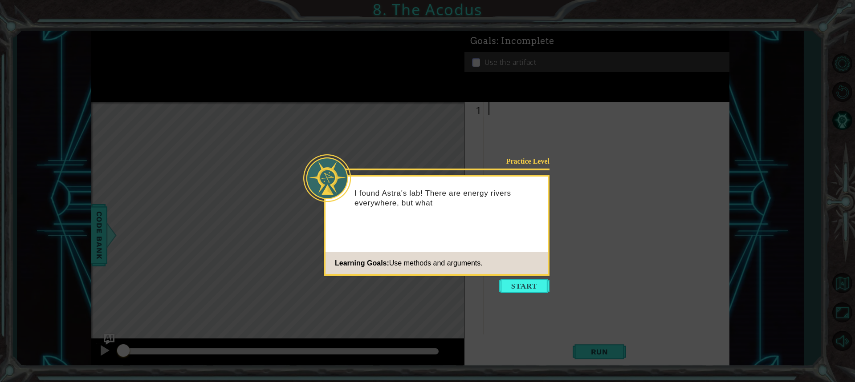
click at [520, 288] on button "Start" at bounding box center [524, 286] width 51 height 14
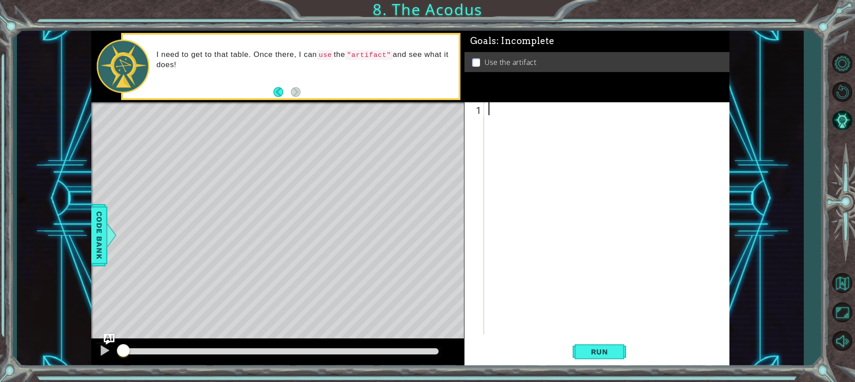
type textarea "g"
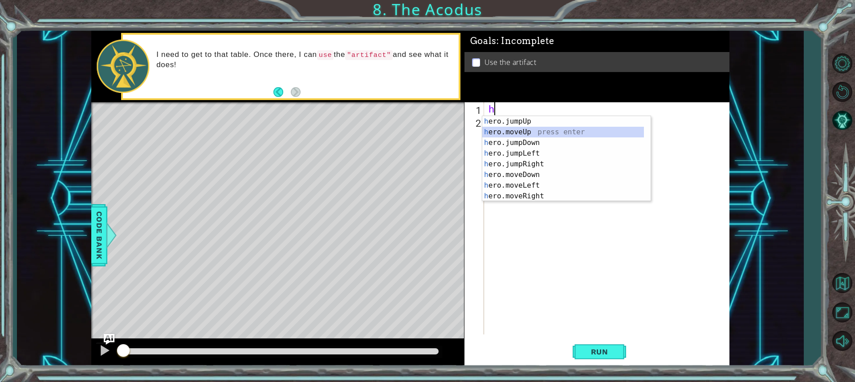
click at [531, 134] on div "h ero.jumpUp press enter h ero.moveUp press enter h ero.jumpDown press enter h …" at bounding box center [563, 169] width 162 height 107
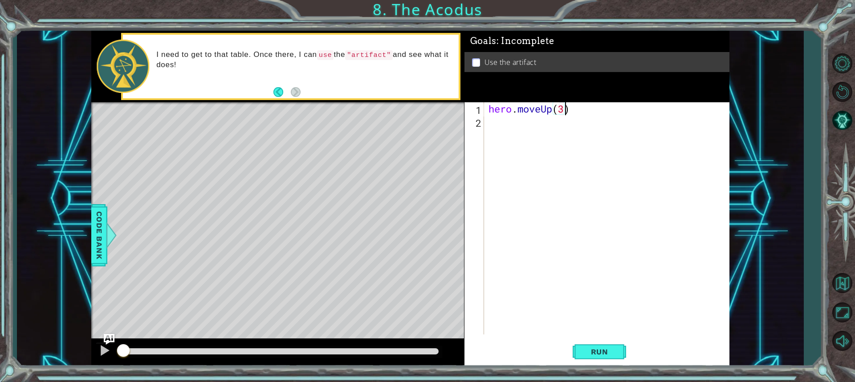
scroll to position [0, 3]
type textarea "hero.moveUp(2)"
click at [512, 123] on div "hero . moveUp ( 2 )" at bounding box center [609, 231] width 244 height 258
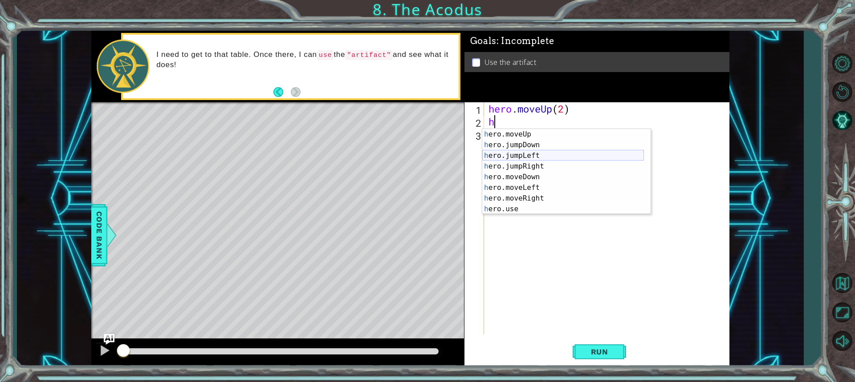
scroll to position [11, 0]
click at [537, 187] on div "h ero.moveUp press enter h ero.jumpDown press enter h ero.jumpLeft press enter …" at bounding box center [563, 182] width 162 height 107
type textarea "hero.moveLeft(1)"
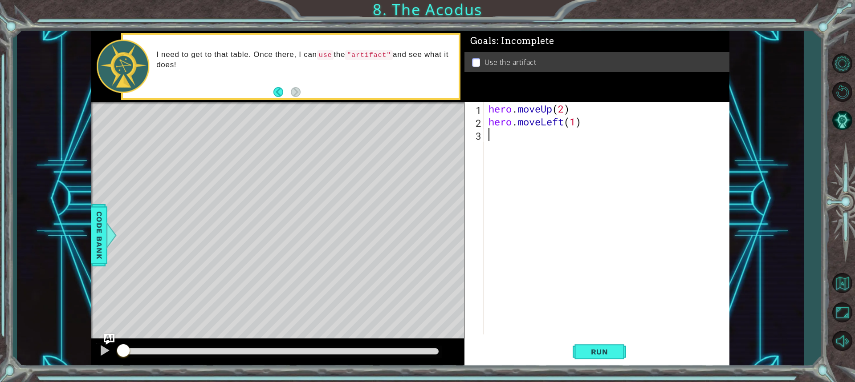
click at [495, 142] on div "hero . moveUp ( 2 ) hero . moveLeft ( 1 )" at bounding box center [609, 231] width 244 height 258
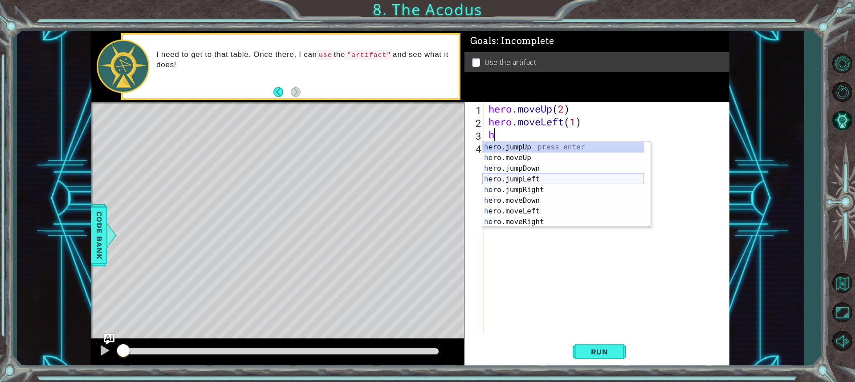
scroll to position [0, 0]
click at [532, 199] on div "h ero.jumpUp press enter h ero.moveUp press enter h ero.jumpDown press enter h …" at bounding box center [563, 195] width 162 height 107
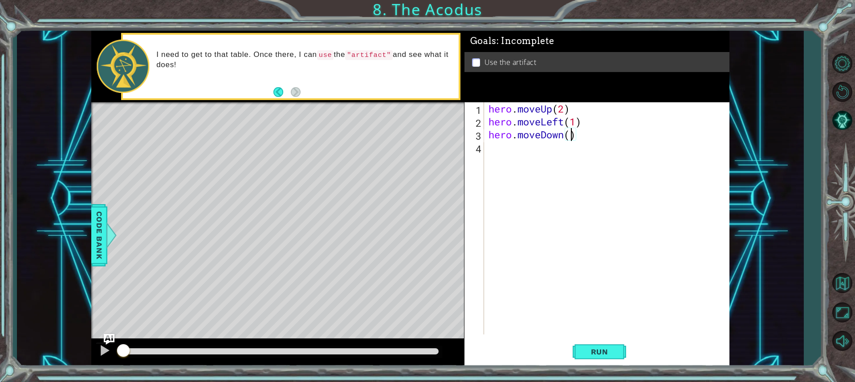
type textarea "hero.moveDown(2)"
click at [510, 152] on div "hero . moveUp ( 2 ) hero . moveLeft ( 1 ) hero . moveDown ( 2 )" at bounding box center [609, 231] width 244 height 258
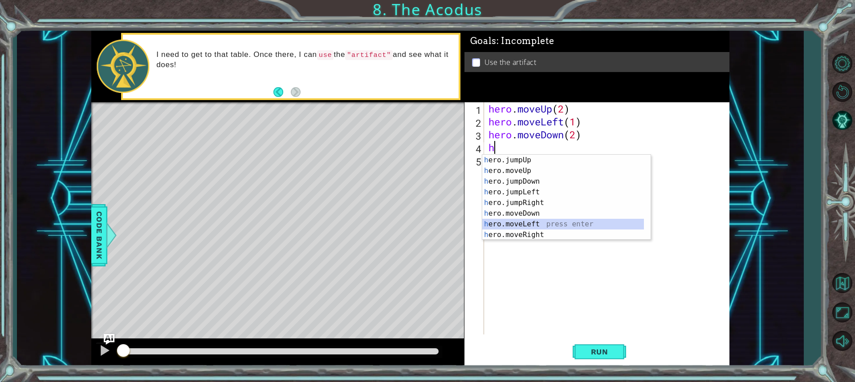
click at [521, 223] on div "h ero.jumpUp press enter h ero.moveUp press enter h ero.jumpDown press enter h …" at bounding box center [563, 208] width 162 height 107
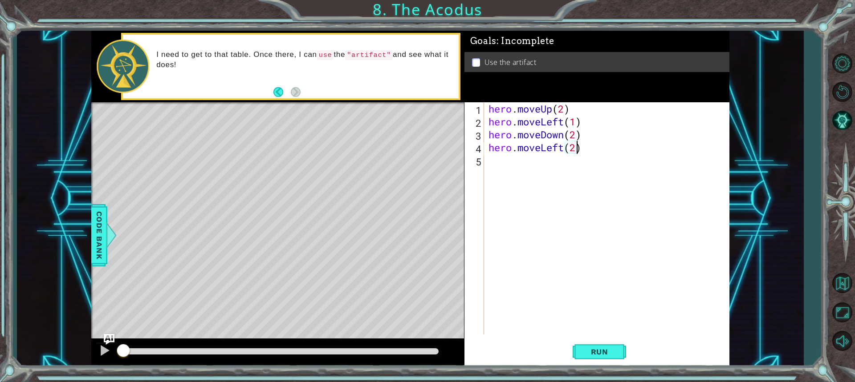
scroll to position [0, 4]
type textarea "hero.moveLeft(1)"
click at [590, 355] on span "Run" at bounding box center [599, 352] width 35 height 9
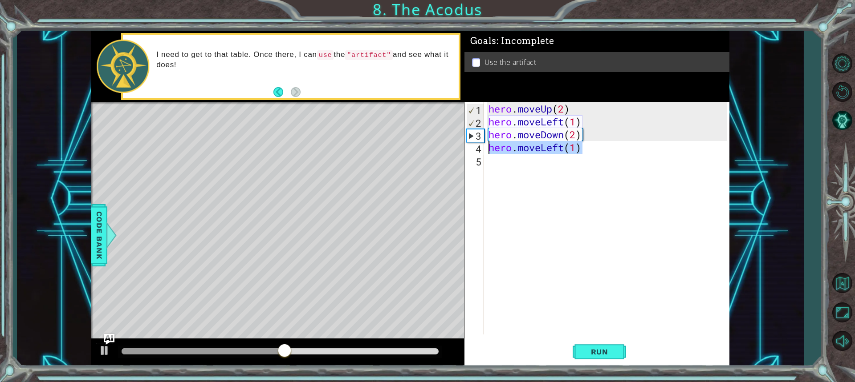
drag, startPoint x: 586, startPoint y: 146, endPoint x: 486, endPoint y: 149, distance: 100.2
click at [486, 149] on div "hero.moveLeft(1) 1 2 3 4 5 hero . moveUp ( 2 ) hero . moveLeft ( 1 ) hero . mov…" at bounding box center [595, 218] width 262 height 232
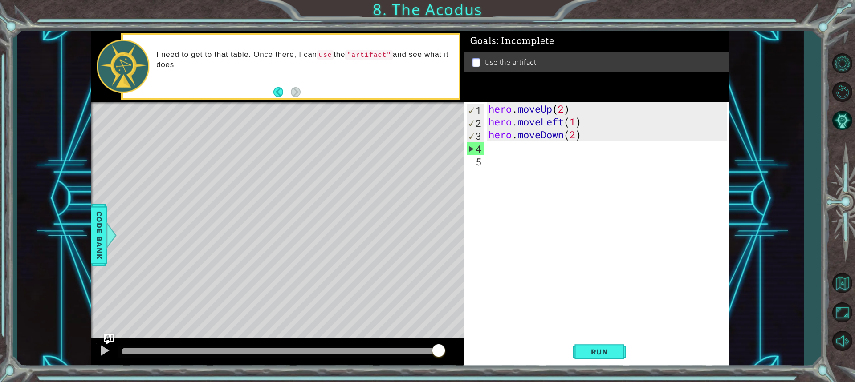
type textarea "h"
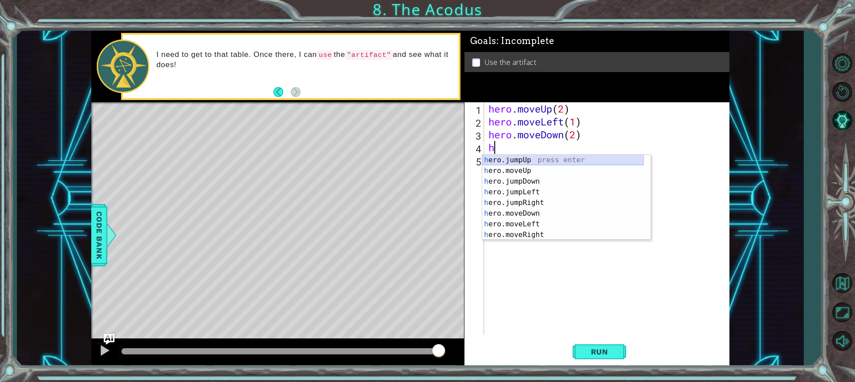
click at [528, 162] on div "h ero.jumpUp press enter h ero.moveUp press enter h ero.jumpDown press enter h …" at bounding box center [563, 208] width 162 height 107
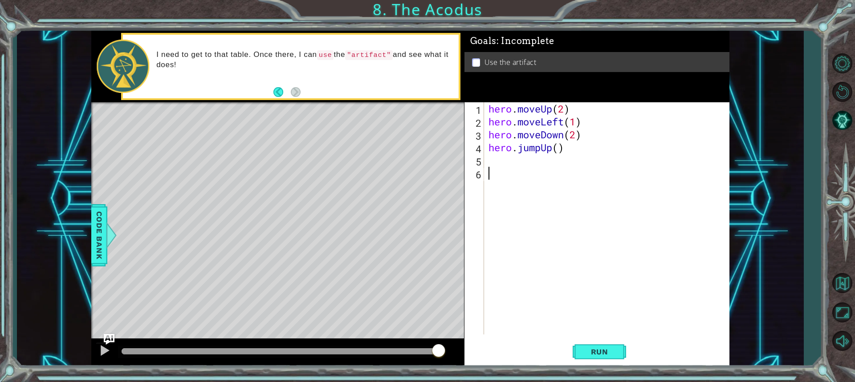
click at [515, 175] on div "hero . moveUp ( 2 ) hero . moveLeft ( 1 ) hero . moveDown ( 2 ) hero . jumpUp (…" at bounding box center [609, 231] width 244 height 258
click at [515, 167] on div "hero . moveUp ( 2 ) hero . moveLeft ( 1 ) hero . moveDown ( 2 ) hero . jumpUp (…" at bounding box center [609, 231] width 244 height 258
click at [514, 157] on div "hero . moveUp ( 2 ) hero . moveLeft ( 1 ) hero . moveDown ( 2 ) hero . jumpUp (…" at bounding box center [609, 231] width 244 height 258
click at [622, 353] on button "Run" at bounding box center [599, 352] width 53 height 26
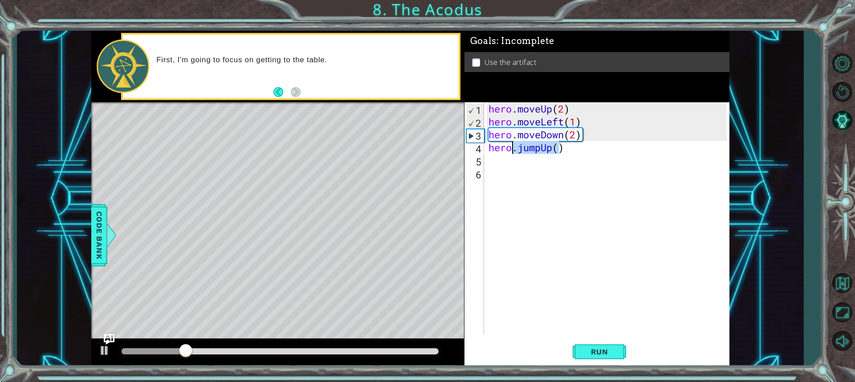
drag, startPoint x: 559, startPoint y: 151, endPoint x: 513, endPoint y: 153, distance: 45.5
click at [513, 153] on div "hero . moveUp ( 2 ) hero . moveLeft ( 1 ) hero . moveDown ( 2 ) hero . jumpUp (…" at bounding box center [609, 231] width 244 height 258
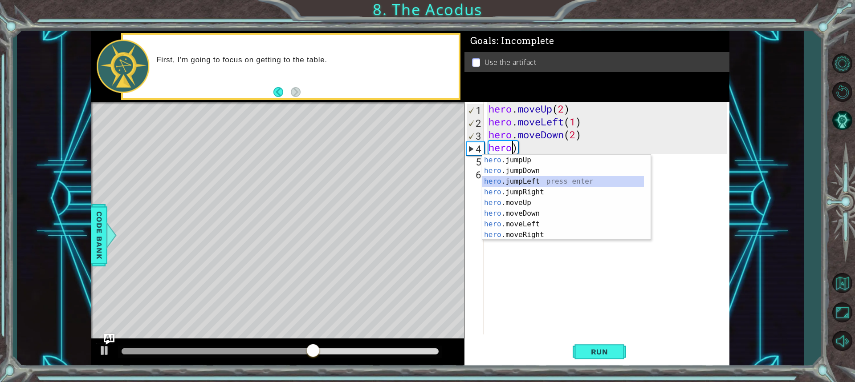
click at [538, 182] on div "hero .jumpUp press enter hero .jumpDown press enter hero .jumpLeft press enter …" at bounding box center [563, 208] width 162 height 107
type textarea "hero.jumpLeft()"
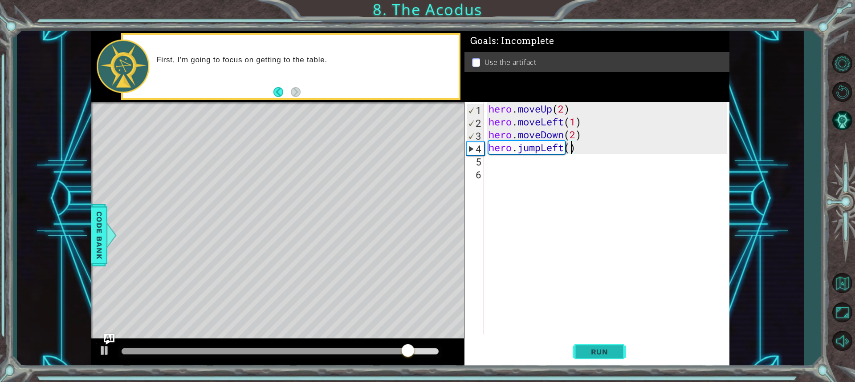
click at [604, 344] on button "Run" at bounding box center [599, 352] width 53 height 26
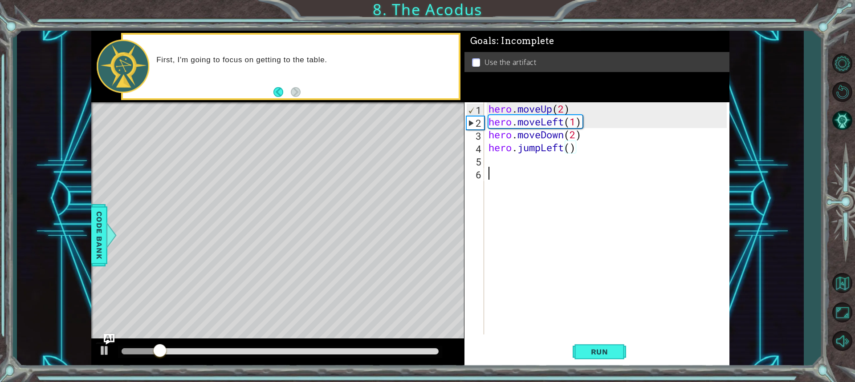
click at [514, 169] on div "hero . moveUp ( 2 ) hero . moveLeft ( 1 ) hero . moveDown ( 2 ) hero . jumpLeft…" at bounding box center [609, 231] width 244 height 258
drag, startPoint x: 505, startPoint y: 164, endPoint x: 500, endPoint y: 166, distance: 5.6
click at [505, 164] on div "hero . moveUp ( 2 ) hero . moveLeft ( 1 ) hero . moveDown ( 2 ) hero . jumpLeft…" at bounding box center [609, 231] width 244 height 258
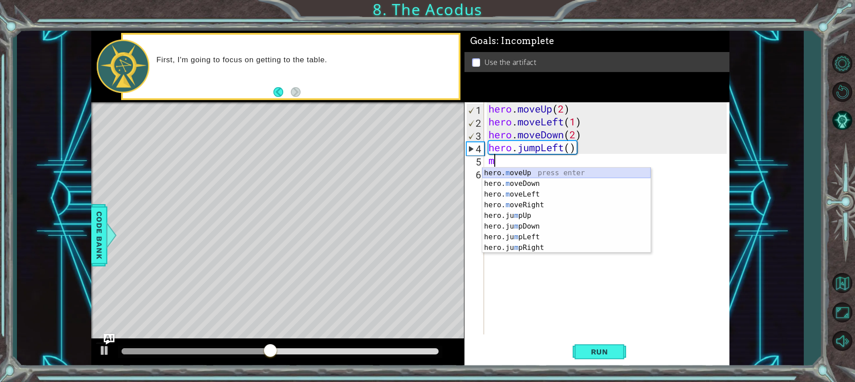
click at [489, 172] on div "hero. m oveUp press enter hero. m oveDown press enter hero. m oveLeft press ent…" at bounding box center [566, 221] width 168 height 107
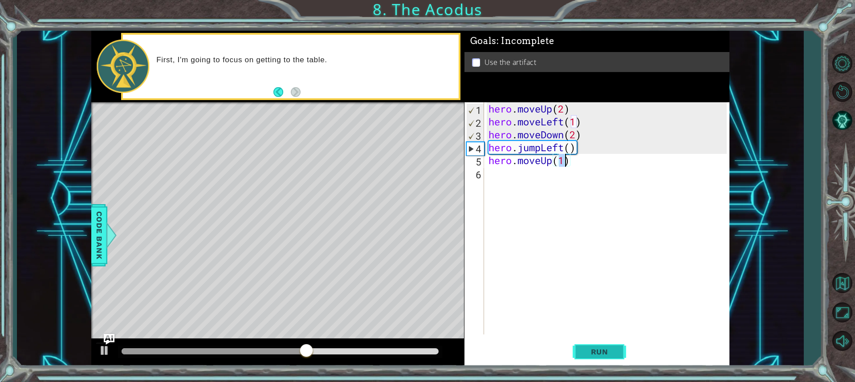
type textarea "hero.moveUp(1)"
click at [600, 343] on button "Run" at bounding box center [599, 352] width 53 height 26
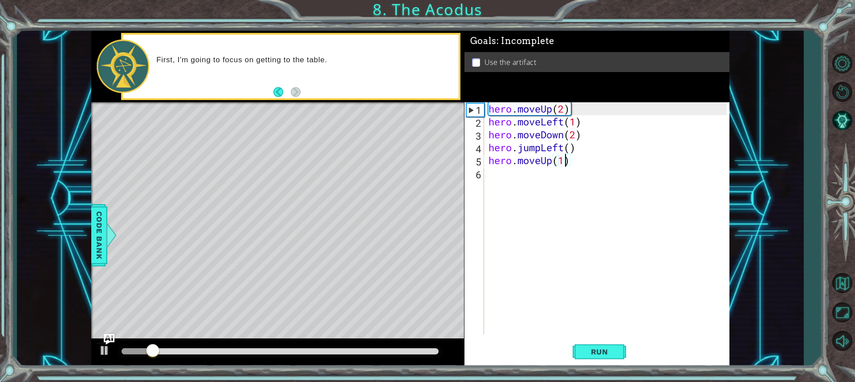
click at [511, 172] on div "hero . moveUp ( 2 ) hero . moveLeft ( 1 ) hero . moveDown ( 2 ) hero . jumpLeft…" at bounding box center [609, 231] width 244 height 258
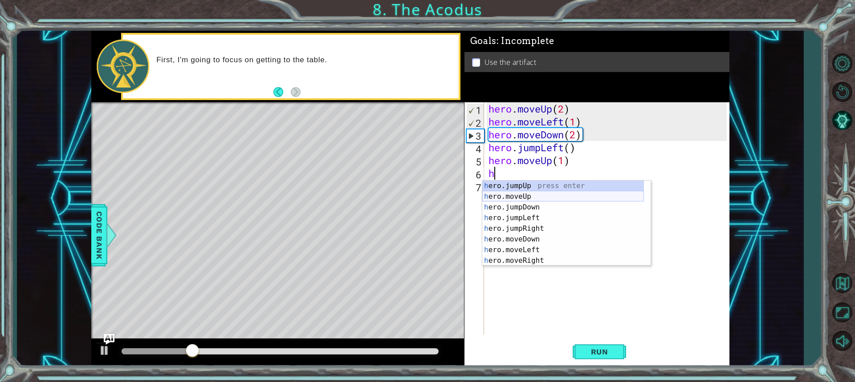
click at [531, 195] on div "h ero.jumpUp press enter h ero.moveUp press enter h ero.jumpDown press enter h …" at bounding box center [563, 234] width 162 height 107
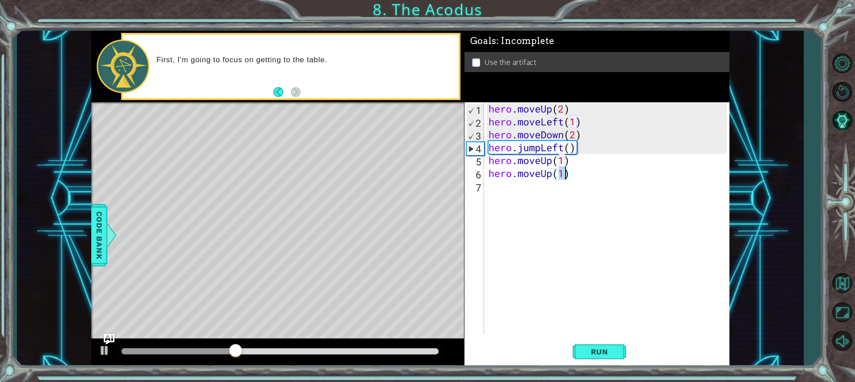
scroll to position [0, 3]
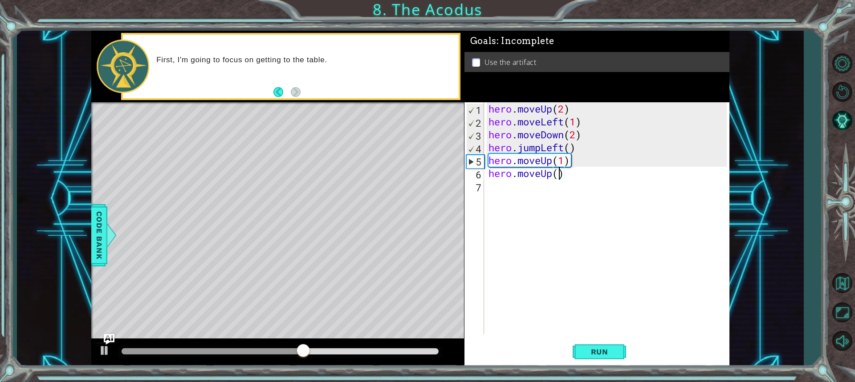
type textarea "hero.moveUp(2)"
click at [502, 192] on div "hero . moveUp ( 2 ) hero . moveLeft ( 1 ) hero . moveDown ( 2 ) hero . jumpLeft…" at bounding box center [609, 231] width 244 height 258
type textarea "h"
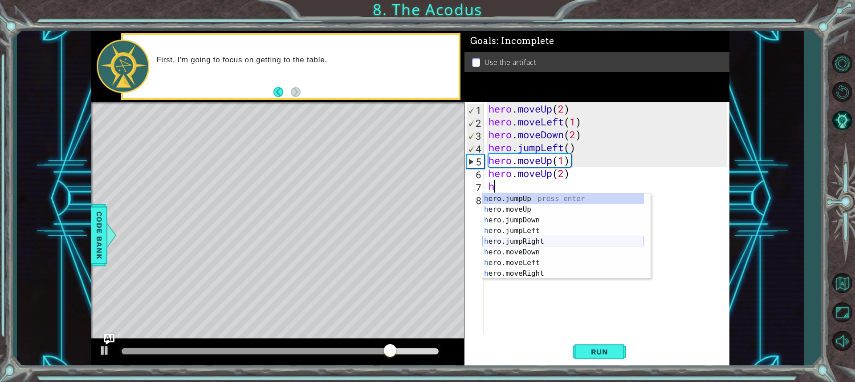
click at [550, 239] on div "h ero.jumpUp press enter h ero.moveUp press enter h ero.jumpDown press enter h …" at bounding box center [563, 247] width 162 height 107
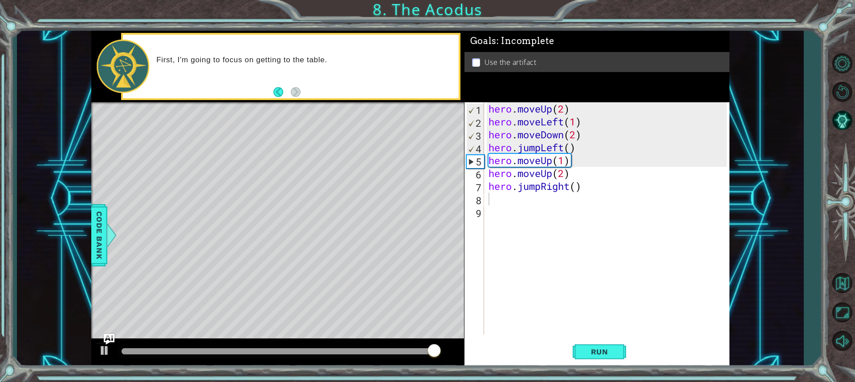
drag, startPoint x: 592, startPoint y: 344, endPoint x: 589, endPoint y: 338, distance: 6.6
click at [592, 344] on button "Run" at bounding box center [599, 352] width 53 height 26
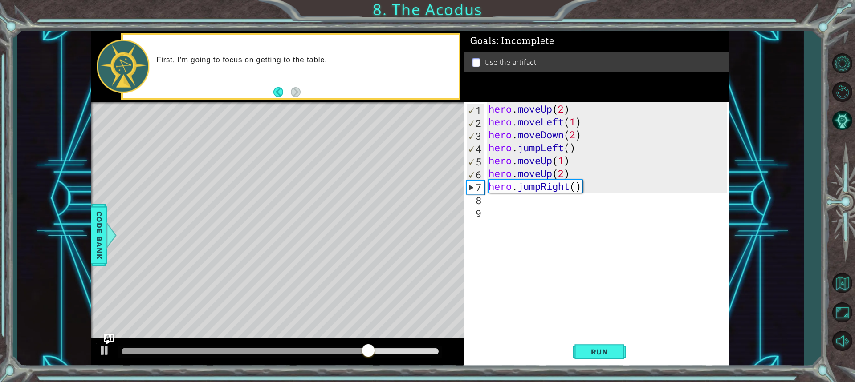
click at [575, 187] on div "hero . moveUp ( 2 ) hero . moveLeft ( 1 ) hero . moveDown ( 2 ) hero . jumpLeft…" at bounding box center [609, 231] width 244 height 258
click at [590, 352] on span "Run" at bounding box center [599, 352] width 35 height 9
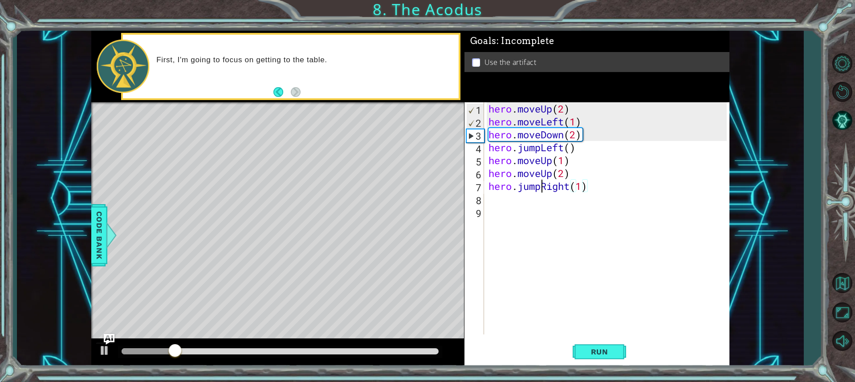
click at [542, 186] on div "hero . moveUp ( 2 ) hero . moveLeft ( 1 ) hero . moveDown ( 2 ) hero . jumpLeft…" at bounding box center [609, 231] width 244 height 258
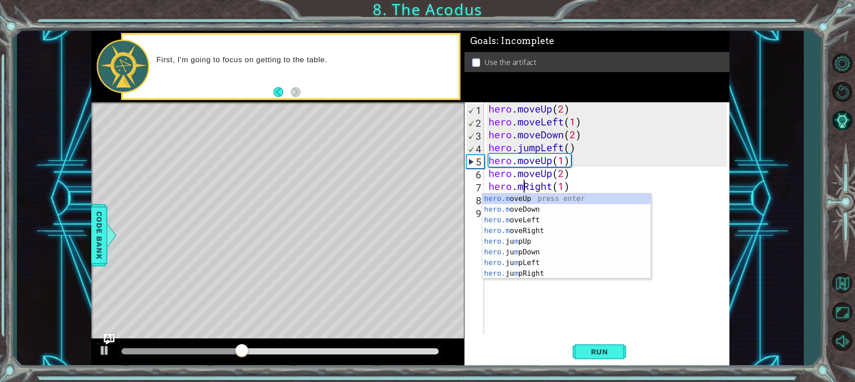
scroll to position [0, 2]
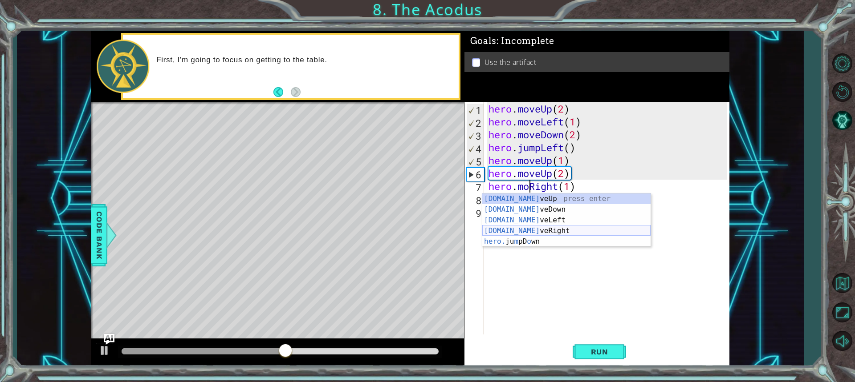
click at [525, 234] on div "hero.mo veUp press enter hero.mo veDown press enter hero.mo veLeft press enter …" at bounding box center [566, 231] width 168 height 75
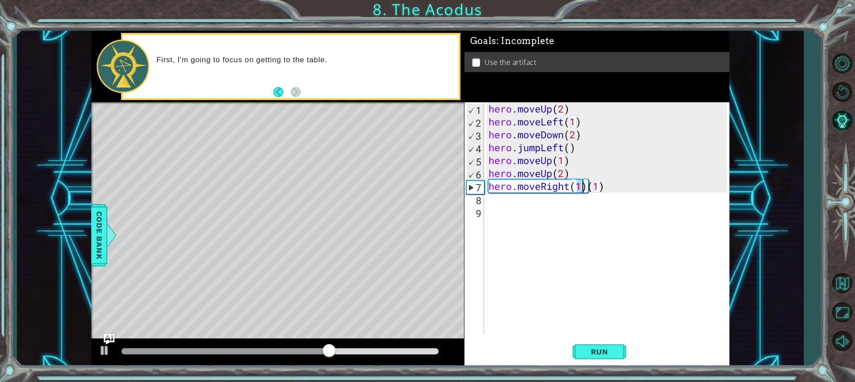
click at [604, 186] on div "hero . moveUp ( 2 ) hero . moveLeft ( 1 ) hero . moveDown ( 2 ) hero . jumpLeft…" at bounding box center [609, 231] width 244 height 258
type textarea "hero.moveRight(1)"
click at [595, 348] on span "Run" at bounding box center [599, 352] width 35 height 9
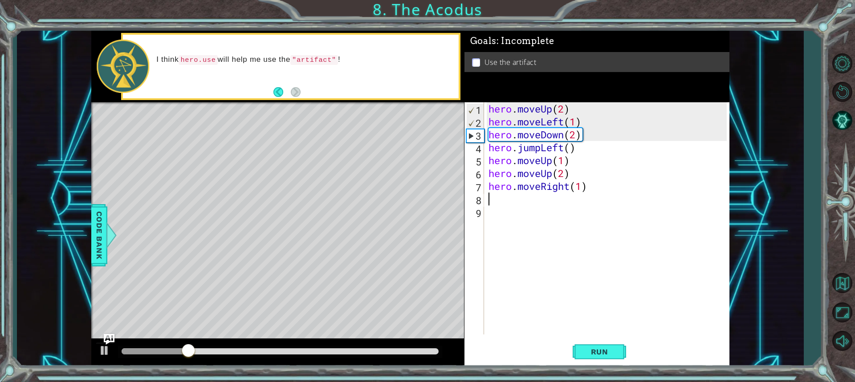
click at [502, 202] on div "hero . moveUp ( 2 ) hero . moveLeft ( 1 ) hero . moveDown ( 2 ) hero . jumpLeft…" at bounding box center [609, 231] width 244 height 258
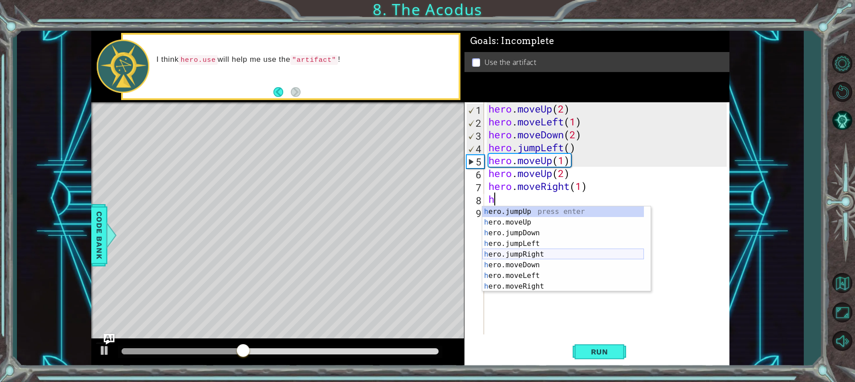
scroll to position [11, 0]
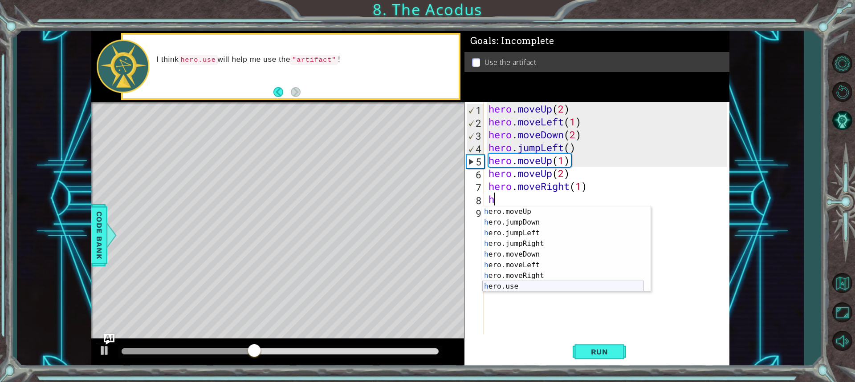
click at [538, 287] on div "h ero.moveUp press enter h ero.jumpDown press enter h ero.jumpLeft press enter …" at bounding box center [563, 260] width 162 height 107
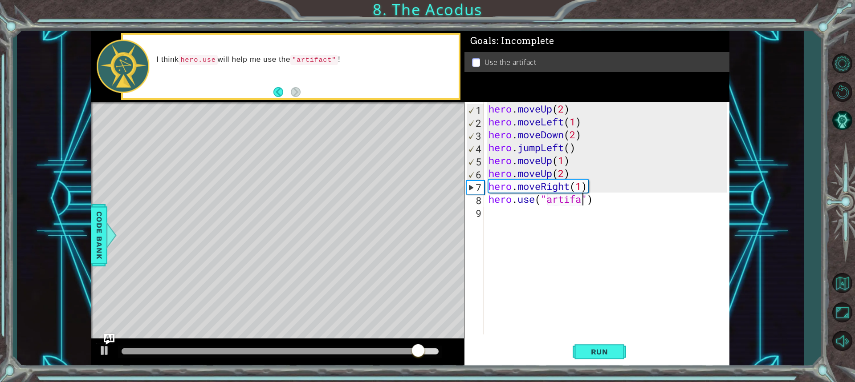
scroll to position [0, 4]
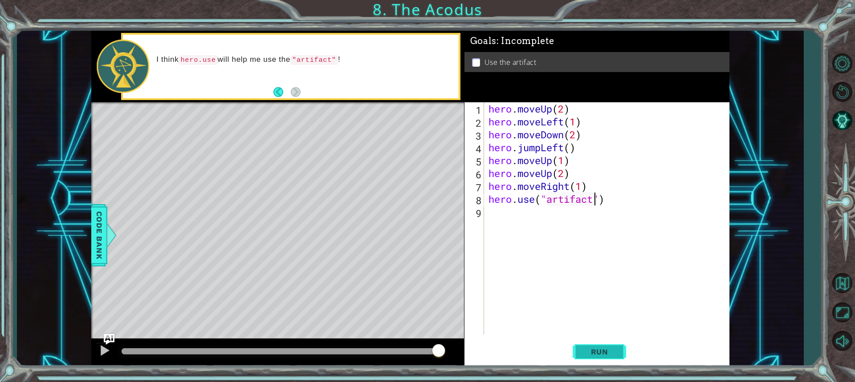
type textarea "hero.use("artifact")"
click at [600, 354] on span "Run" at bounding box center [599, 352] width 35 height 9
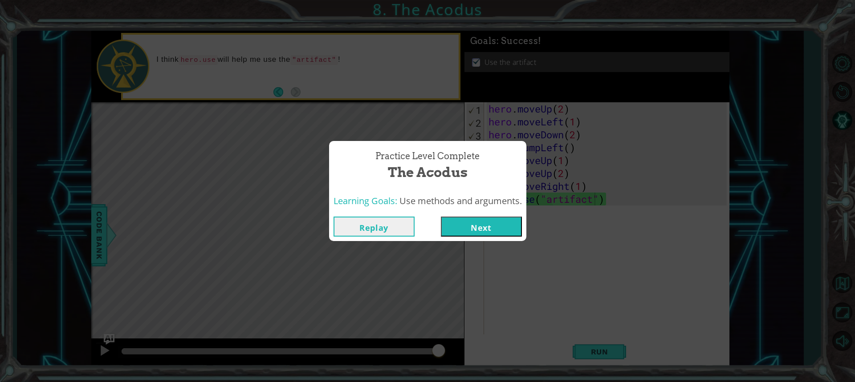
click at [486, 224] on button "Next" at bounding box center [481, 227] width 81 height 20
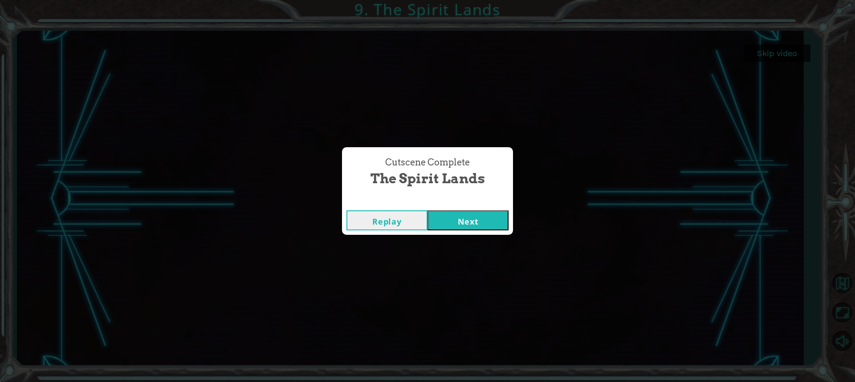
click at [474, 222] on button "Next" at bounding box center [467, 221] width 81 height 20
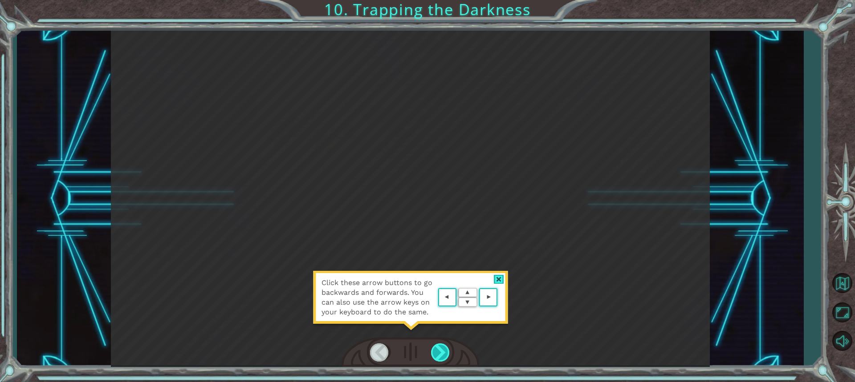
click at [437, 359] on div at bounding box center [441, 353] width 20 height 18
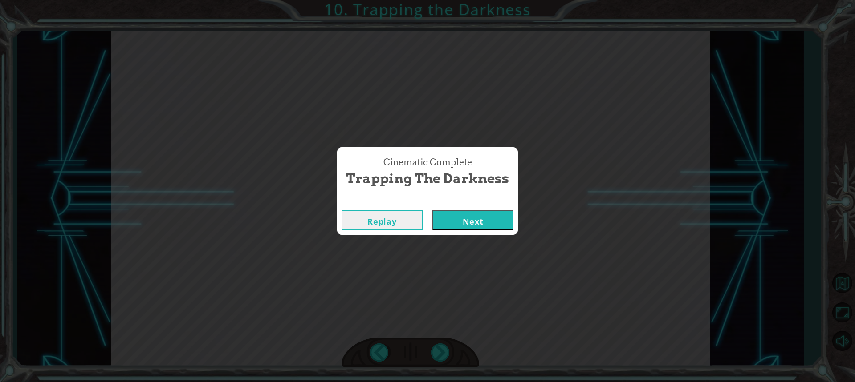
click at [482, 223] on button "Next" at bounding box center [472, 221] width 81 height 20
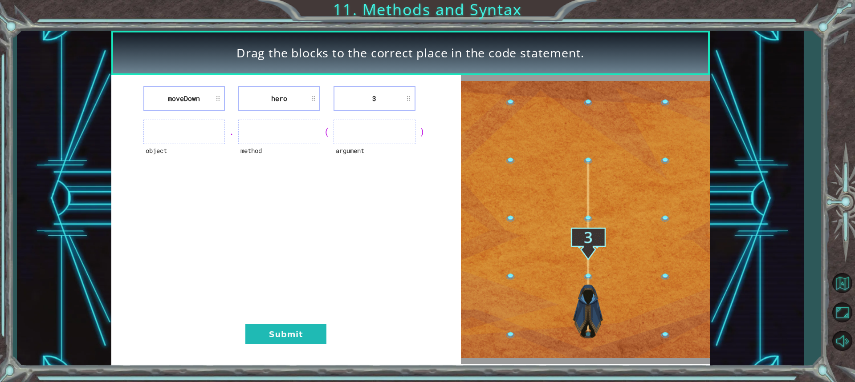
click at [154, 126] on ul at bounding box center [184, 132] width 82 height 24
click at [211, 137] on ul at bounding box center [184, 132] width 82 height 24
click at [306, 91] on li "hero" at bounding box center [279, 98] width 82 height 24
click at [297, 97] on li "hero" at bounding box center [279, 98] width 82 height 24
click at [305, 327] on button "Submit" at bounding box center [285, 335] width 81 height 20
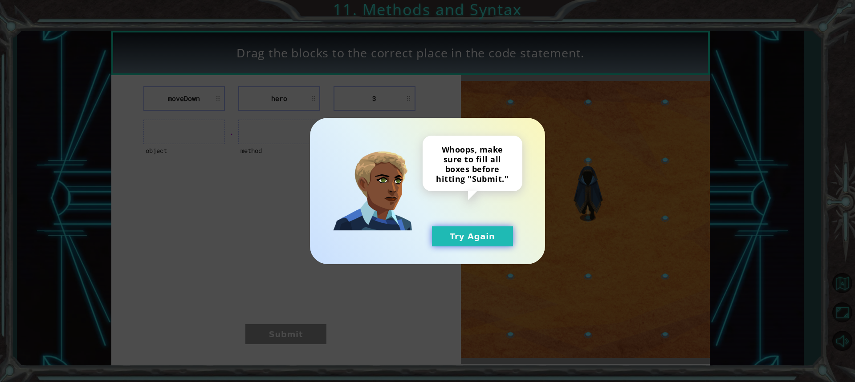
click at [492, 230] on button "Try Again" at bounding box center [472, 237] width 81 height 20
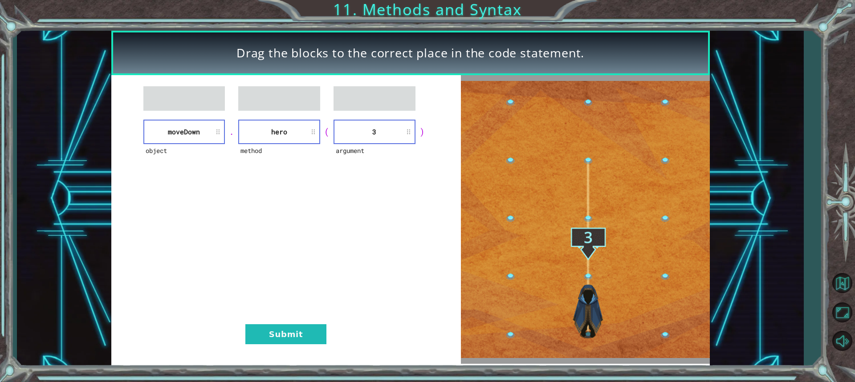
click at [292, 321] on div "object moveDown . method hero ( argument 3 ) Submit" at bounding box center [285, 219] width 349 height 289
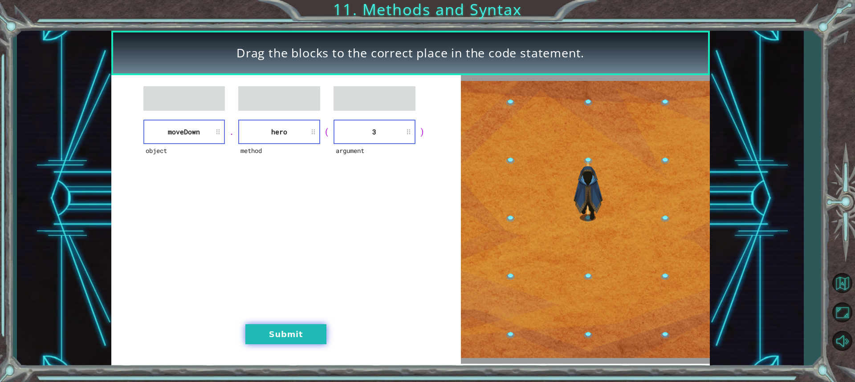
click at [275, 336] on button "Submit" at bounding box center [285, 335] width 81 height 20
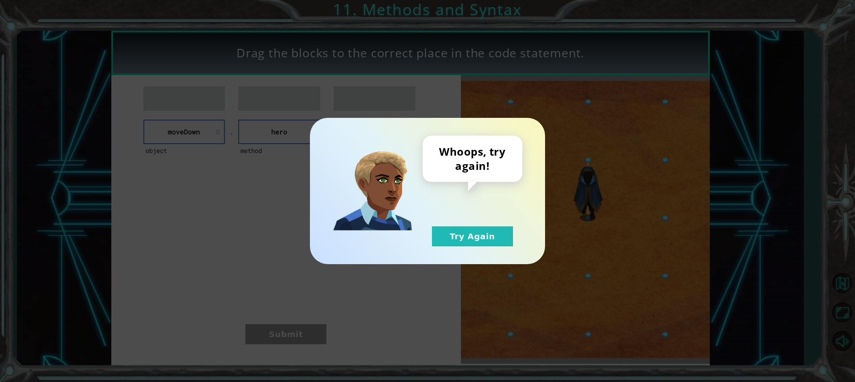
click at [426, 241] on div "Whoops, try again! Try Again" at bounding box center [472, 191] width 100 height 111
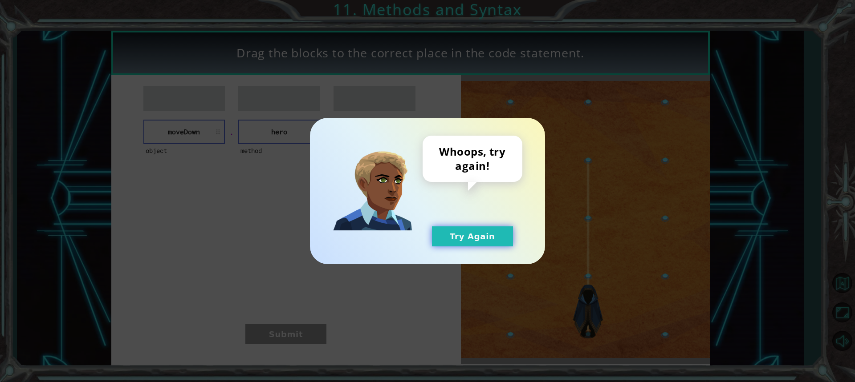
click at [449, 242] on button "Try Again" at bounding box center [472, 237] width 81 height 20
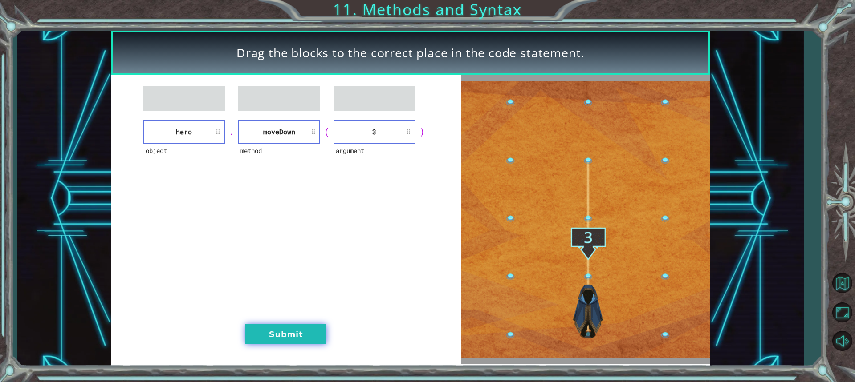
click at [283, 334] on button "Submit" at bounding box center [285, 335] width 81 height 20
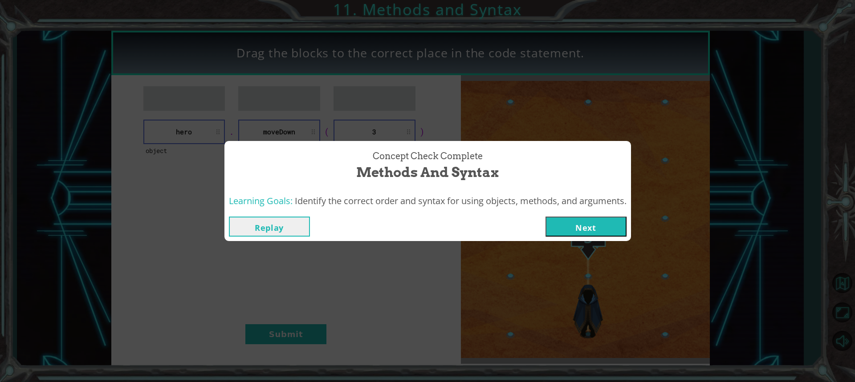
click at [577, 226] on button "Next" at bounding box center [585, 227] width 81 height 20
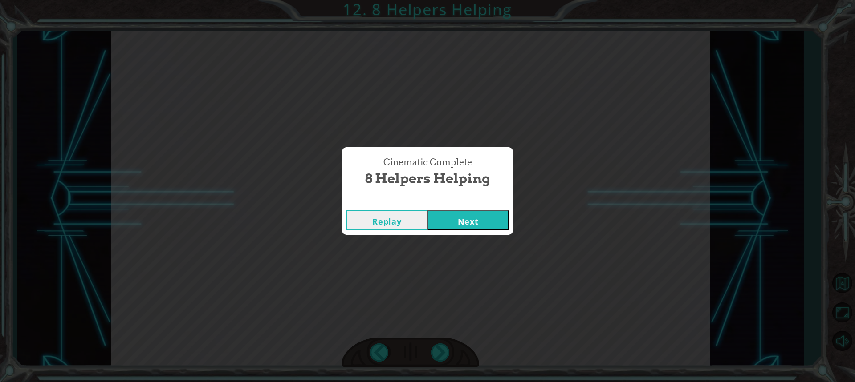
click at [457, 222] on button "Next" at bounding box center [467, 221] width 81 height 20
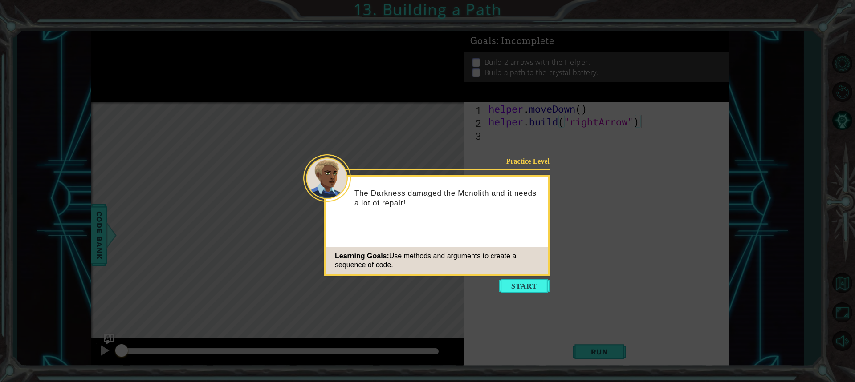
click at [529, 280] on button "Start" at bounding box center [524, 286] width 51 height 14
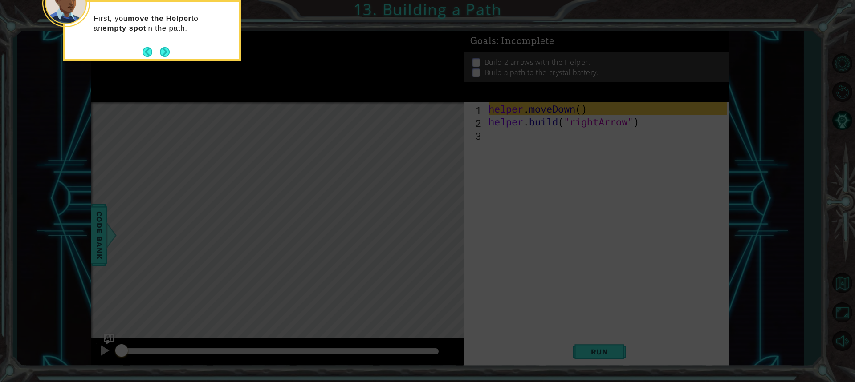
click at [164, 52] on button "Next" at bounding box center [165, 52] width 10 height 10
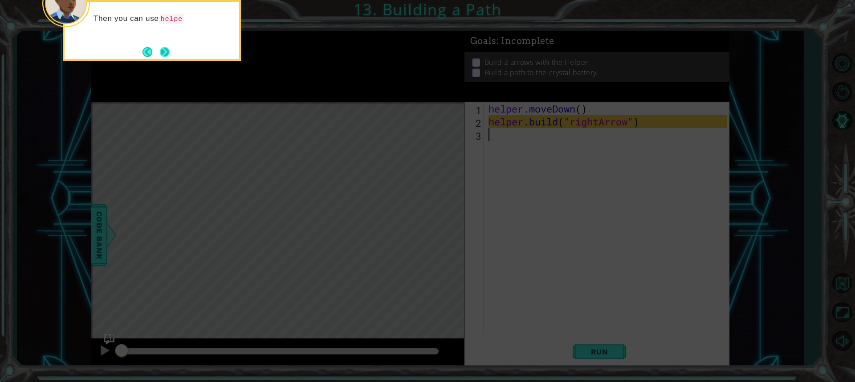
click at [164, 52] on button "Next" at bounding box center [165, 52] width 10 height 10
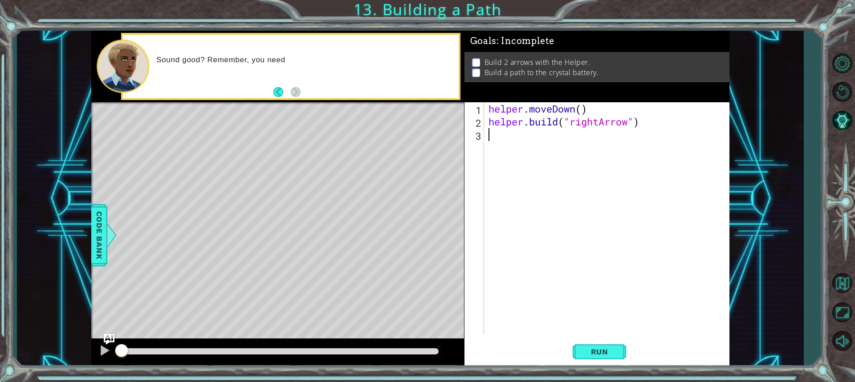
type textarea "helper.build("rightArrow")"
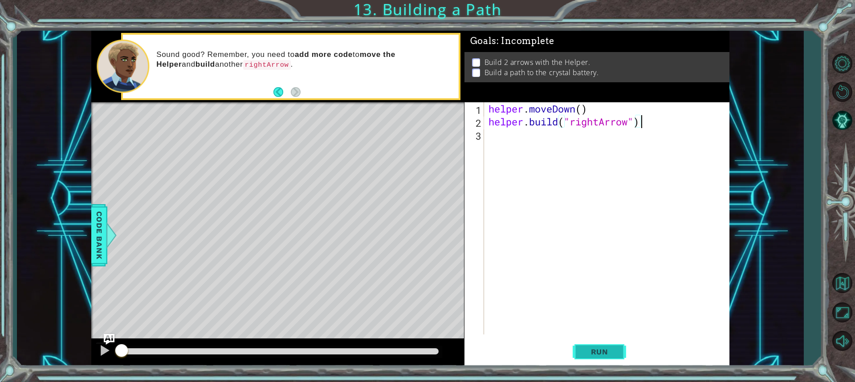
click at [609, 350] on span "Run" at bounding box center [599, 352] width 35 height 9
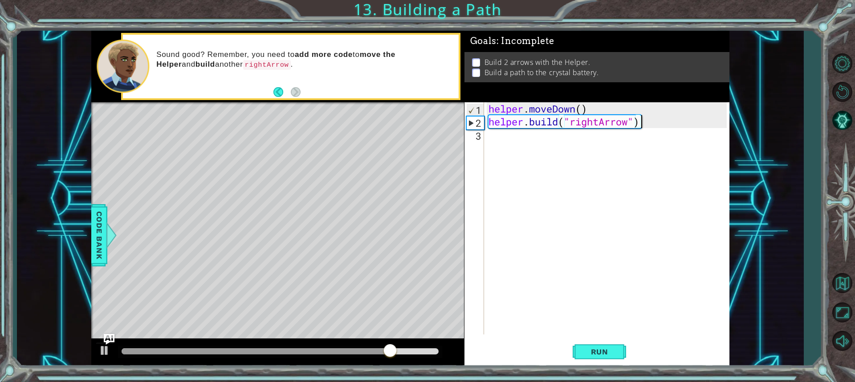
click at [512, 150] on div "helper . moveDown ( ) helper . build ( "rightArrow" )" at bounding box center [609, 231] width 244 height 258
click at [510, 148] on div "helper . moveDown ( ) helper . build ( "rightArrow" )" at bounding box center [609, 231] width 244 height 258
click at [508, 148] on div "helper . moveDown ( ) helper . build ( "rightArrow" )" at bounding box center [609, 231] width 244 height 258
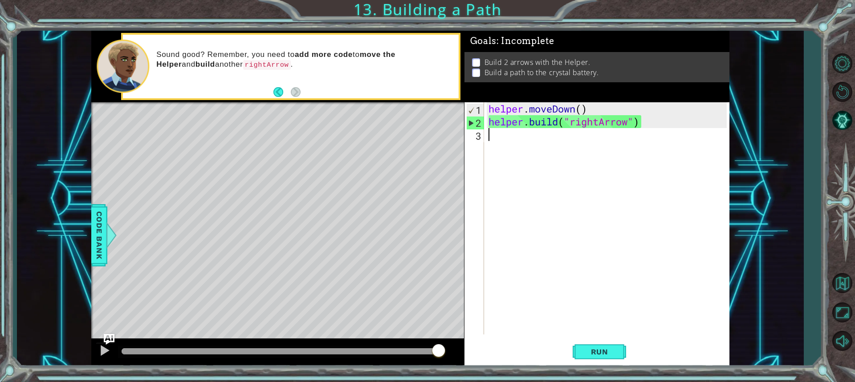
click at [499, 145] on div "helper . moveDown ( ) helper . build ( "rightArrow" )" at bounding box center [609, 231] width 244 height 258
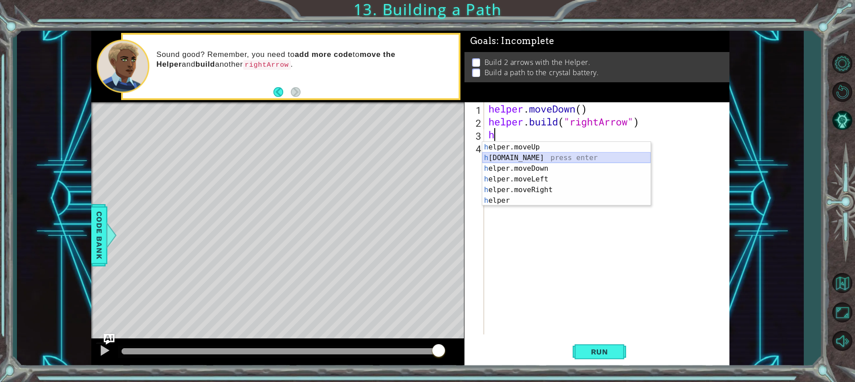
click at [528, 156] on div "h elper.moveUp press enter h elper.build press enter h elper.moveDown press ent…" at bounding box center [566, 184] width 168 height 85
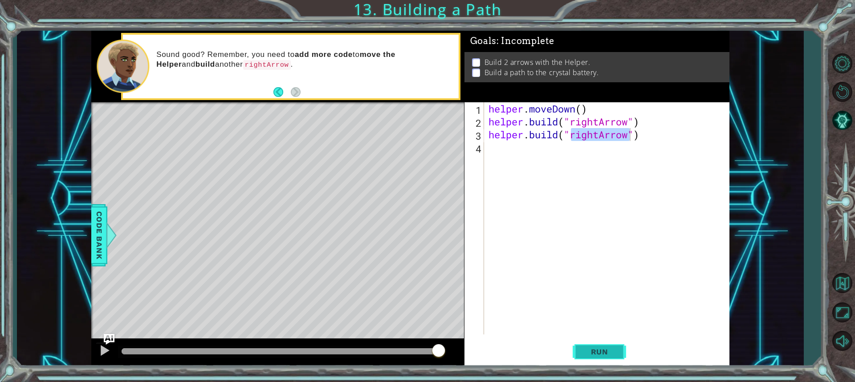
click at [596, 350] on span "Run" at bounding box center [599, 352] width 35 height 9
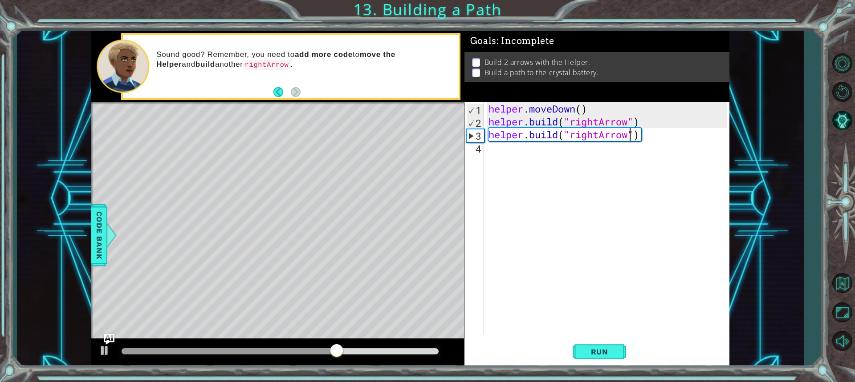
click at [596, 138] on div "helper . moveDown ( ) helper . build ( "rightArrow" ) helper . build ( "rightAr…" at bounding box center [609, 231] width 244 height 258
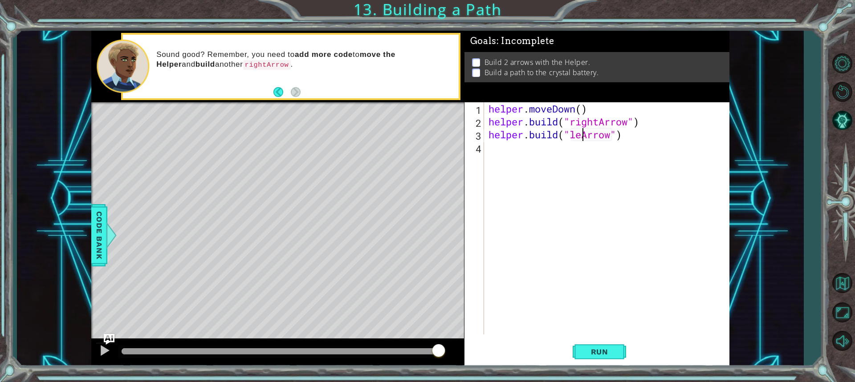
scroll to position [0, 4]
type textarea "helper.build("leftArrow")"
click at [594, 357] on button "Run" at bounding box center [599, 352] width 53 height 26
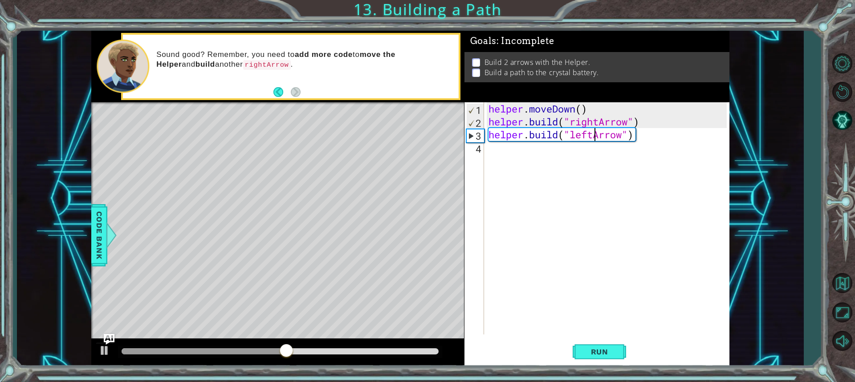
click at [595, 140] on div "helper . moveDown ( ) helper . build ( "rightArrow" ) helper . build ( "leftArr…" at bounding box center [609, 231] width 244 height 258
drag, startPoint x: 636, startPoint y: 133, endPoint x: 488, endPoint y: 134, distance: 147.4
click at [488, 134] on div "helper . moveDown ( ) helper . build ( "rightArrow" ) helper . build ( "leftArr…" at bounding box center [609, 231] width 244 height 258
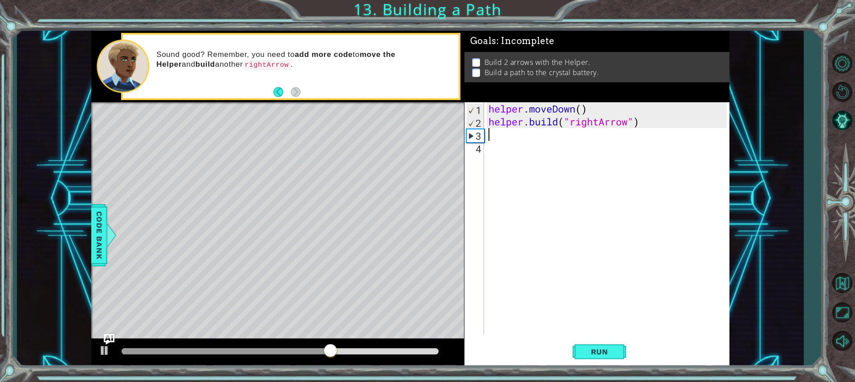
scroll to position [0, 0]
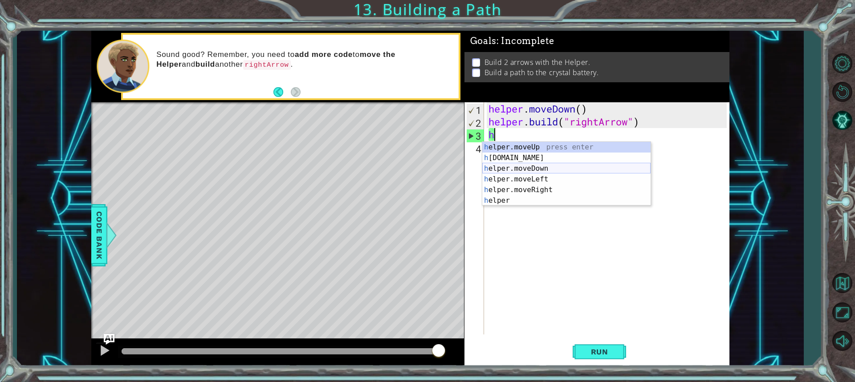
click at [535, 167] on div "h elper.moveUp press enter h elper.build press enter h elper.moveDown press ent…" at bounding box center [566, 184] width 168 height 85
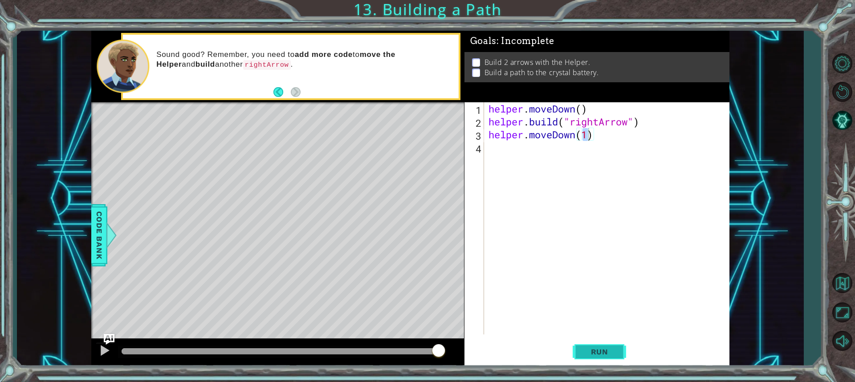
click at [591, 352] on span "Run" at bounding box center [599, 352] width 35 height 9
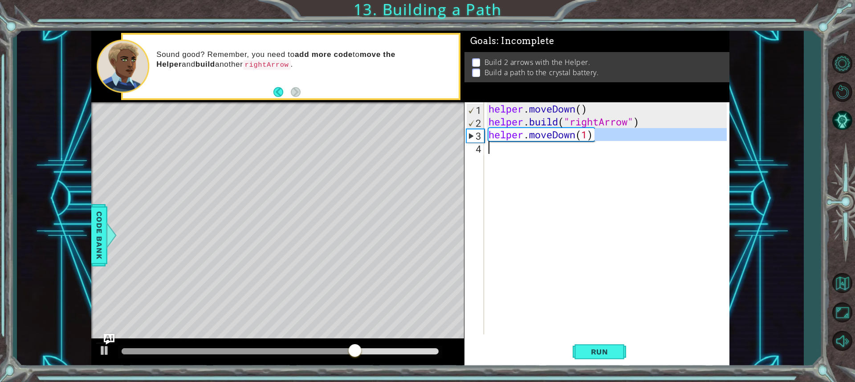
drag, startPoint x: 599, startPoint y: 136, endPoint x: 495, endPoint y: 141, distance: 103.8
click at [495, 141] on div "helper . moveDown ( ) helper . build ( "rightArrow" ) helper . moveDown ( 1 )" at bounding box center [609, 231] width 244 height 258
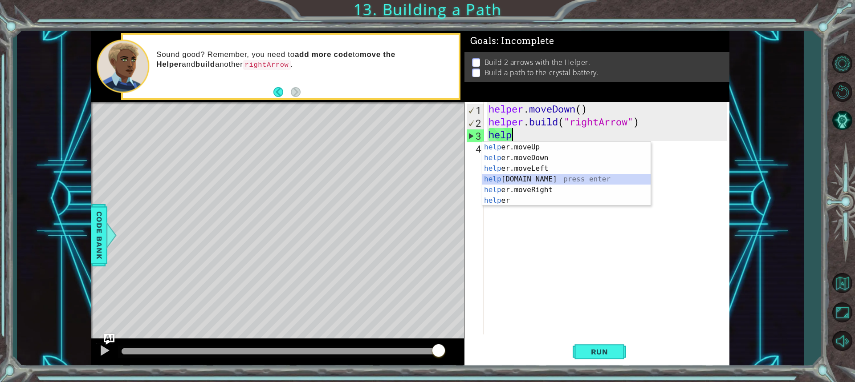
click at [511, 178] on div "help er.moveUp press enter help er.moveDown press enter help er.moveLeft press …" at bounding box center [566, 184] width 168 height 85
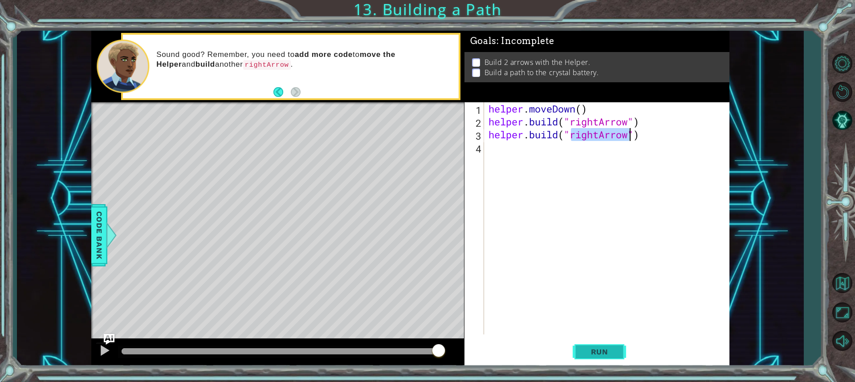
click at [608, 355] on span "Run" at bounding box center [599, 352] width 35 height 9
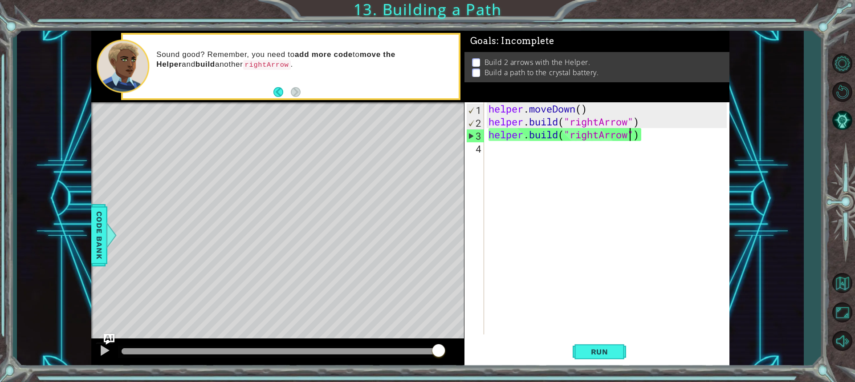
click at [472, 138] on div "3" at bounding box center [475, 136] width 17 height 13
click at [471, 137] on div "3" at bounding box center [475, 136] width 17 height 13
click at [471, 136] on div "3" at bounding box center [475, 136] width 17 height 13
type textarea "helper.build("rightArrow")"
click at [504, 154] on div "helper . moveDown ( ) helper . build ( "rightArrow" ) helper . build ( "rightAr…" at bounding box center [609, 231] width 244 height 258
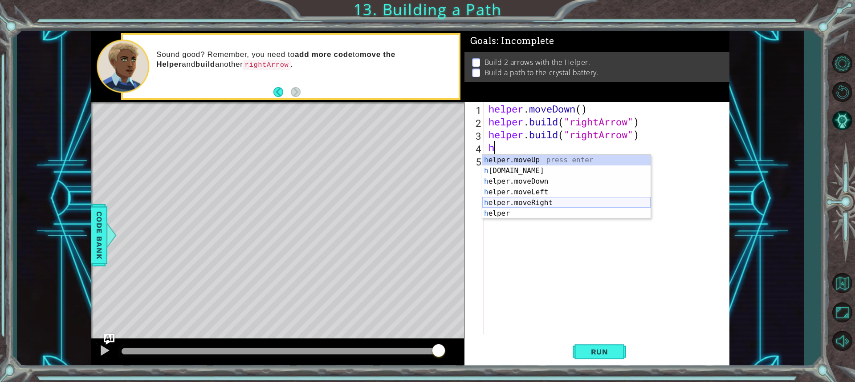
drag, startPoint x: 548, startPoint y: 200, endPoint x: 550, endPoint y: 218, distance: 18.3
click at [549, 204] on div "h elper.moveUp press enter h elper.build press enter h elper.moveDown press ent…" at bounding box center [566, 197] width 168 height 85
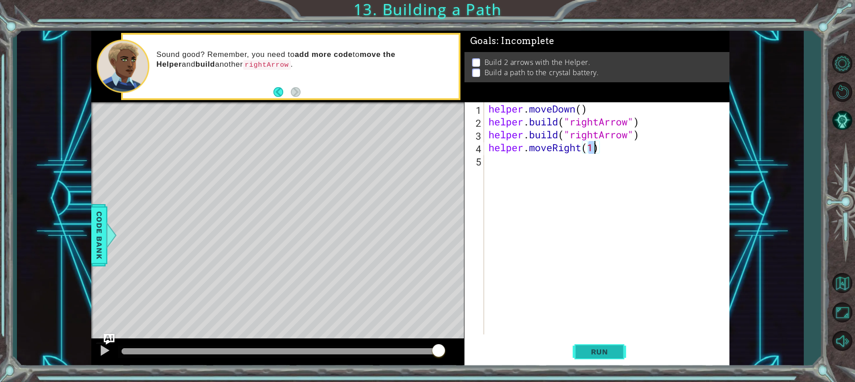
drag, startPoint x: 601, startPoint y: 349, endPoint x: 605, endPoint y: 345, distance: 6.3
click at [601, 348] on span "Run" at bounding box center [599, 352] width 35 height 9
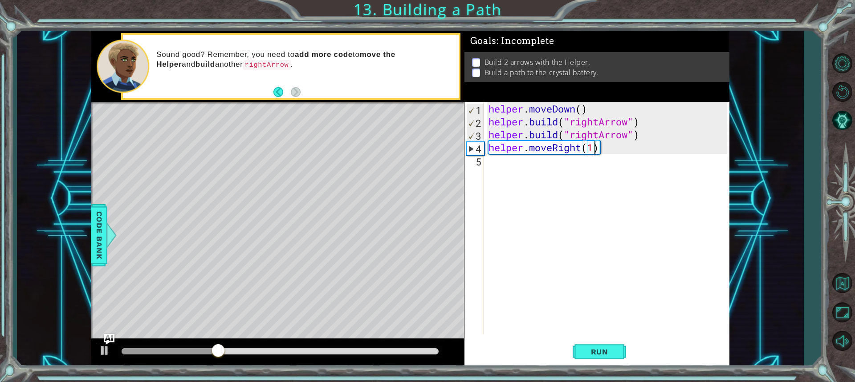
click at [594, 150] on div "helper . moveDown ( ) helper . build ( "rightArrow" ) helper . build ( "rightAr…" at bounding box center [609, 231] width 244 height 258
type textarea "helper.moveRight(3)"
click at [610, 356] on button "Run" at bounding box center [599, 352] width 53 height 26
click at [610, 154] on div "helper . moveDown ( ) helper . build ( "rightArrow" ) helper . build ( "rightAr…" at bounding box center [609, 231] width 244 height 258
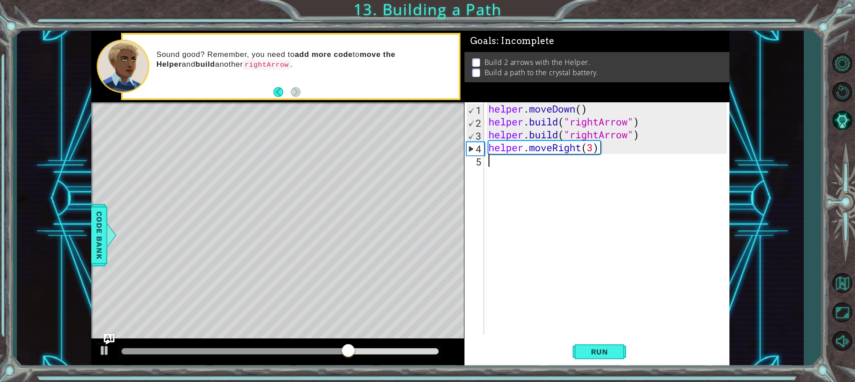
scroll to position [0, 0]
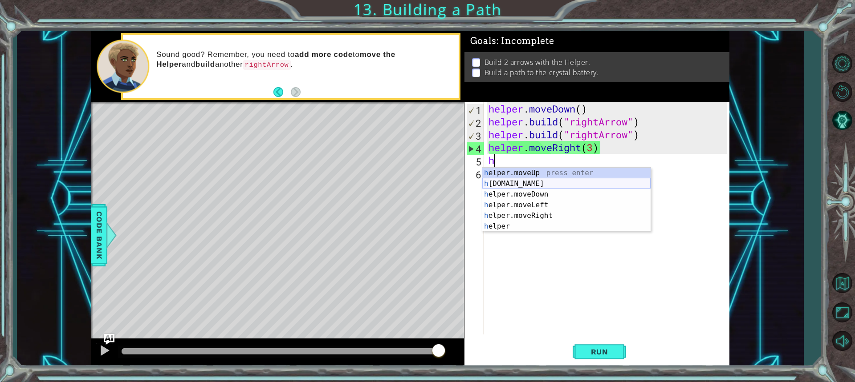
click at [534, 182] on div "h elper.moveUp press enter h elper.build press enter h elper.moveDown press ent…" at bounding box center [566, 210] width 168 height 85
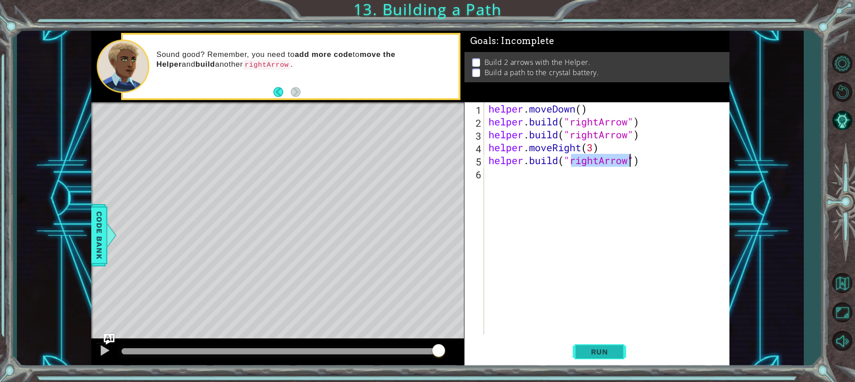
type textarea "helper.build("rightArrow")"
click at [608, 358] on button "Run" at bounding box center [599, 352] width 53 height 26
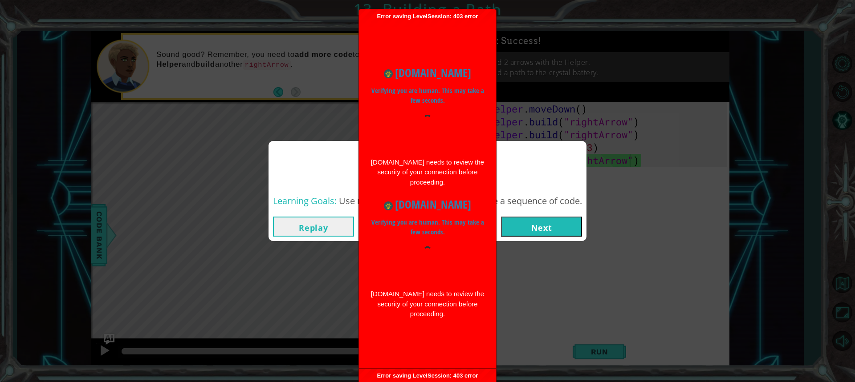
click at [564, 227] on button "Next" at bounding box center [541, 227] width 81 height 20
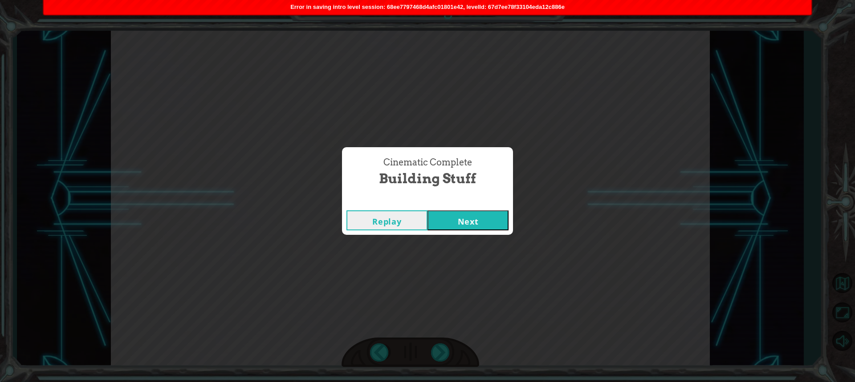
click at [481, 215] on button "Next" at bounding box center [467, 221] width 81 height 20
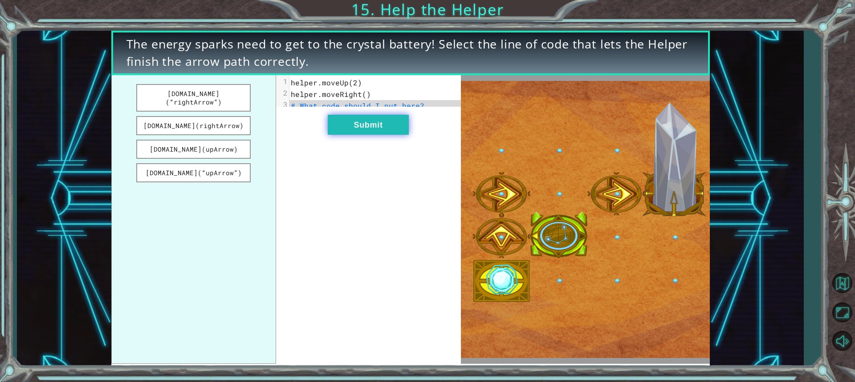
click at [386, 132] on button "Submit" at bounding box center [368, 125] width 81 height 20
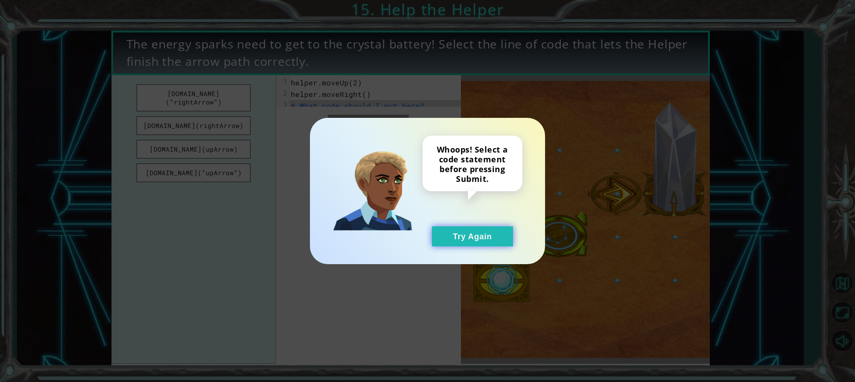
drag, startPoint x: 462, startPoint y: 240, endPoint x: 457, endPoint y: 236, distance: 6.1
click at [462, 240] on button "Try Again" at bounding box center [472, 237] width 81 height 20
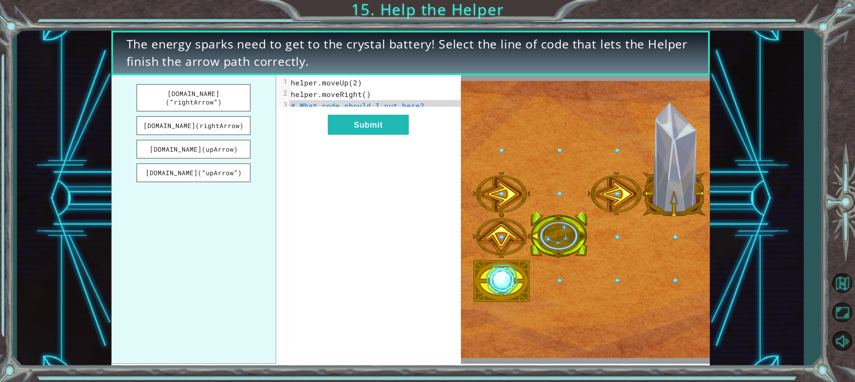
drag, startPoint x: 236, startPoint y: 117, endPoint x: 335, endPoint y: 121, distance: 98.9
click at [335, 121] on div "helper.build(“rightArrow”) helper.build(rightArrow) helper.build(upArrow) helpe…" at bounding box center [285, 219] width 349 height 289
drag, startPoint x: 231, startPoint y: 121, endPoint x: 327, endPoint y: 109, distance: 96.5
click at [327, 110] on div "helper.build(“rightArrow”) helper.build(rightArrow) helper.build(upArrow) helpe…" at bounding box center [285, 219] width 349 height 289
click at [327, 109] on span "# What code should I put here?" at bounding box center [358, 105] width 134 height 9
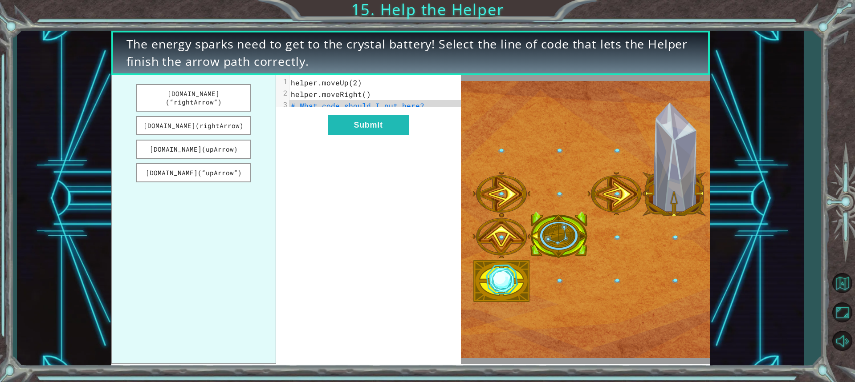
click at [410, 106] on span "# What code should I put here?" at bounding box center [358, 105] width 134 height 9
click at [236, 140] on button "helper.build(upArrow)" at bounding box center [193, 149] width 115 height 19
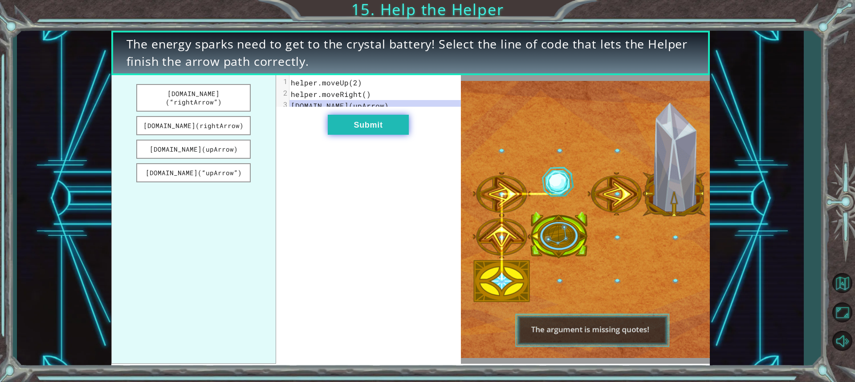
click at [360, 133] on button "Submit" at bounding box center [368, 125] width 81 height 20
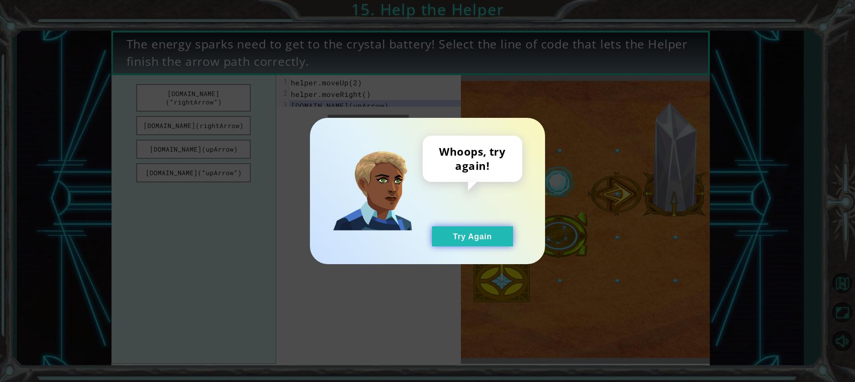
click at [475, 229] on button "Try Again" at bounding box center [472, 237] width 81 height 20
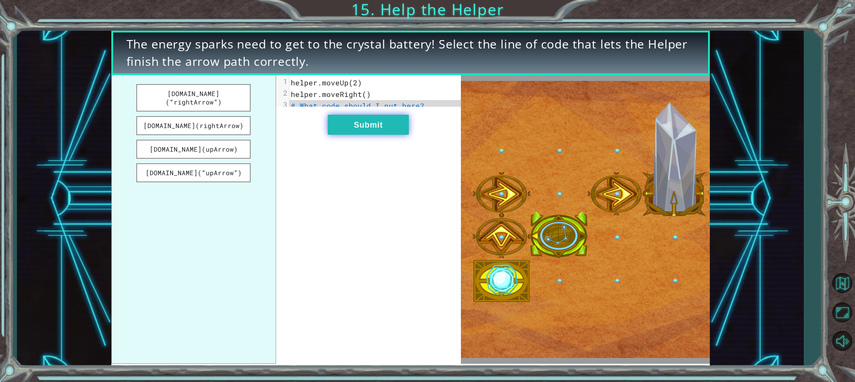
click at [347, 125] on button "Submit" at bounding box center [368, 125] width 81 height 20
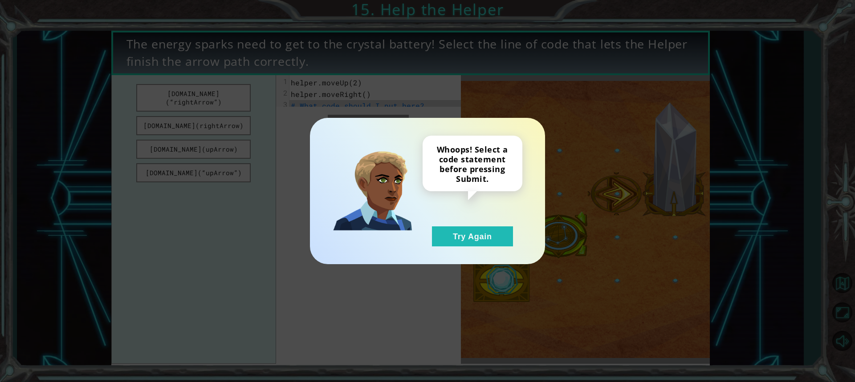
drag, startPoint x: 495, startPoint y: 240, endPoint x: 450, endPoint y: 205, distance: 57.1
click at [477, 226] on div "Whoops! Select a code statement before pressing Submit. Try Again" at bounding box center [472, 191] width 100 height 111
drag, startPoint x: 455, startPoint y: 231, endPoint x: 392, endPoint y: 190, distance: 74.6
click at [442, 223] on div "Whoops! Select a code statement before pressing Submit. Try Again" at bounding box center [472, 191] width 100 height 111
click at [459, 238] on button "Try Again" at bounding box center [472, 237] width 81 height 20
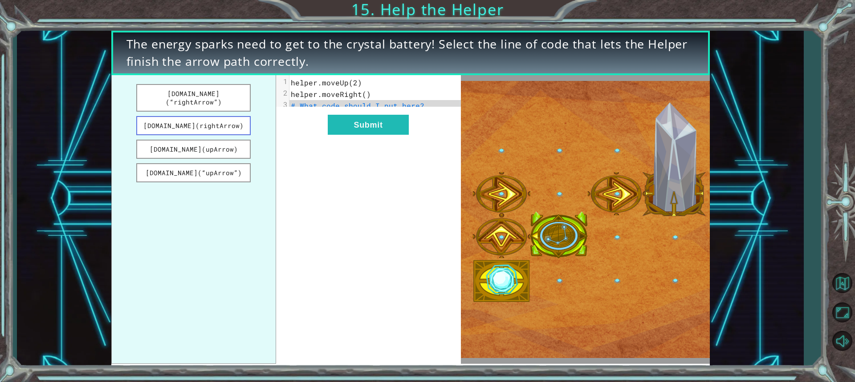
click at [204, 116] on button "helper.build(rightArrow)" at bounding box center [193, 125] width 115 height 19
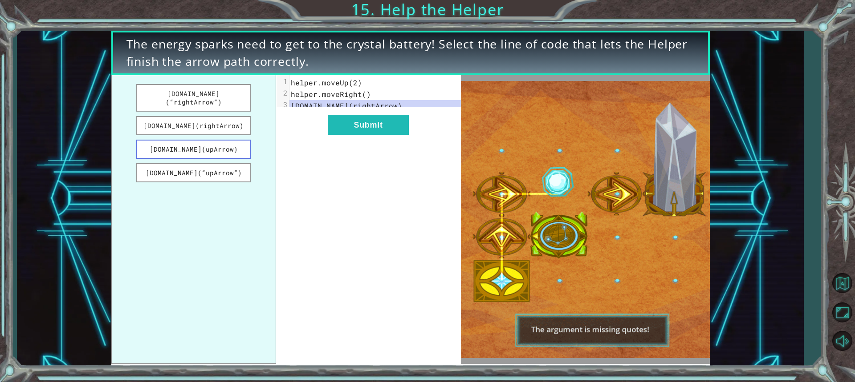
click at [227, 141] on button "helper.build(upArrow)" at bounding box center [193, 149] width 115 height 19
click at [225, 167] on button "helper.build(“upArrow”)" at bounding box center [193, 172] width 115 height 19
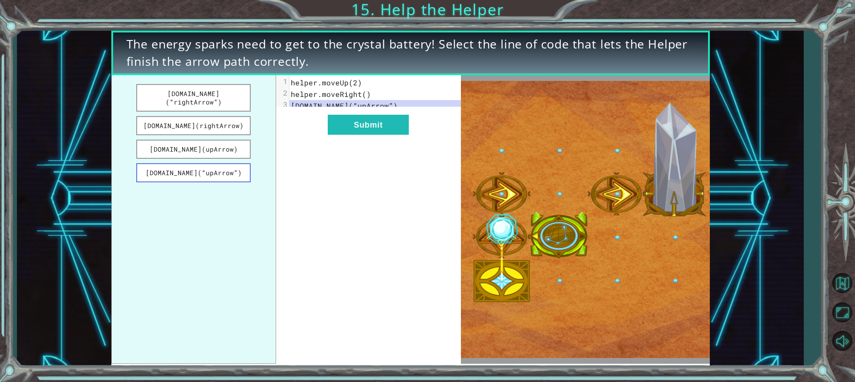
click at [232, 163] on button "helper.build(“upArrow”)" at bounding box center [193, 172] width 115 height 19
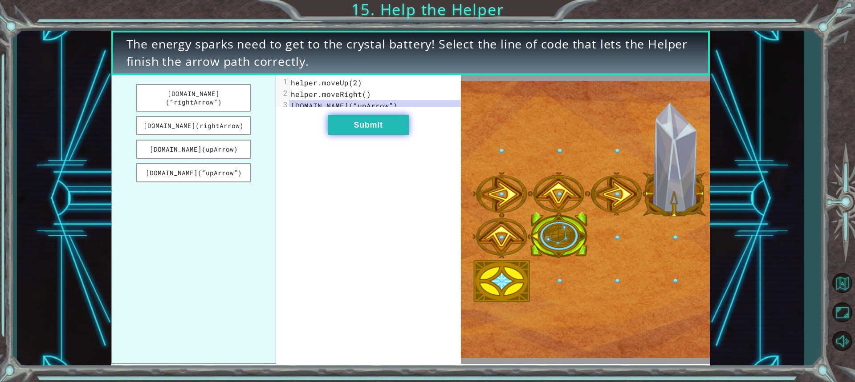
click at [365, 135] on button "Submit" at bounding box center [368, 125] width 81 height 20
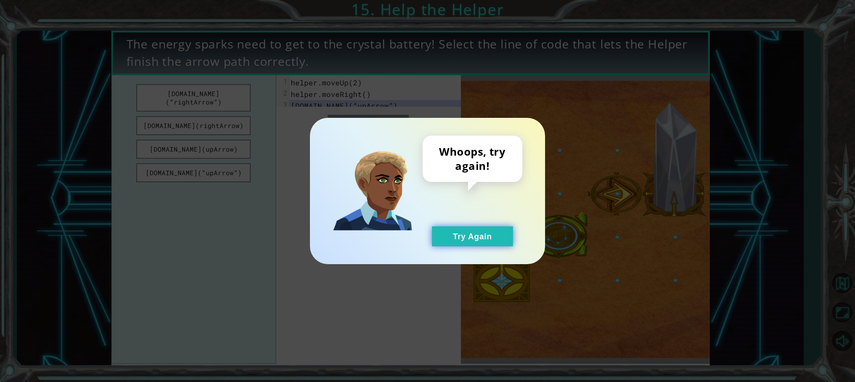
click at [498, 243] on button "Try Again" at bounding box center [472, 237] width 81 height 20
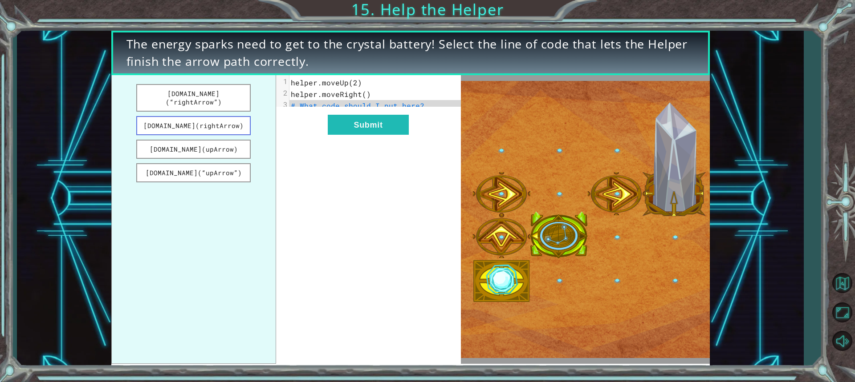
click at [231, 117] on button "helper.build(rightArrow)" at bounding box center [193, 125] width 115 height 19
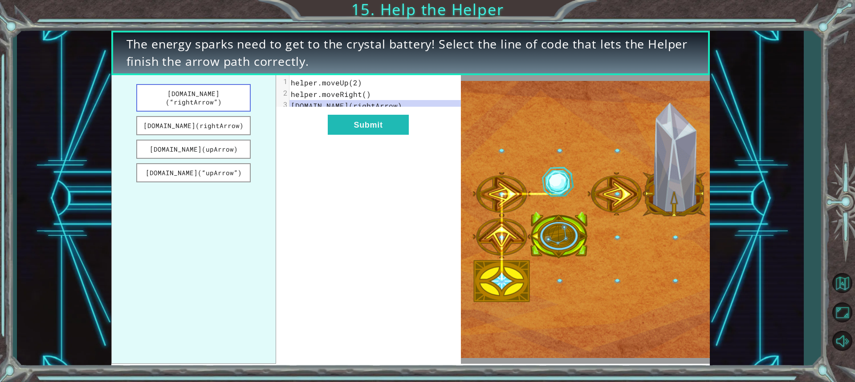
click at [219, 100] on button "helper.build(“rightArrow”)" at bounding box center [193, 98] width 115 height 28
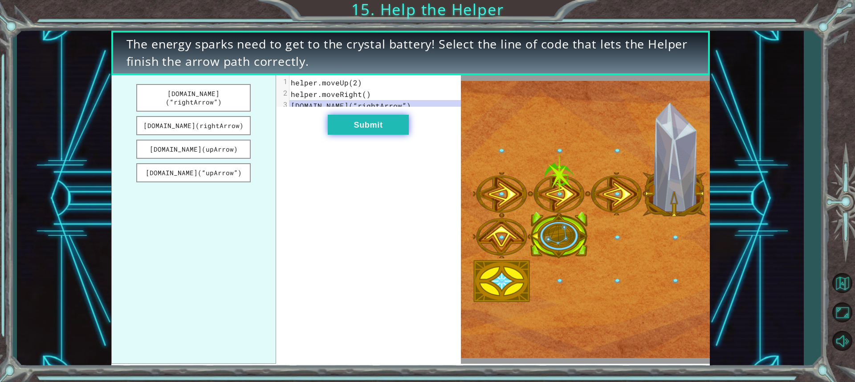
click at [353, 126] on button "Submit" at bounding box center [368, 125] width 81 height 20
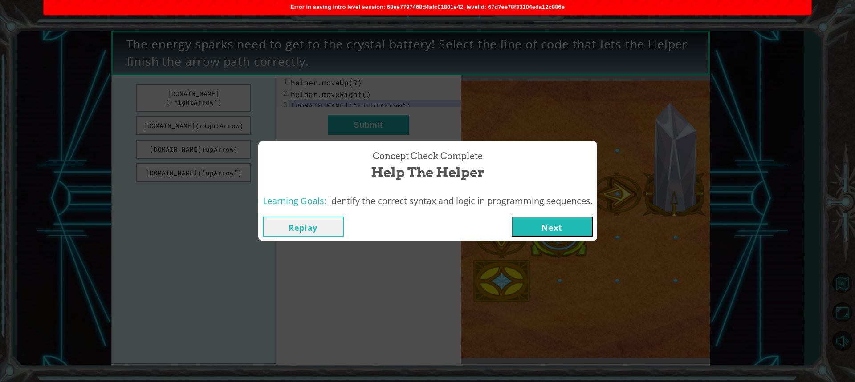
click at [540, 227] on button "Next" at bounding box center [552, 227] width 81 height 20
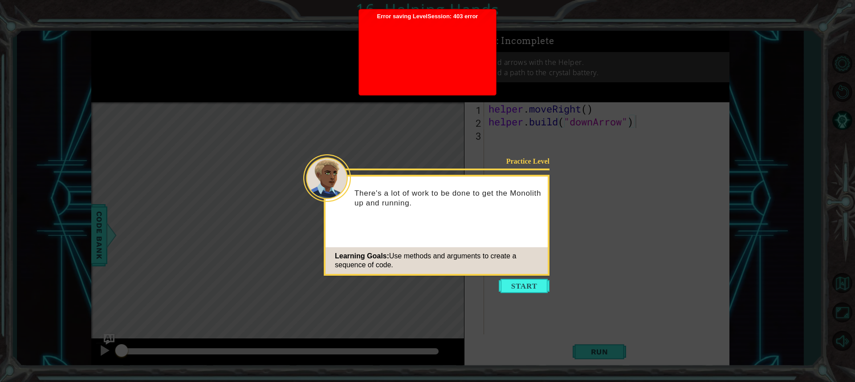
click at [528, 277] on icon at bounding box center [427, 191] width 855 height 382
click at [535, 285] on button "Start" at bounding box center [524, 286] width 51 height 14
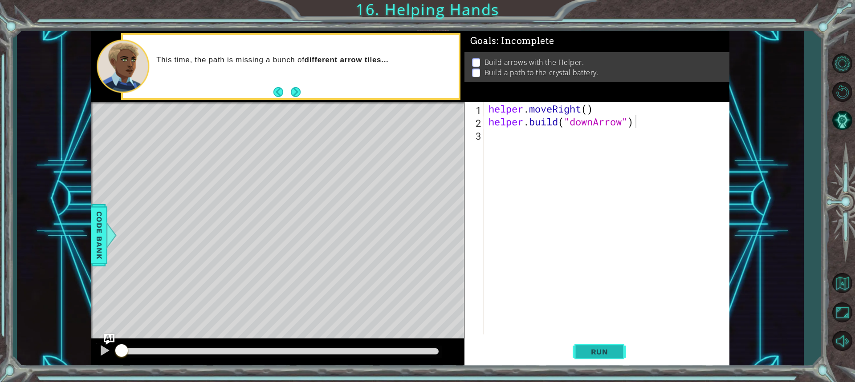
drag, startPoint x: 604, startPoint y: 352, endPoint x: 586, endPoint y: 340, distance: 21.1
click at [601, 351] on span "Run" at bounding box center [599, 352] width 35 height 9
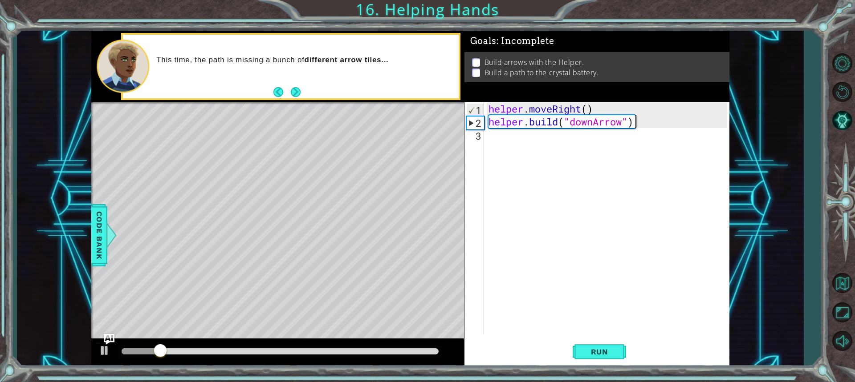
click at [538, 141] on div "helper . moveRight ( ) helper . build ( "downArrow" )" at bounding box center [609, 231] width 244 height 258
type textarea "m"
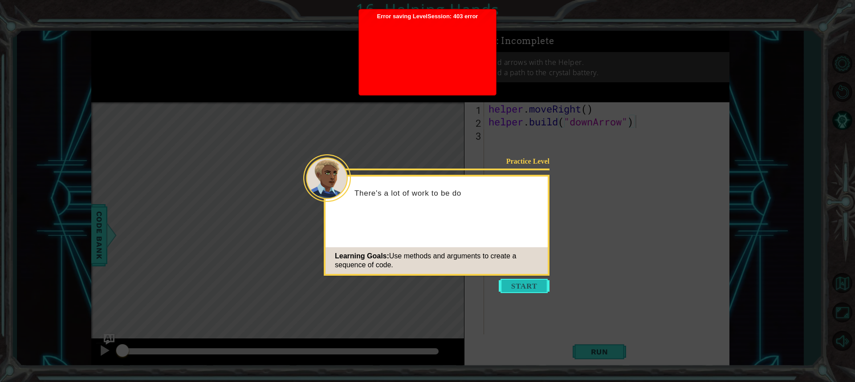
click at [525, 281] on button "Start" at bounding box center [524, 286] width 51 height 14
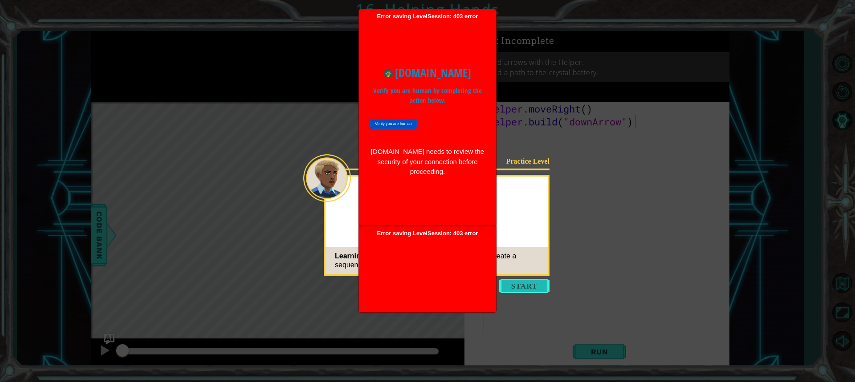
click at [513, 280] on button "Start" at bounding box center [524, 286] width 51 height 14
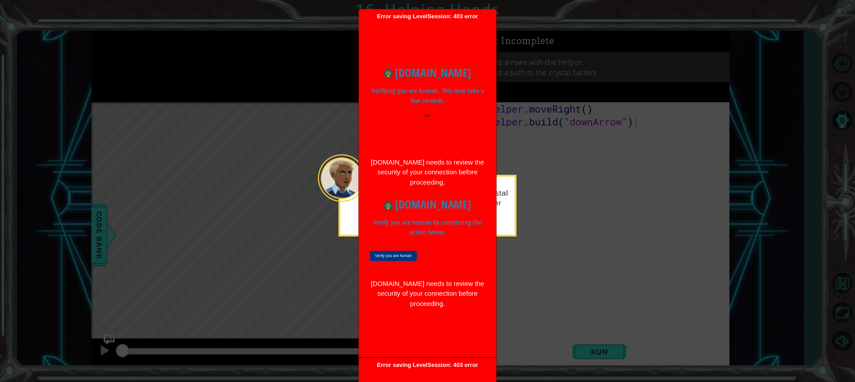
click at [403, 256] on input "Verify you are human" at bounding box center [393, 256] width 47 height 10
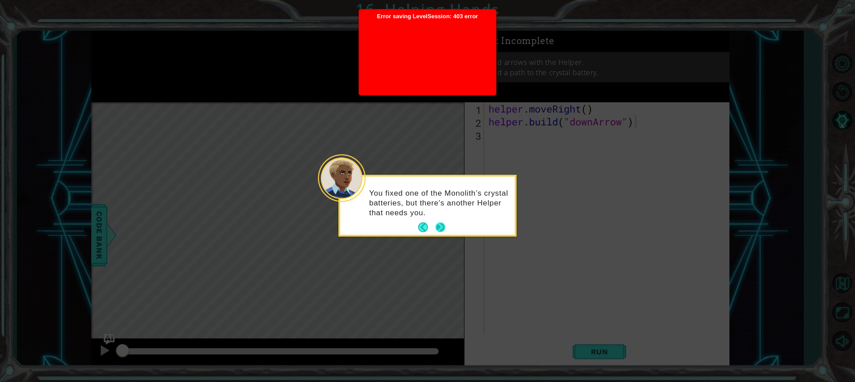
click at [441, 227] on button "Next" at bounding box center [440, 228] width 10 height 10
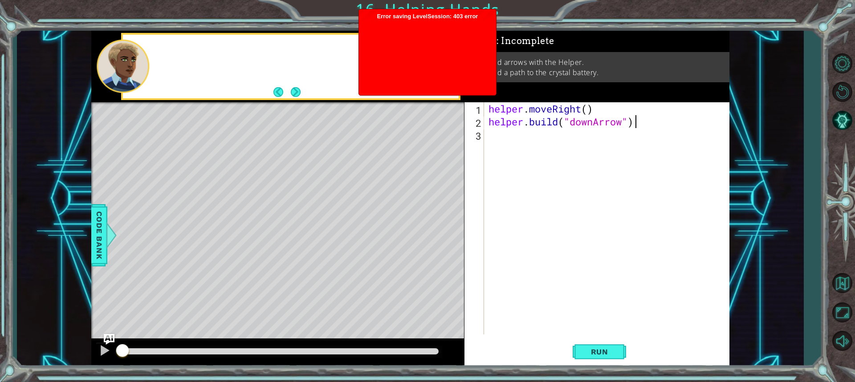
click at [441, 227] on div "Level Map" at bounding box center [296, 233] width 411 height 262
click at [494, 149] on div "helper . moveRight ( ) helper . build ( "downArrow" )" at bounding box center [609, 231] width 244 height 258
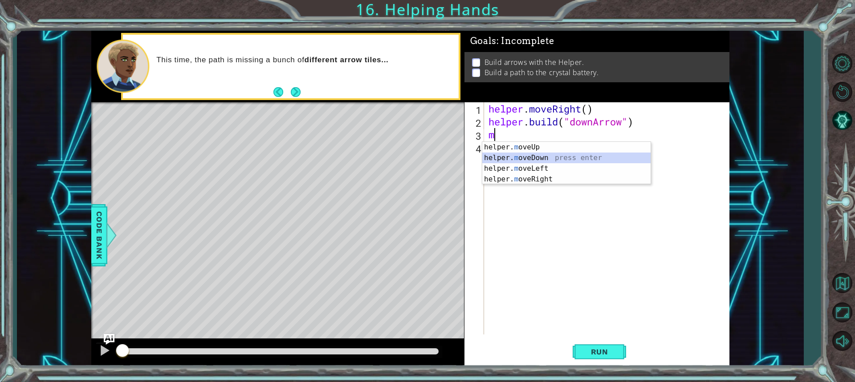
click at [537, 158] on div "helper. m oveUp press enter helper. m oveDown press enter helper. m oveLeft pre…" at bounding box center [566, 174] width 168 height 64
type textarea "helper.moveDown(1)"
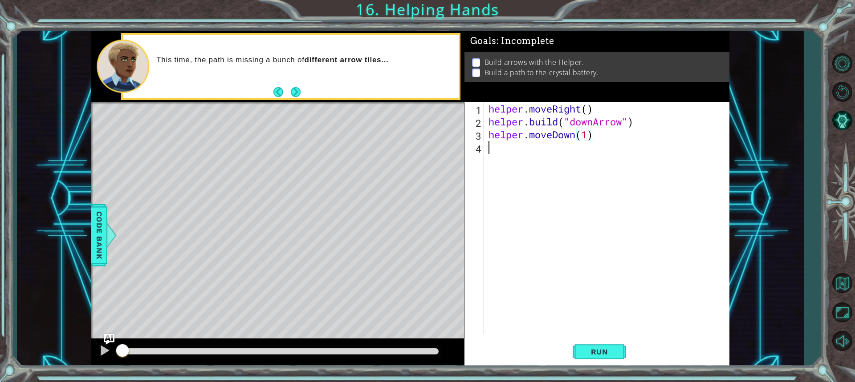
click at [522, 147] on div "helper . moveRight ( ) helper . build ( "downArrow" ) helper . moveDown ( 1 )" at bounding box center [609, 231] width 244 height 258
type textarea "m"
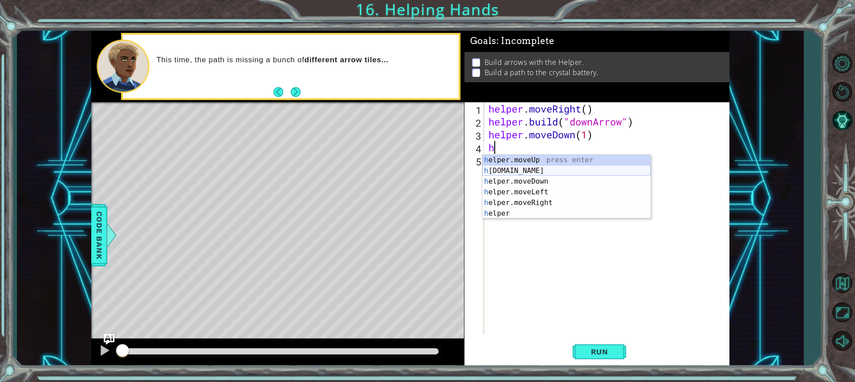
click at [539, 167] on div "h elper.moveUp press enter h elper.build press enter h elper.moveDown press ent…" at bounding box center [566, 197] width 168 height 85
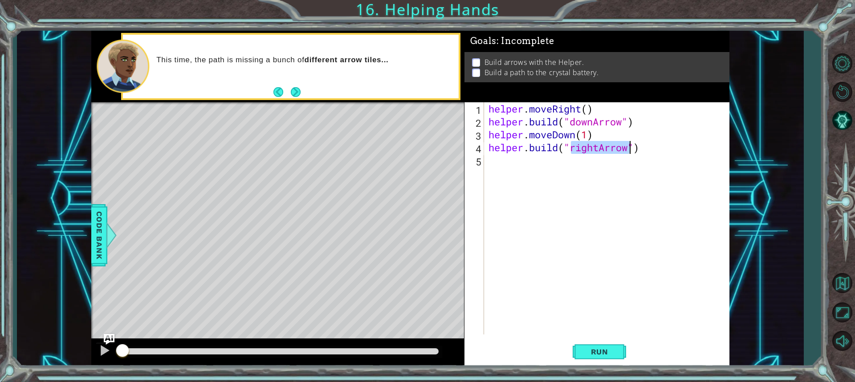
click at [592, 148] on div "helper . moveRight ( ) helper . build ( "downArrow" ) helper . moveDown ( 1 ) h…" at bounding box center [607, 218] width 240 height 232
click at [597, 150] on div "helper . moveRight ( ) helper . build ( "downArrow" ) helper . moveDown ( 1 ) h…" at bounding box center [609, 231] width 244 height 258
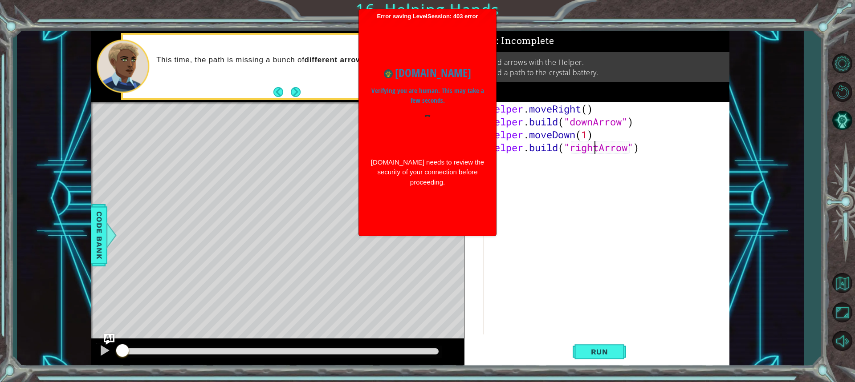
type textarea "helper.build("rigtArrow")"
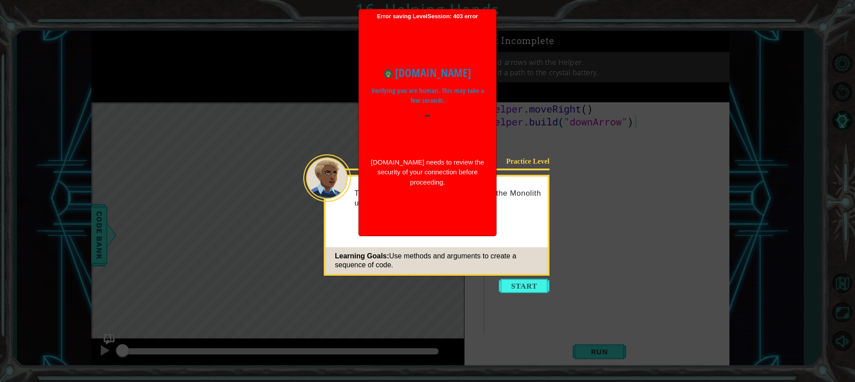
drag, startPoint x: 601, startPoint y: 158, endPoint x: 557, endPoint y: 233, distance: 88.0
click at [591, 178] on icon at bounding box center [427, 191] width 855 height 382
click at [515, 295] on icon at bounding box center [427, 191] width 855 height 382
click at [514, 292] on body "1 ההההההההההההההההההההההההההההההההההההההההההההההההההההההההההההההההההההההההההההה…" at bounding box center [427, 191] width 855 height 382
click at [514, 291] on button "Start" at bounding box center [524, 286] width 51 height 14
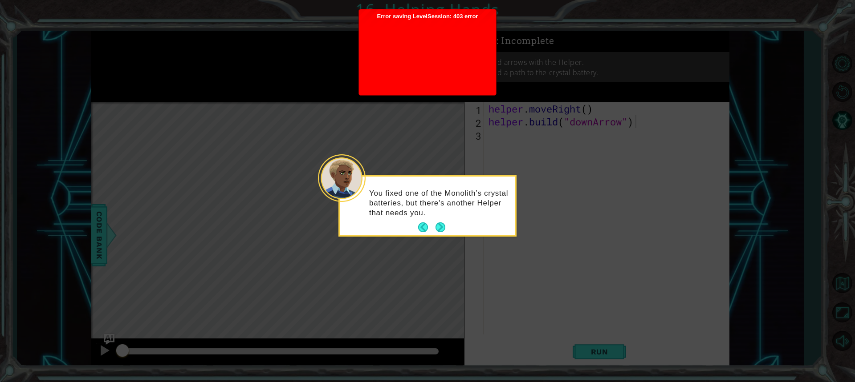
drag, startPoint x: 443, startPoint y: 226, endPoint x: 447, endPoint y: 221, distance: 6.4
click at [445, 224] on button "Next" at bounding box center [440, 228] width 10 height 10
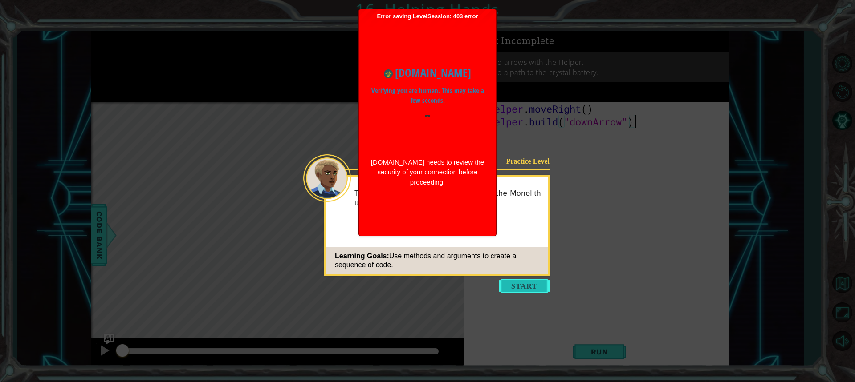
click at [534, 284] on button "Start" at bounding box center [524, 286] width 51 height 14
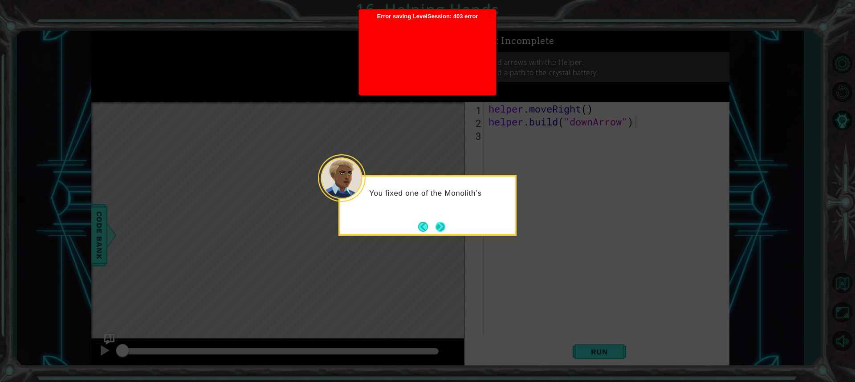
drag, startPoint x: 440, startPoint y: 226, endPoint x: 439, endPoint y: 221, distance: 4.5
click at [439, 221] on button "Next" at bounding box center [441, 227] width 14 height 14
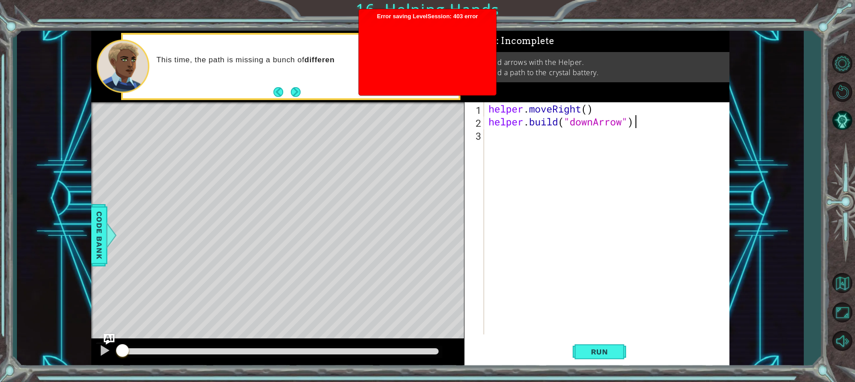
click at [538, 160] on div "helper . moveRight ( ) helper . build ( "downArrow" )" at bounding box center [609, 231] width 244 height 258
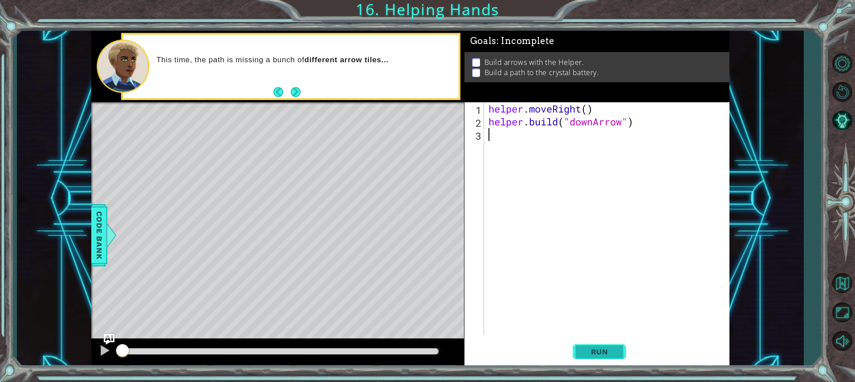
click at [585, 351] on span "Run" at bounding box center [599, 352] width 35 height 9
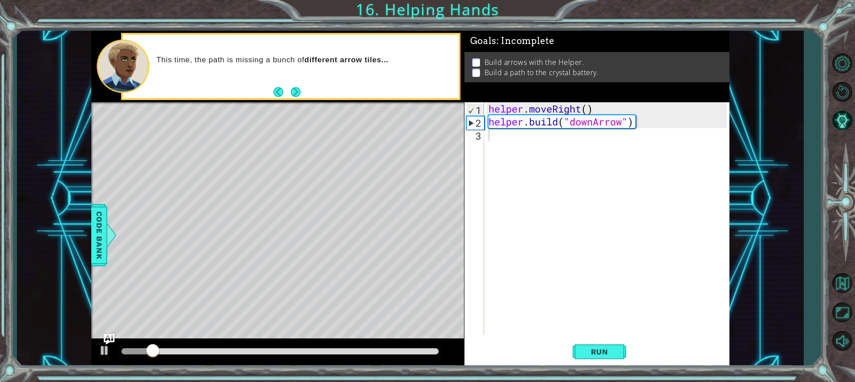
drag, startPoint x: 572, startPoint y: 248, endPoint x: 568, endPoint y: 240, distance: 8.4
drag, startPoint x: 568, startPoint y: 240, endPoint x: 511, endPoint y: 163, distance: 95.5
click at [511, 163] on div "helper . moveRight ( ) helper . build ( "downArrow" )" at bounding box center [609, 231] width 244 height 258
type textarea "h"
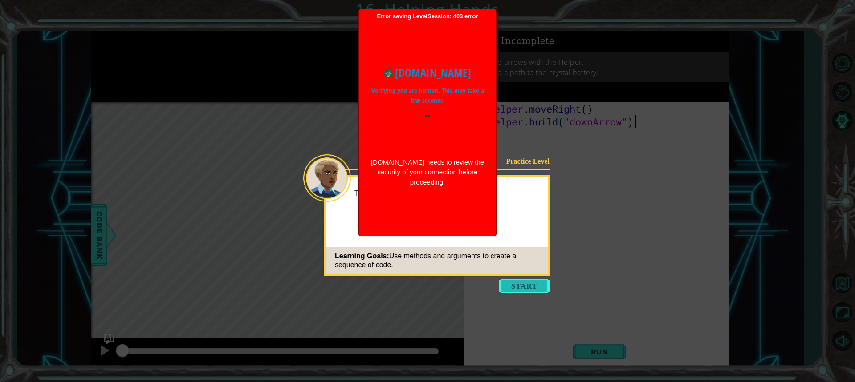
click at [533, 283] on button "Start" at bounding box center [524, 286] width 51 height 14
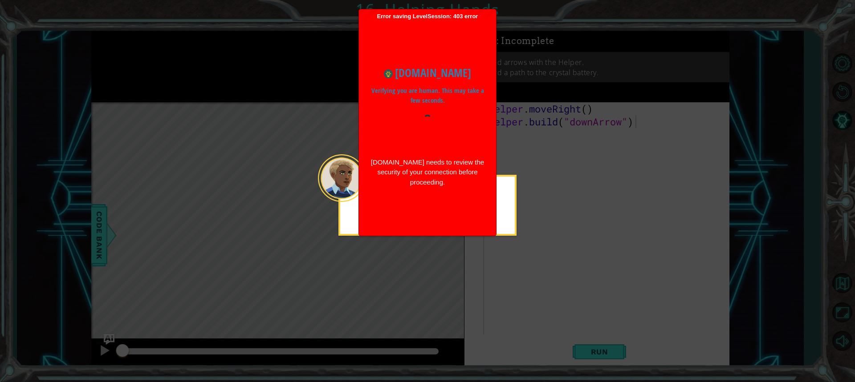
click at [523, 184] on icon at bounding box center [427, 191] width 855 height 382
drag, startPoint x: 520, startPoint y: 185, endPoint x: 520, endPoint y: 190, distance: 4.5
click at [520, 188] on icon at bounding box center [427, 191] width 855 height 382
click at [520, 190] on icon at bounding box center [427, 191] width 855 height 382
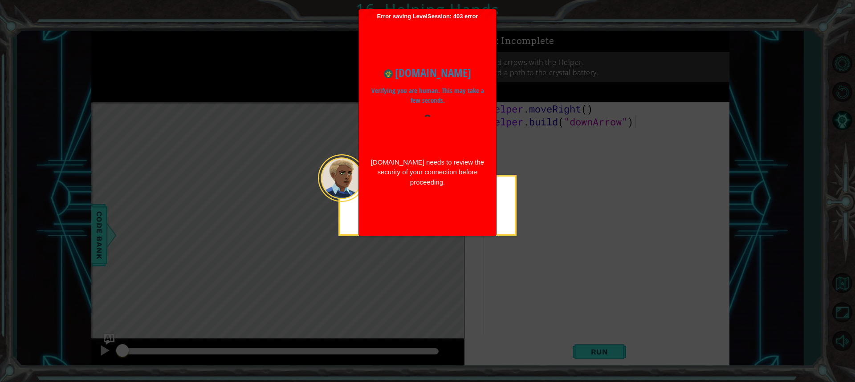
click at [520, 190] on icon at bounding box center [427, 191] width 855 height 382
click at [511, 204] on body "1 ההההההההההההההההההההההההההההההההההההההההההההההההההההההההההההההההההההההההההההה…" at bounding box center [427, 191] width 855 height 382
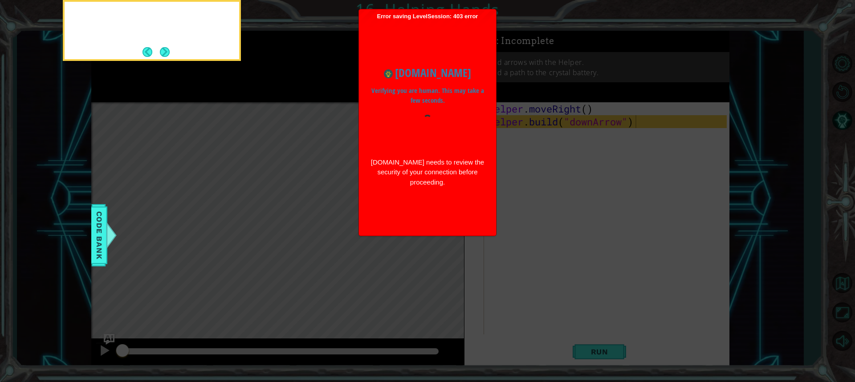
click at [511, 204] on icon at bounding box center [427, 57] width 855 height 650
click at [509, 204] on icon at bounding box center [427, 57] width 855 height 650
click at [512, 203] on icon at bounding box center [427, 57] width 855 height 650
click at [512, 205] on icon at bounding box center [427, 57] width 855 height 650
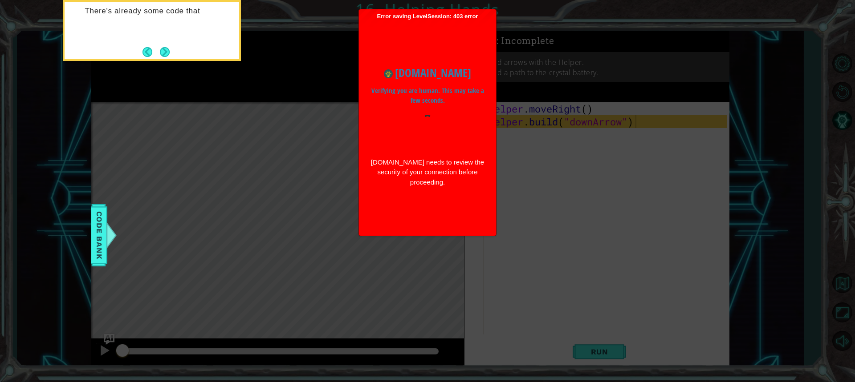
click at [522, 211] on icon at bounding box center [427, 57] width 855 height 650
click at [162, 54] on button "Next" at bounding box center [164, 52] width 11 height 11
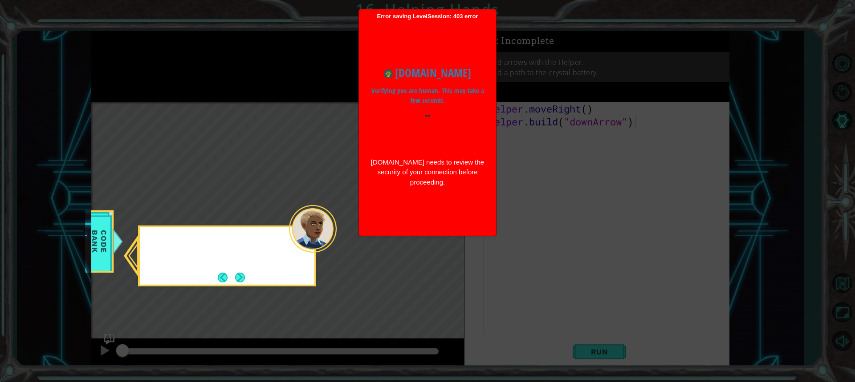
click at [162, 54] on icon at bounding box center [427, 191] width 855 height 382
click at [162, 53] on icon at bounding box center [427, 191] width 855 height 382
click at [230, 275] on button "Back" at bounding box center [226, 278] width 17 height 10
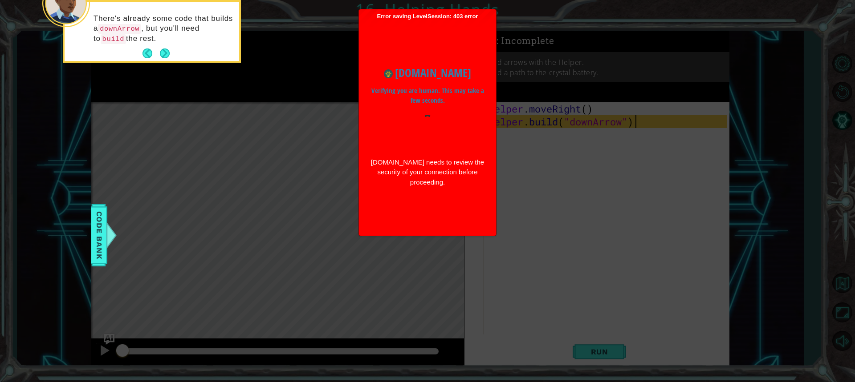
click at [232, 277] on icon at bounding box center [427, 57] width 855 height 650
click at [232, 276] on icon at bounding box center [427, 57] width 855 height 650
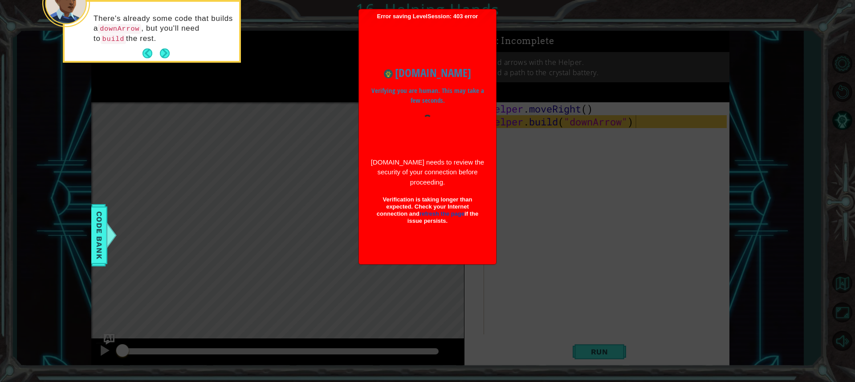
click at [171, 49] on button "Next" at bounding box center [165, 53] width 16 height 16
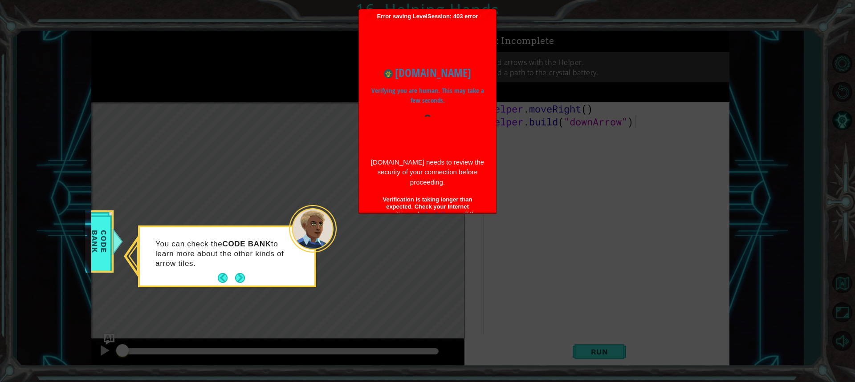
click at [171, 49] on icon at bounding box center [427, 191] width 855 height 382
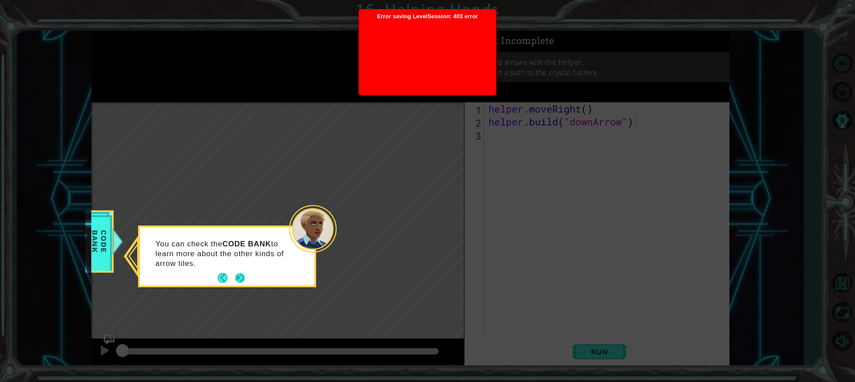
click at [242, 281] on button "Next" at bounding box center [240, 278] width 10 height 10
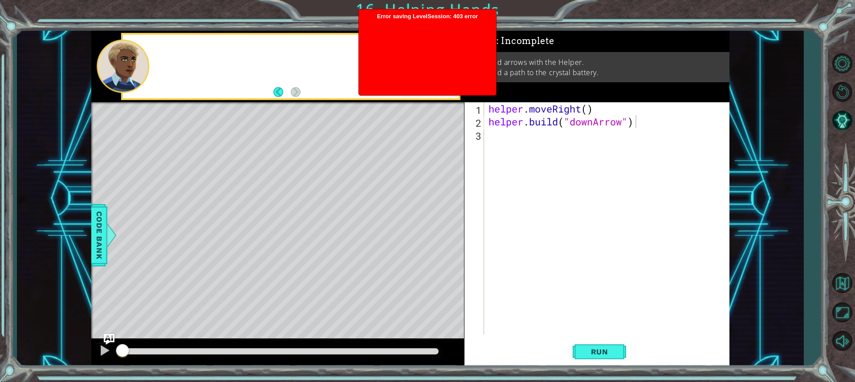
click at [242, 281] on div "Level Map" at bounding box center [296, 233] width 411 height 262
click at [548, 134] on div "helper . moveRight ( ) helper . build ( "downArrow" )" at bounding box center [609, 231] width 244 height 258
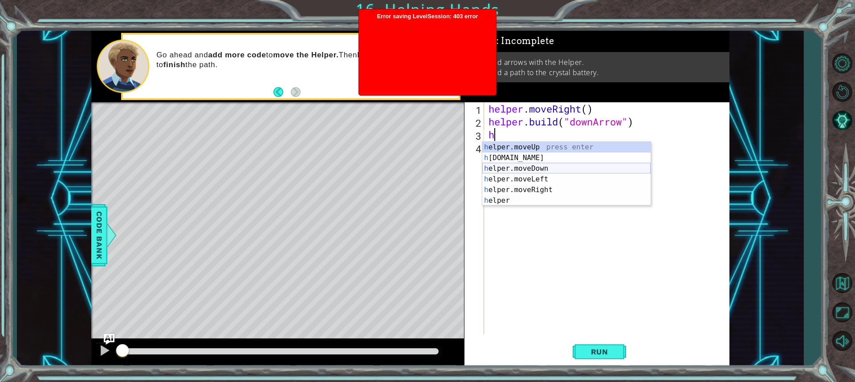
drag, startPoint x: 543, startPoint y: 169, endPoint x: 539, endPoint y: 173, distance: 5.4
click at [542, 169] on div "h elper.moveUp press enter h elper.build press enter h elper.moveDown press ent…" at bounding box center [566, 184] width 168 height 85
type textarea "helper.moveDown(1)"
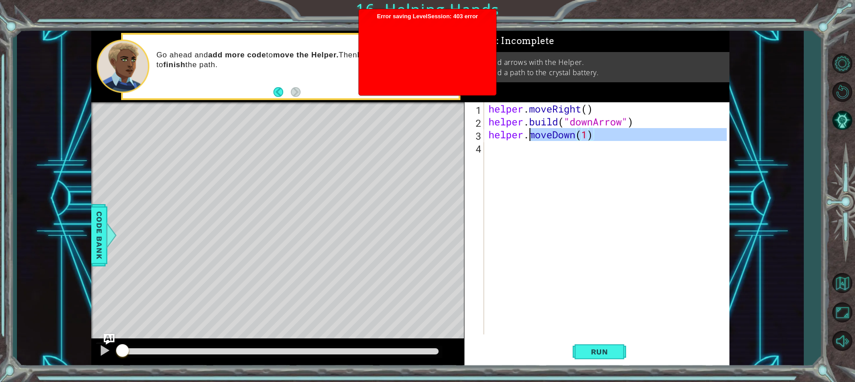
click at [529, 161] on div "helper . moveRight ( ) helper . build ( "downArrow" ) helper . moveDown ( 1 )" at bounding box center [609, 231] width 244 height 258
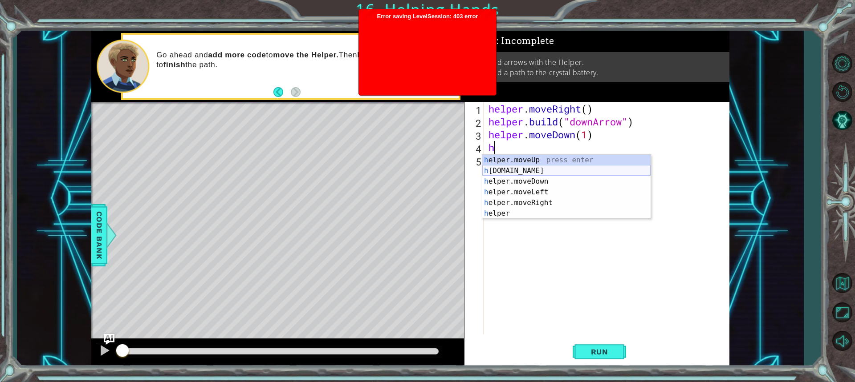
click at [530, 169] on div "h elper.moveUp press enter h elper.build press enter h elper.moveDown press ent…" at bounding box center [566, 197] width 168 height 85
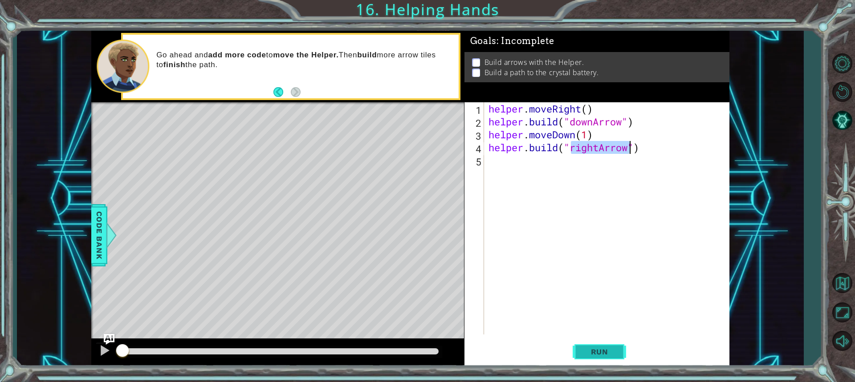
type textarea "helper.build("rightArrow")"
click at [609, 345] on button "Run" at bounding box center [599, 352] width 53 height 26
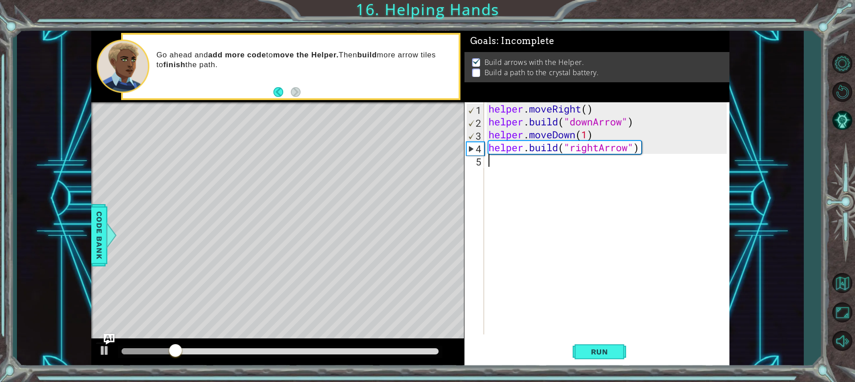
click at [524, 183] on div "helper . moveRight ( ) helper . build ( "downArrow" ) helper . moveDown ( 1 ) h…" at bounding box center [609, 231] width 244 height 258
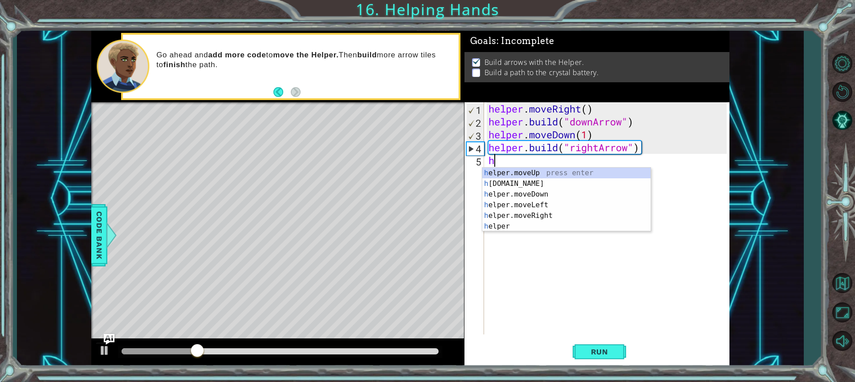
type textarea "h"
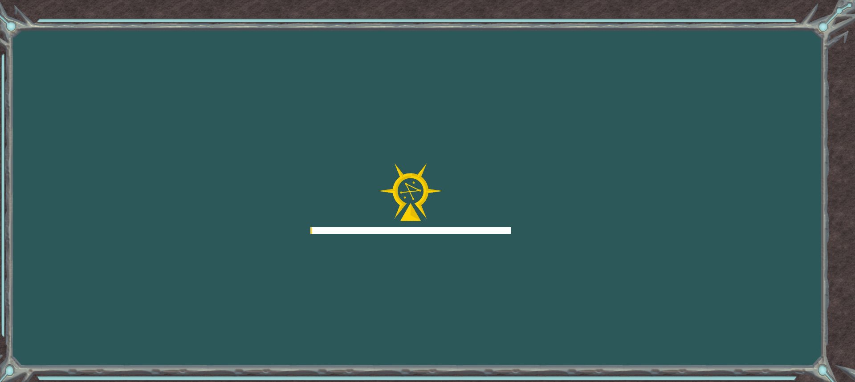
click at [552, 214] on div "Goals Error loading from server. Try refreshing the page. You'll need to join a…" at bounding box center [427, 191] width 855 height 382
